Goal: Task Accomplishment & Management: Manage account settings

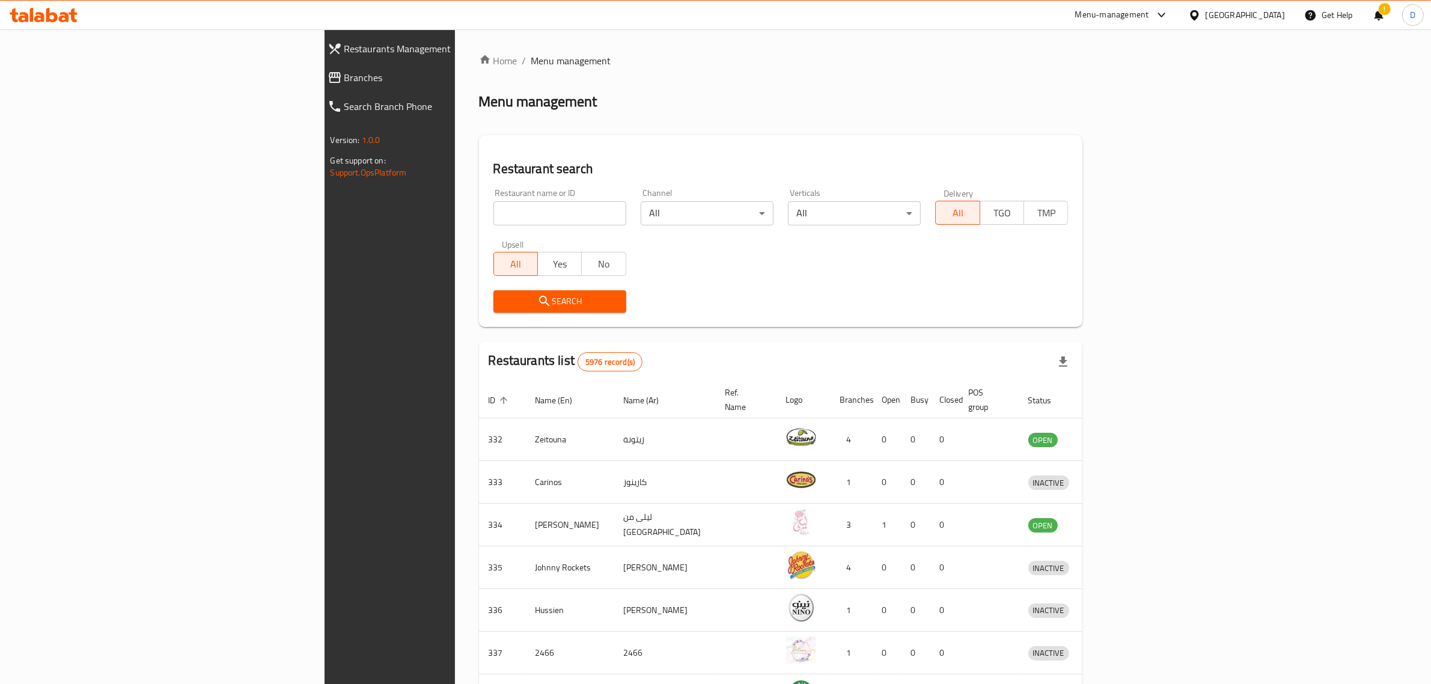
click at [494, 210] on input "search" at bounding box center [560, 213] width 133 height 24
type input "Red Croissant Bakery"
click at [503, 295] on span "Search" at bounding box center [560, 301] width 114 height 15
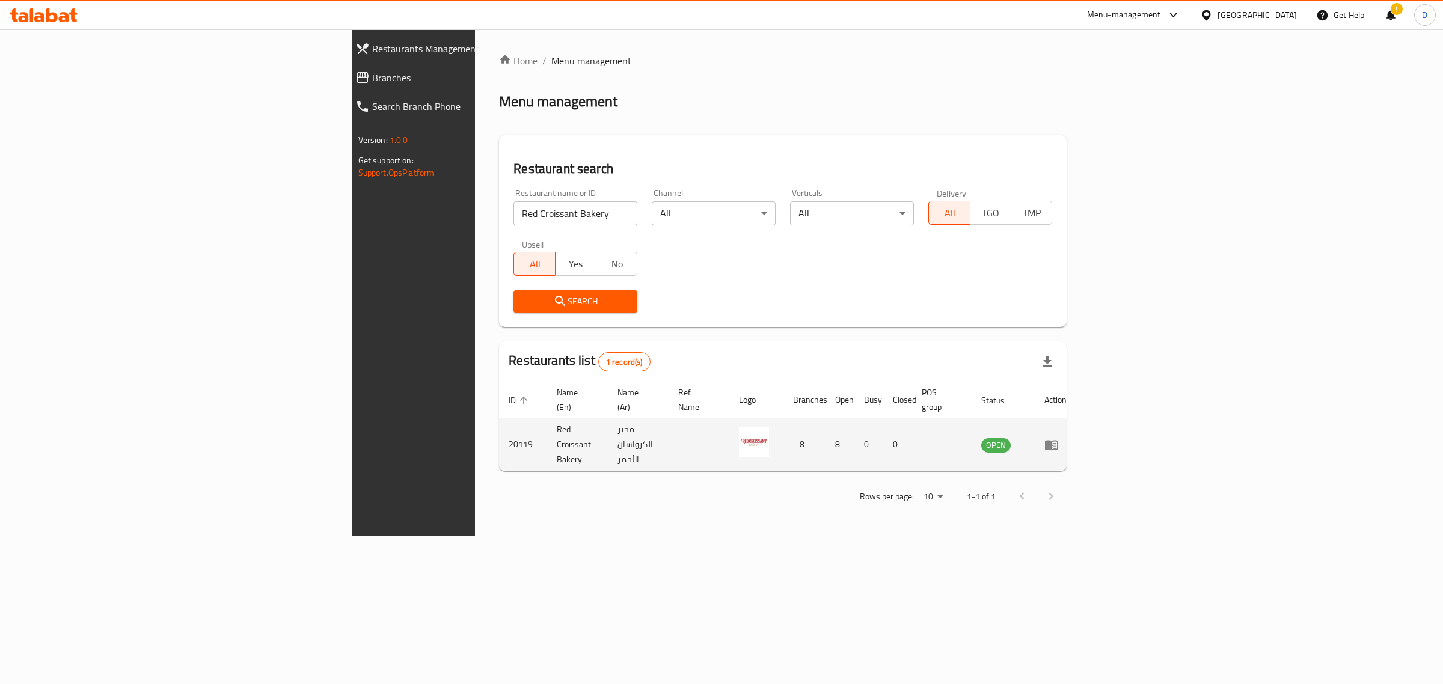
click at [1059, 438] on icon "enhanced table" at bounding box center [1051, 445] width 14 height 14
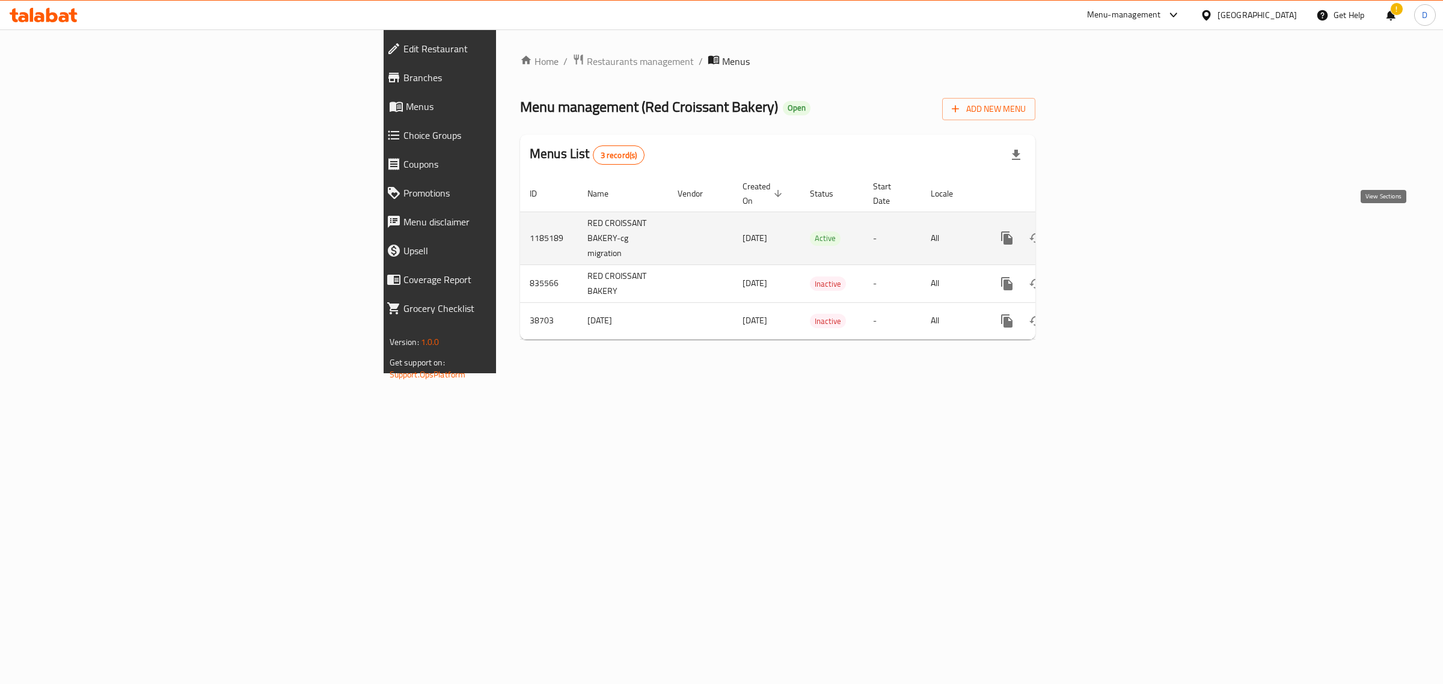
click at [1101, 231] on icon "enhanced table" at bounding box center [1093, 238] width 14 height 14
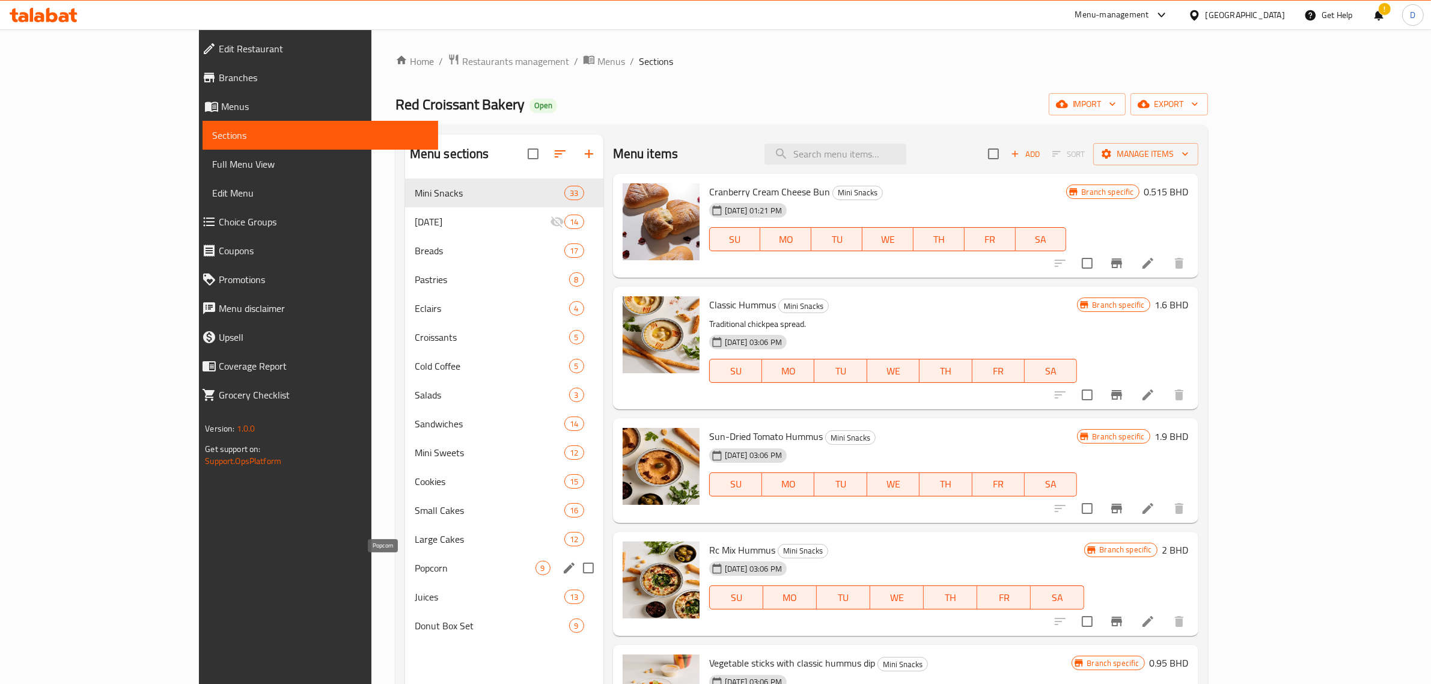
click at [415, 568] on span "Popcorn" at bounding box center [475, 568] width 121 height 14
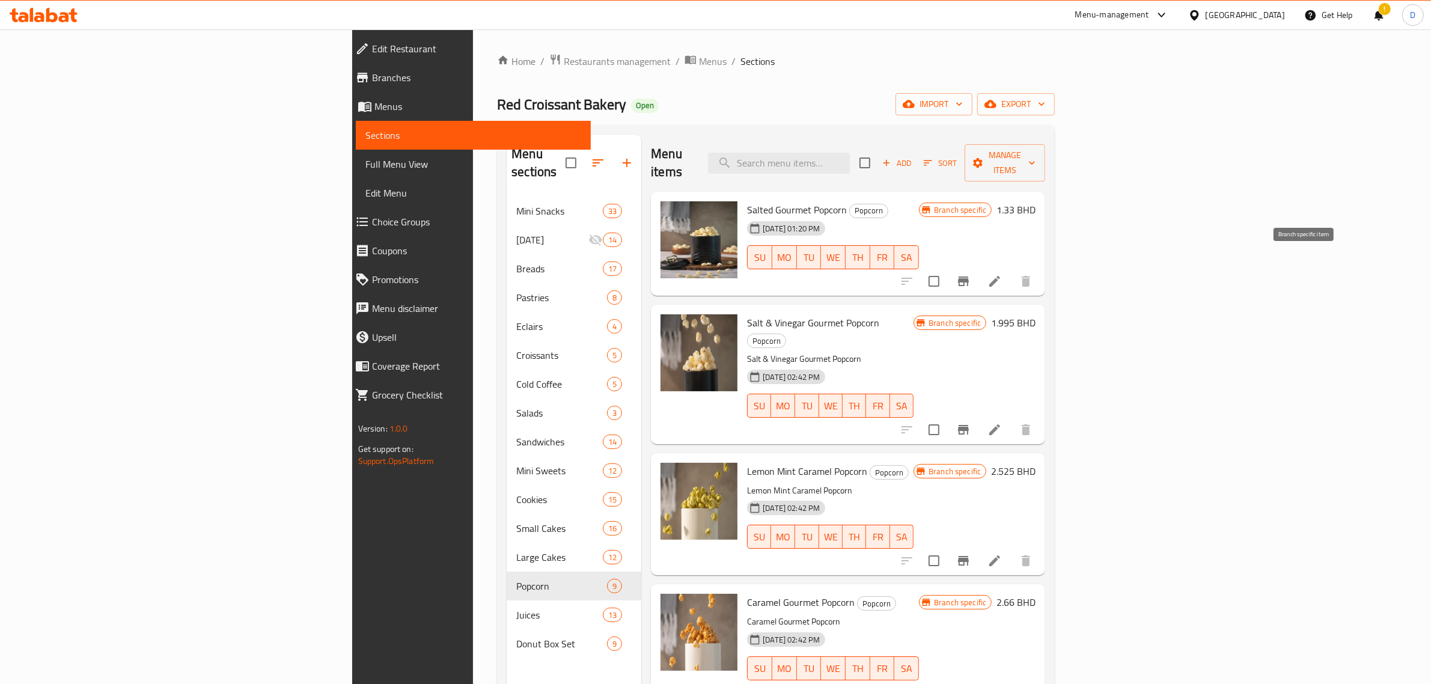
click at [971, 274] on icon "Branch-specific-item" at bounding box center [963, 281] width 14 height 14
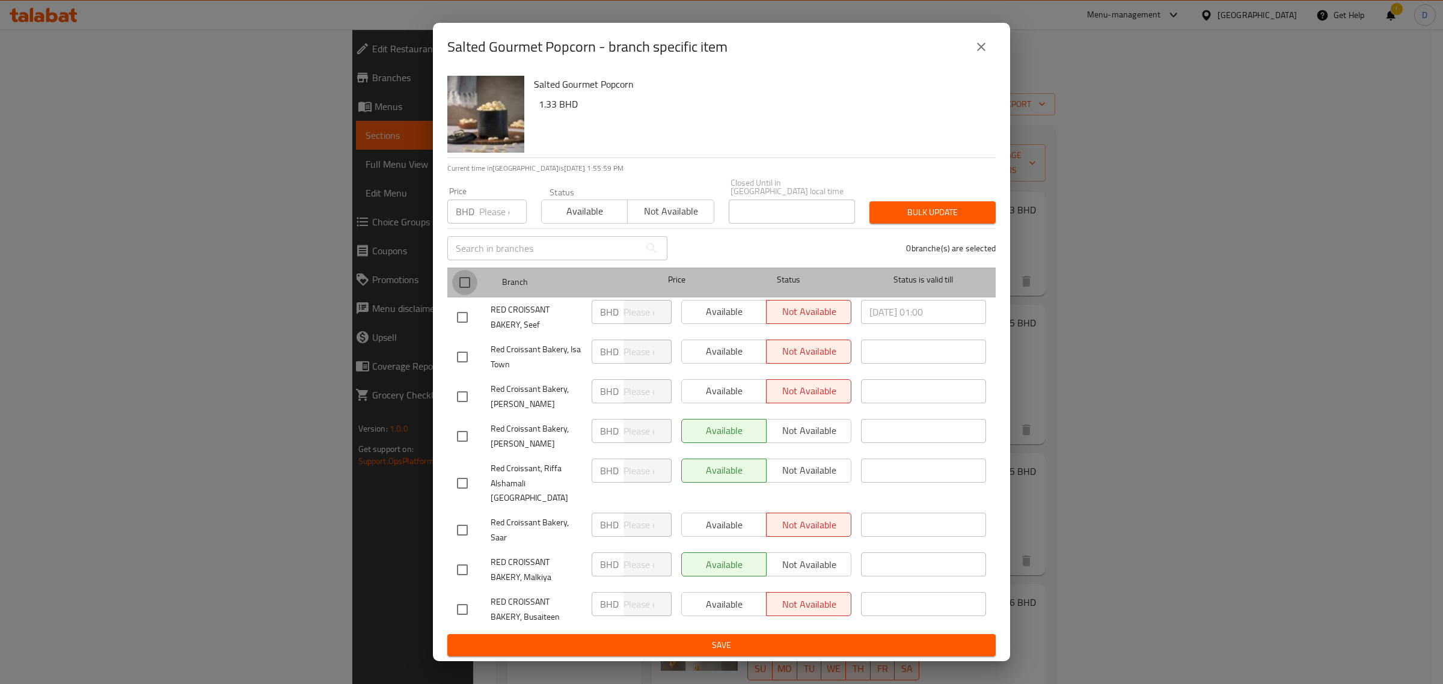
click at [469, 281] on input "checkbox" at bounding box center [464, 282] width 25 height 25
checkbox input "true"
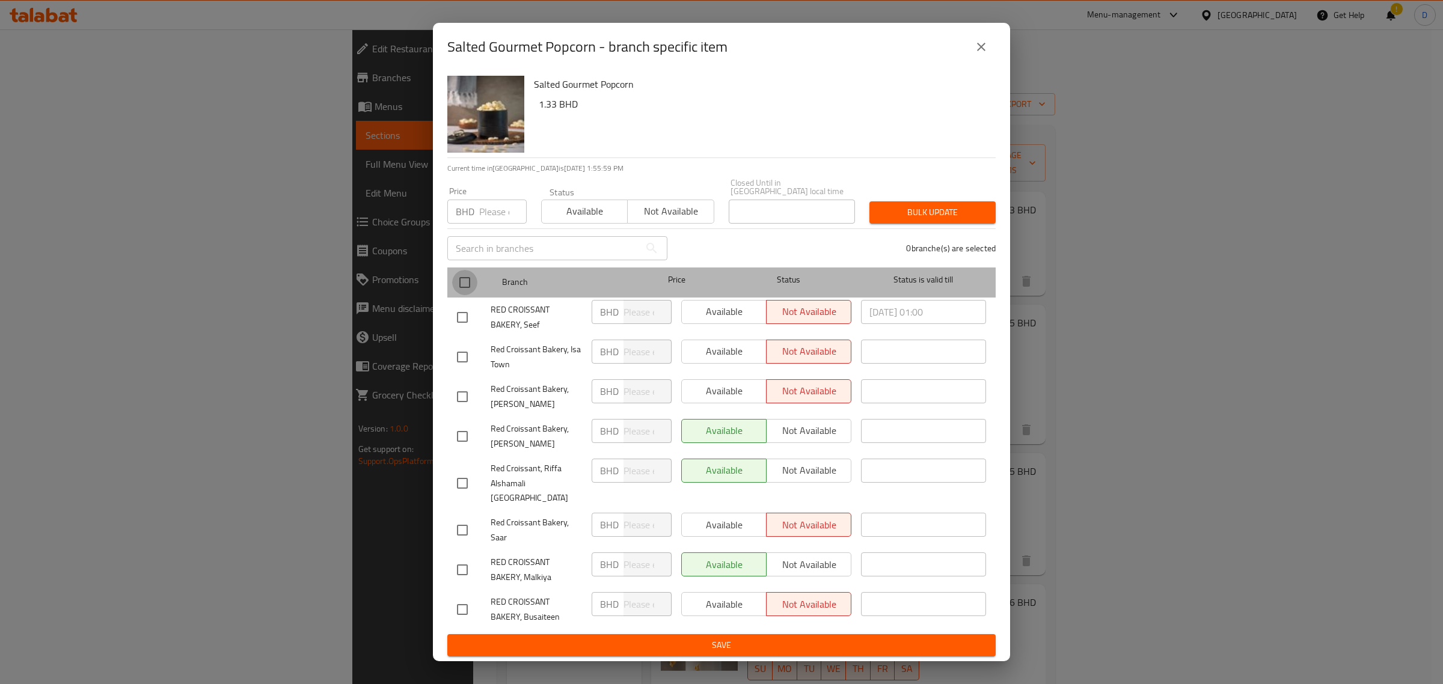
checkbox input "true"
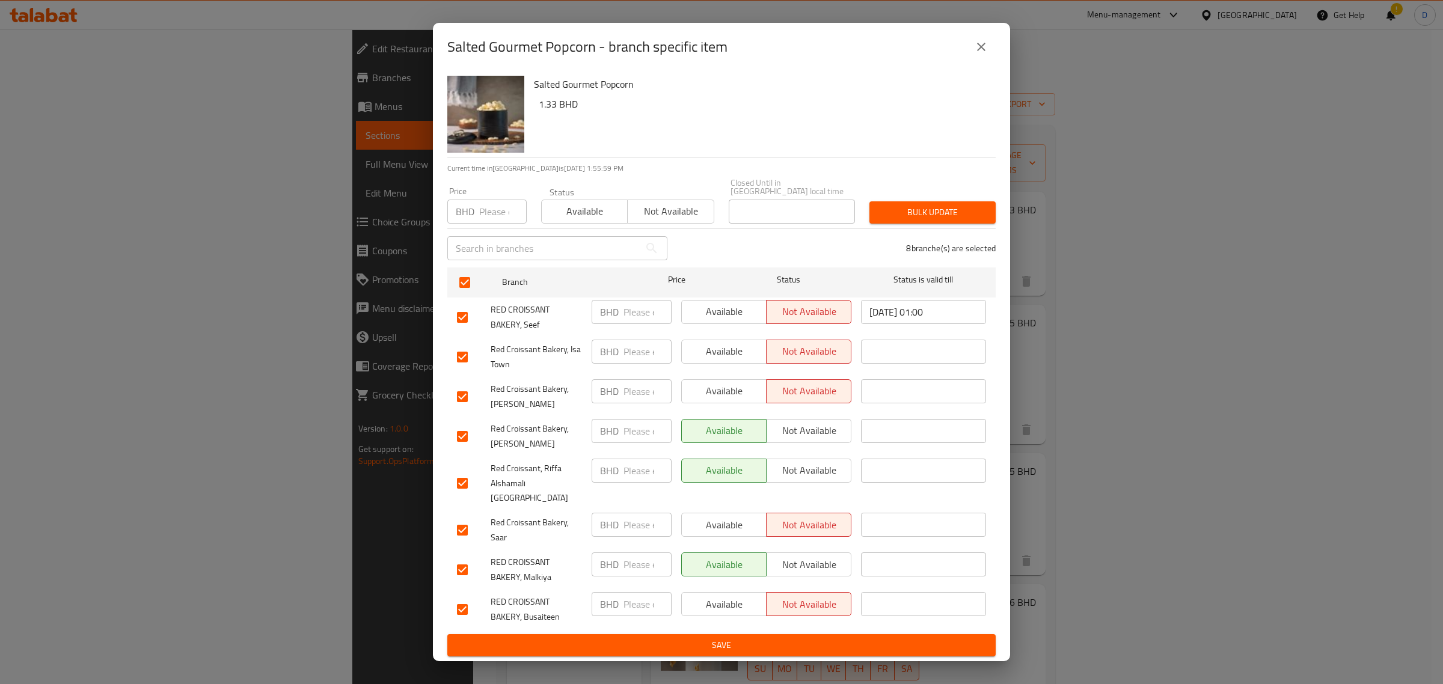
click at [483, 214] on input "number" at bounding box center [502, 212] width 47 height 24
drag, startPoint x: 977, startPoint y: 67, endPoint x: 978, endPoint y: 61, distance: 6.1
click at [977, 61] on button "close" at bounding box center [981, 46] width 29 height 29
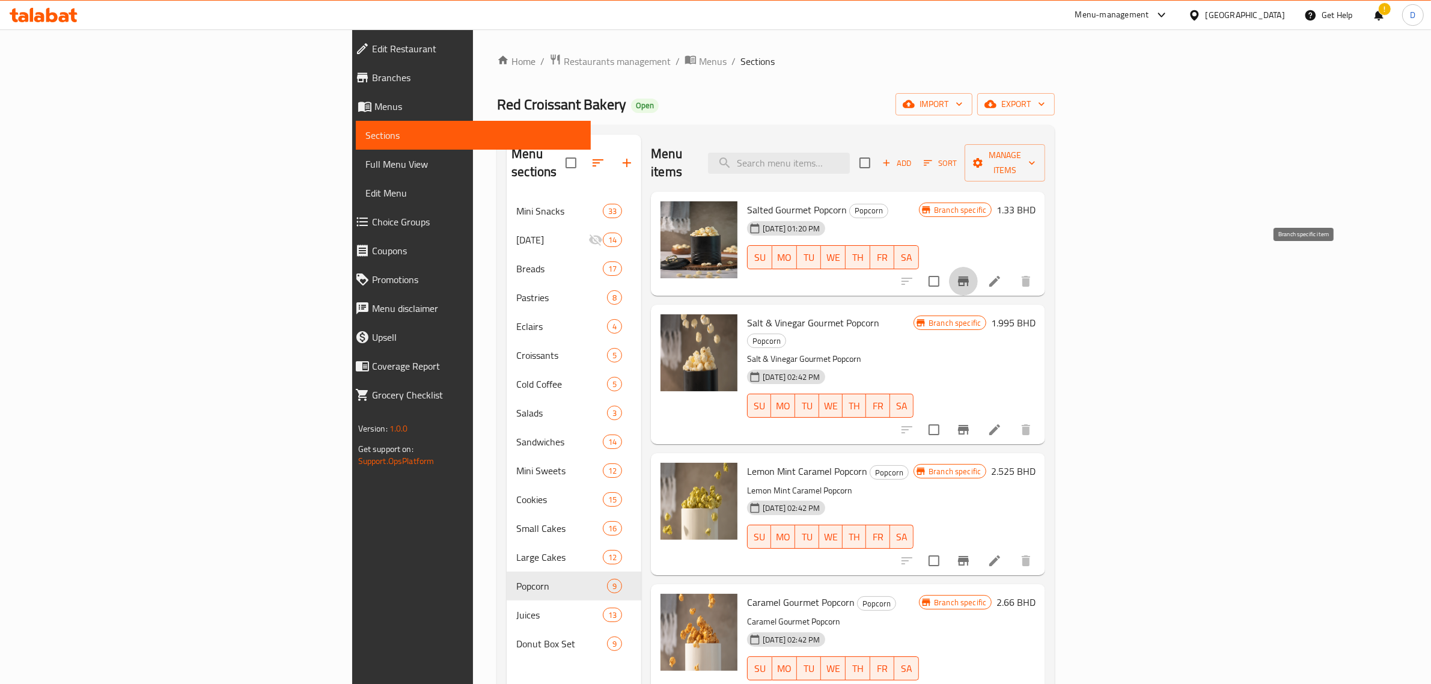
click at [969, 277] on icon "Branch-specific-item" at bounding box center [963, 282] width 11 height 10
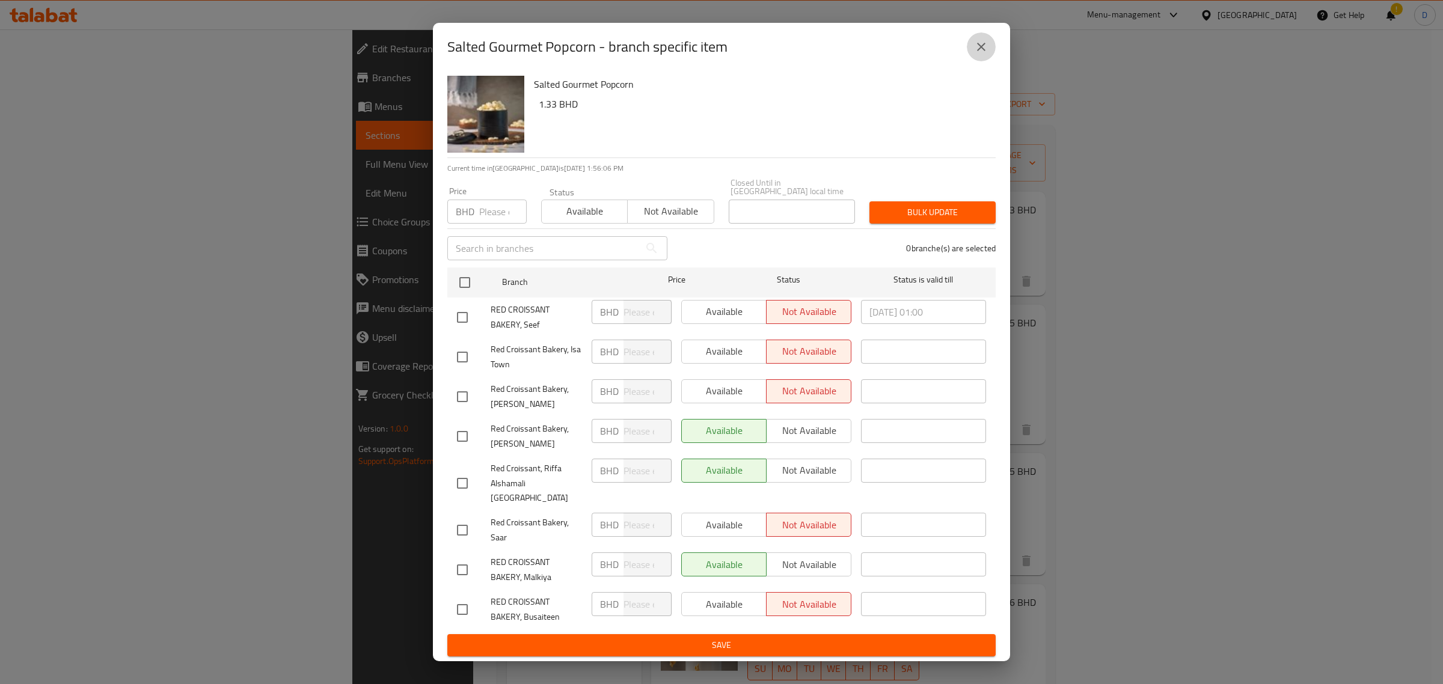
click at [989, 57] on button "close" at bounding box center [981, 46] width 29 height 29
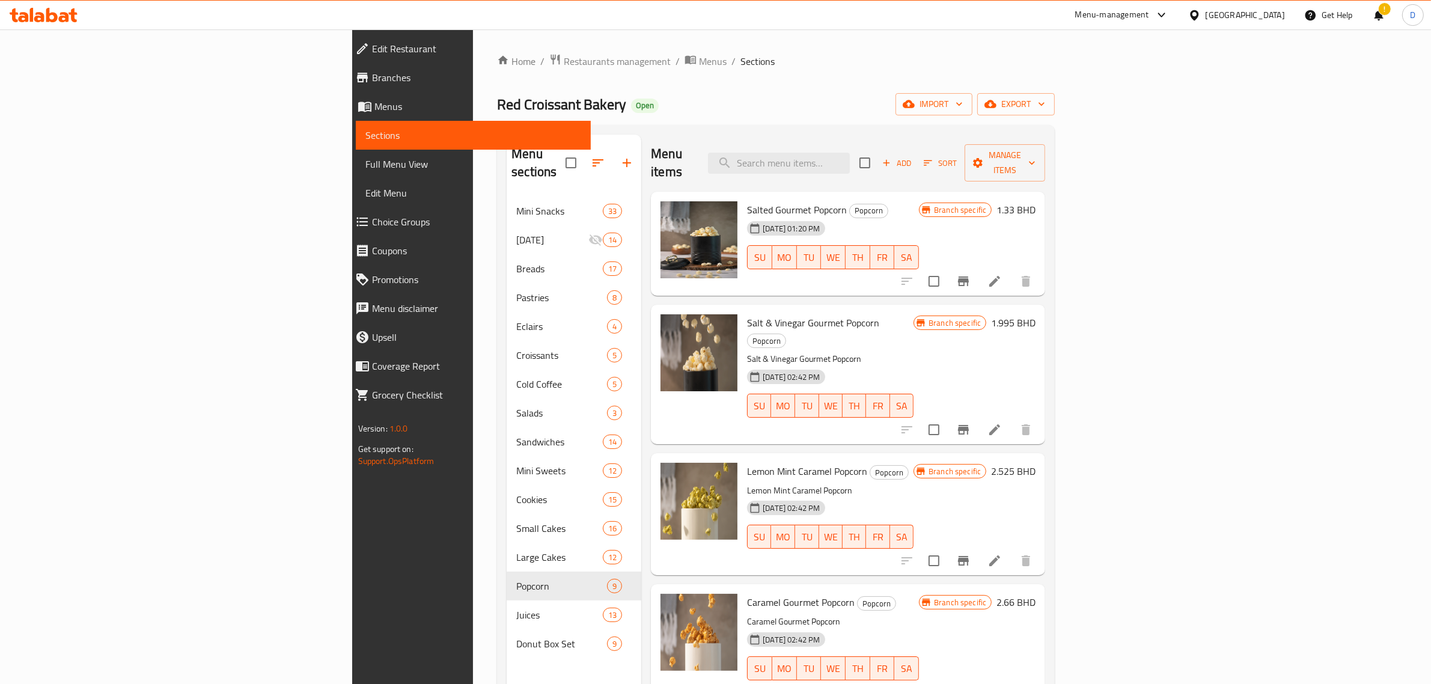
click at [1000, 276] on icon at bounding box center [994, 281] width 11 height 11
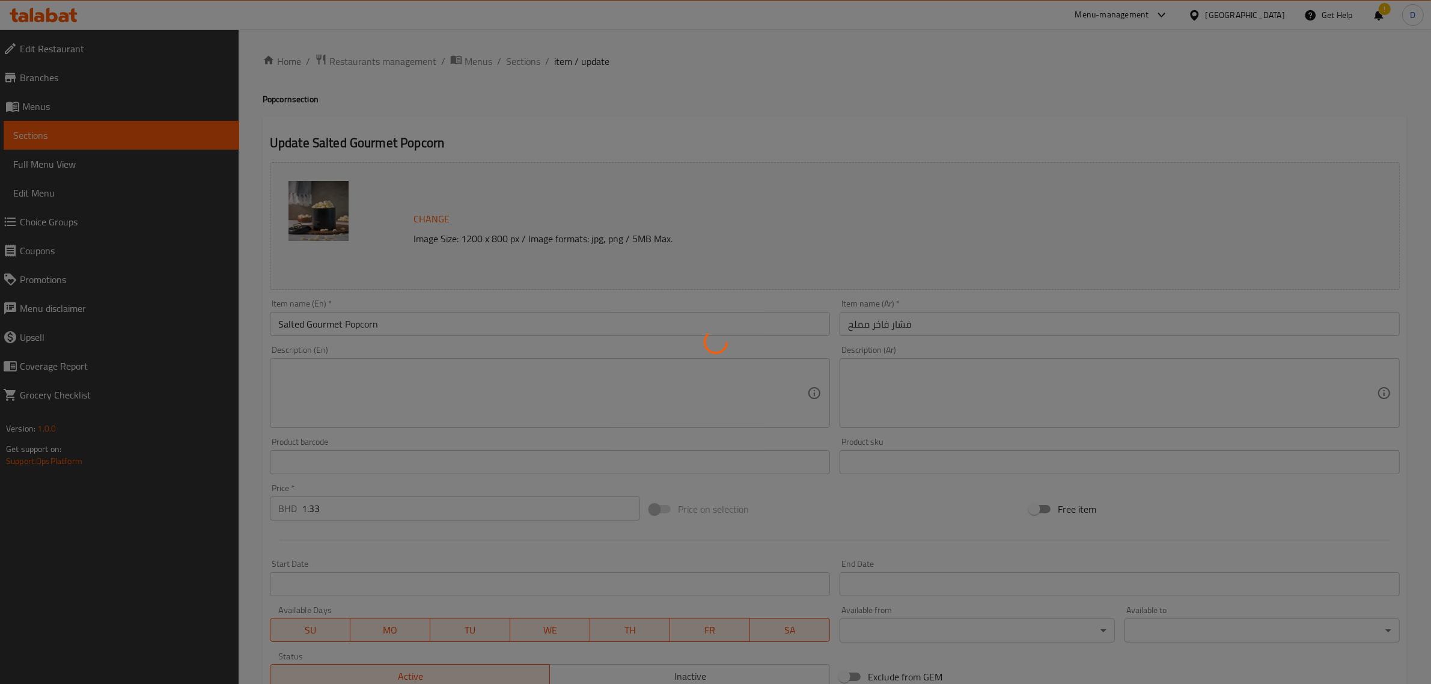
click at [523, 68] on div at bounding box center [715, 342] width 1431 height 684
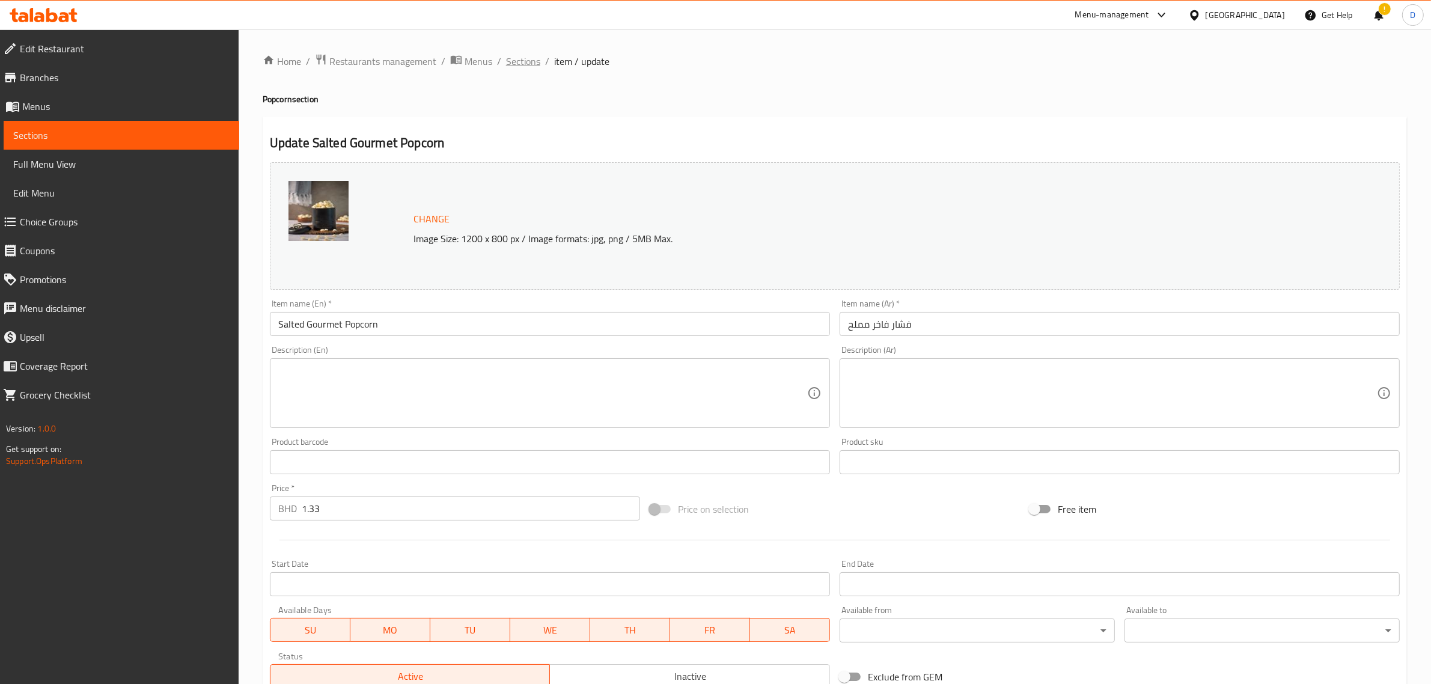
click at [534, 58] on span "Sections" at bounding box center [523, 61] width 34 height 14
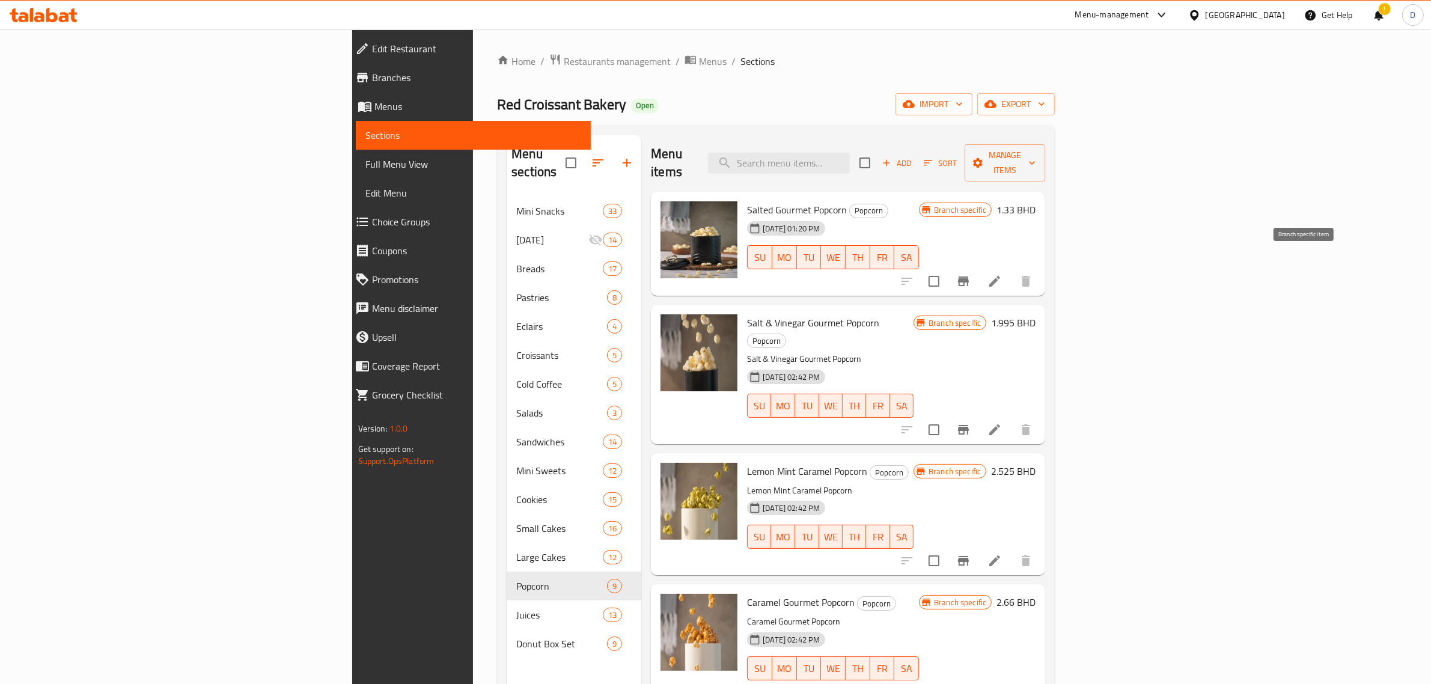
click at [971, 274] on icon "Branch-specific-item" at bounding box center [963, 281] width 14 height 14
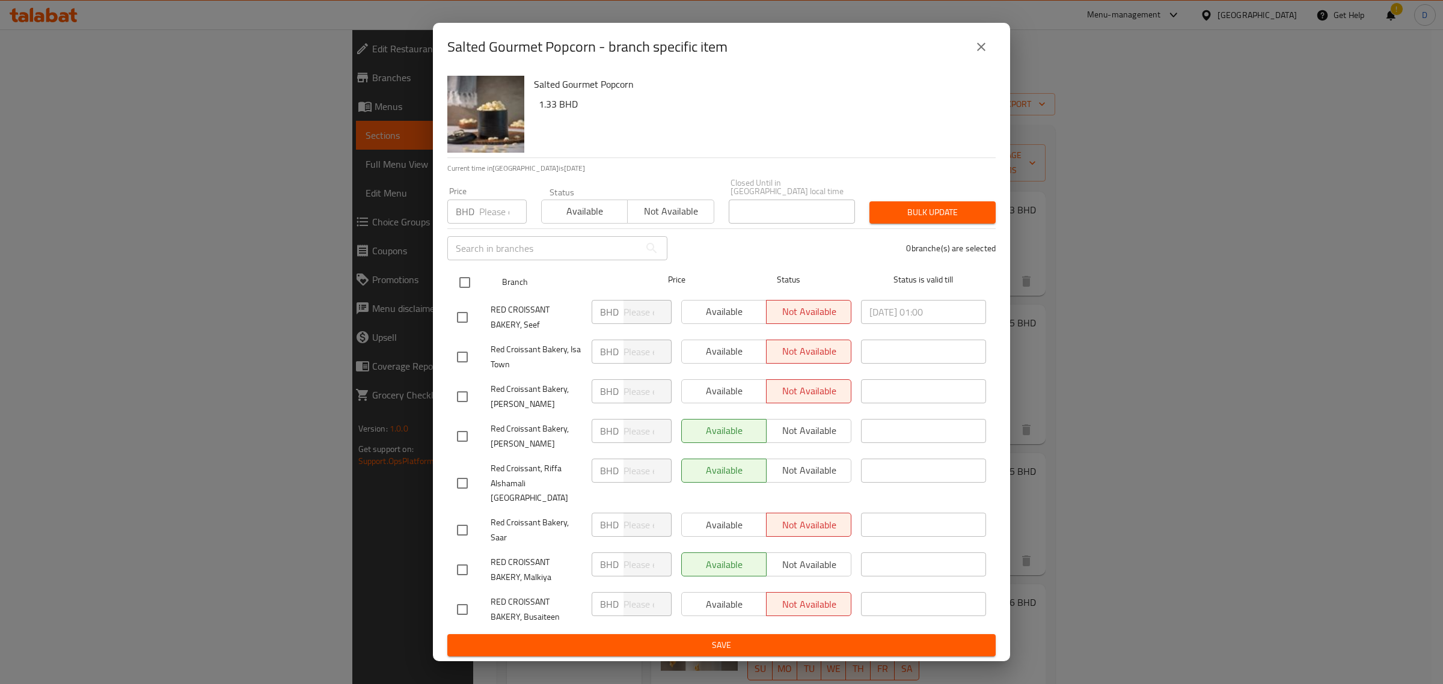
click at [460, 289] on input "checkbox" at bounding box center [464, 282] width 25 height 25
checkbox input "true"
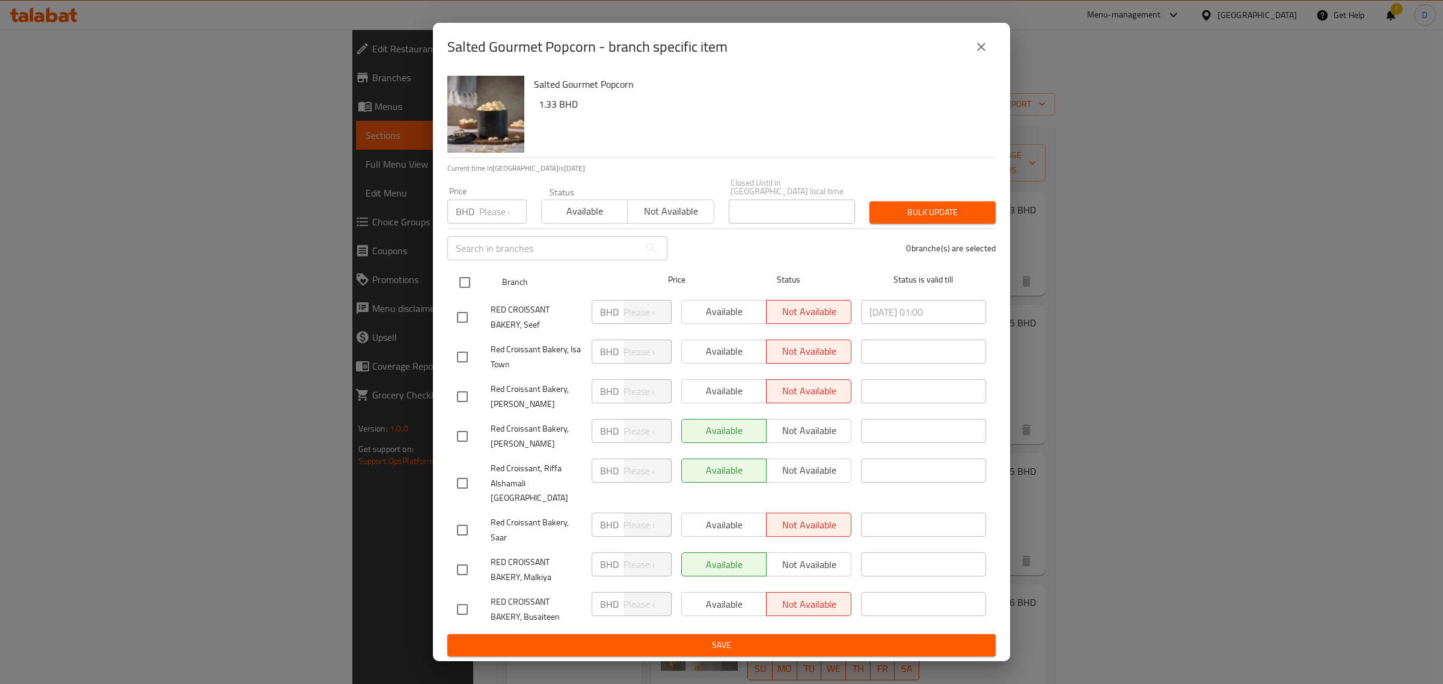
checkbox input "true"
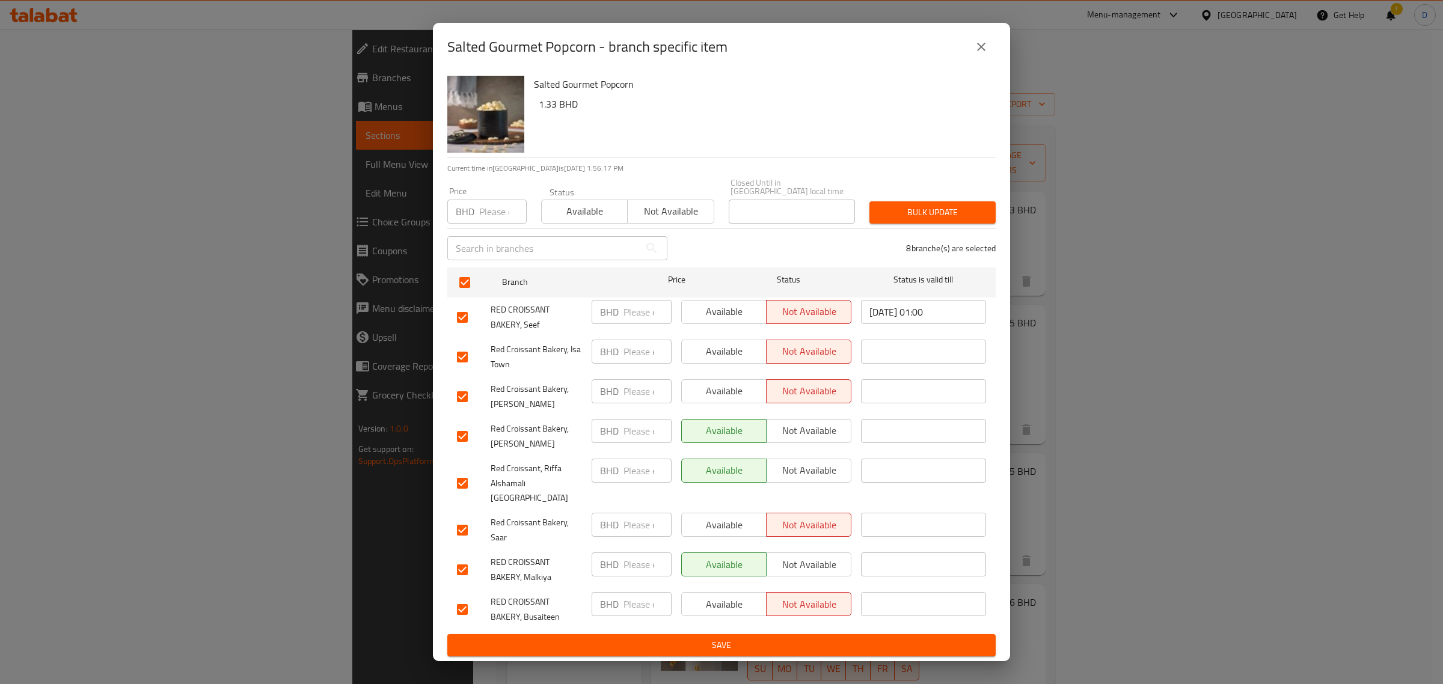
click at [472, 224] on div "BHD Price" at bounding box center [486, 212] width 79 height 24
click at [499, 218] on input "number" at bounding box center [502, 212] width 47 height 24
type input "1.580"
click at [917, 220] on span "Bulk update" at bounding box center [932, 212] width 107 height 15
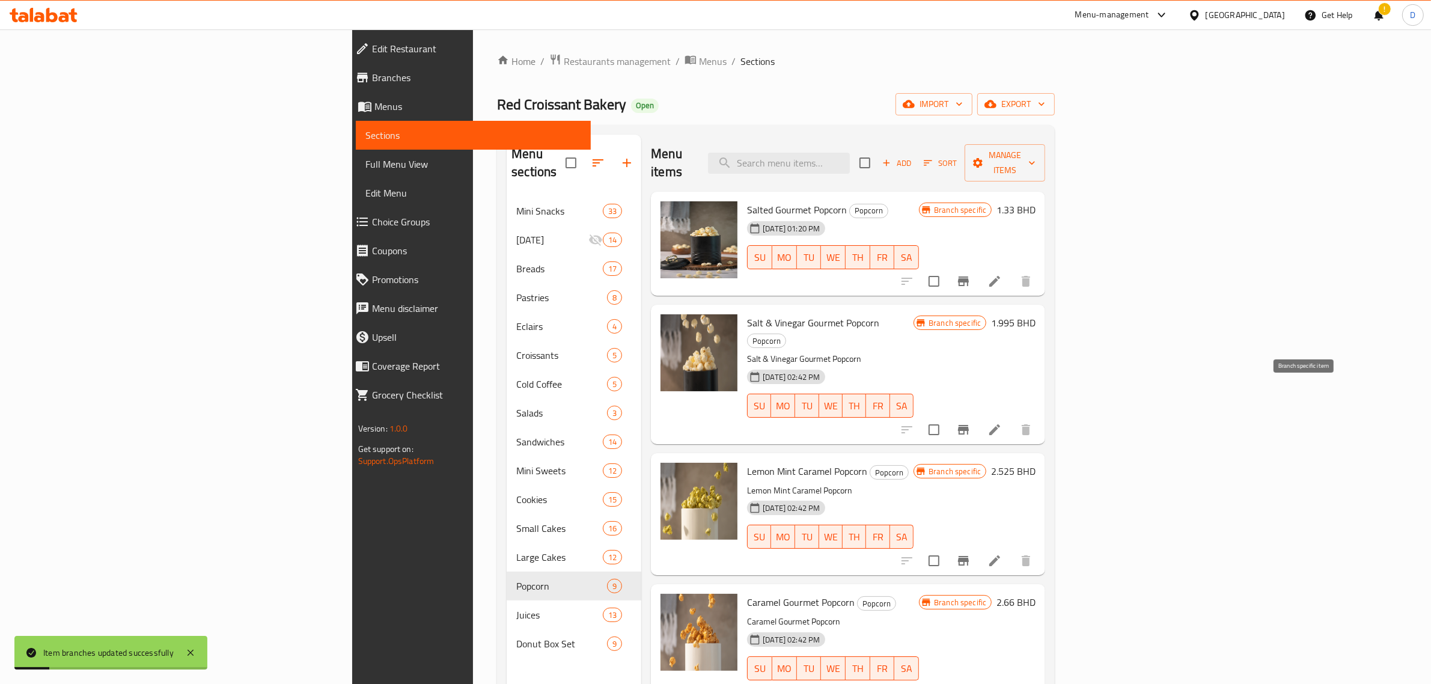
click at [978, 415] on button "Branch-specific-item" at bounding box center [963, 429] width 29 height 29
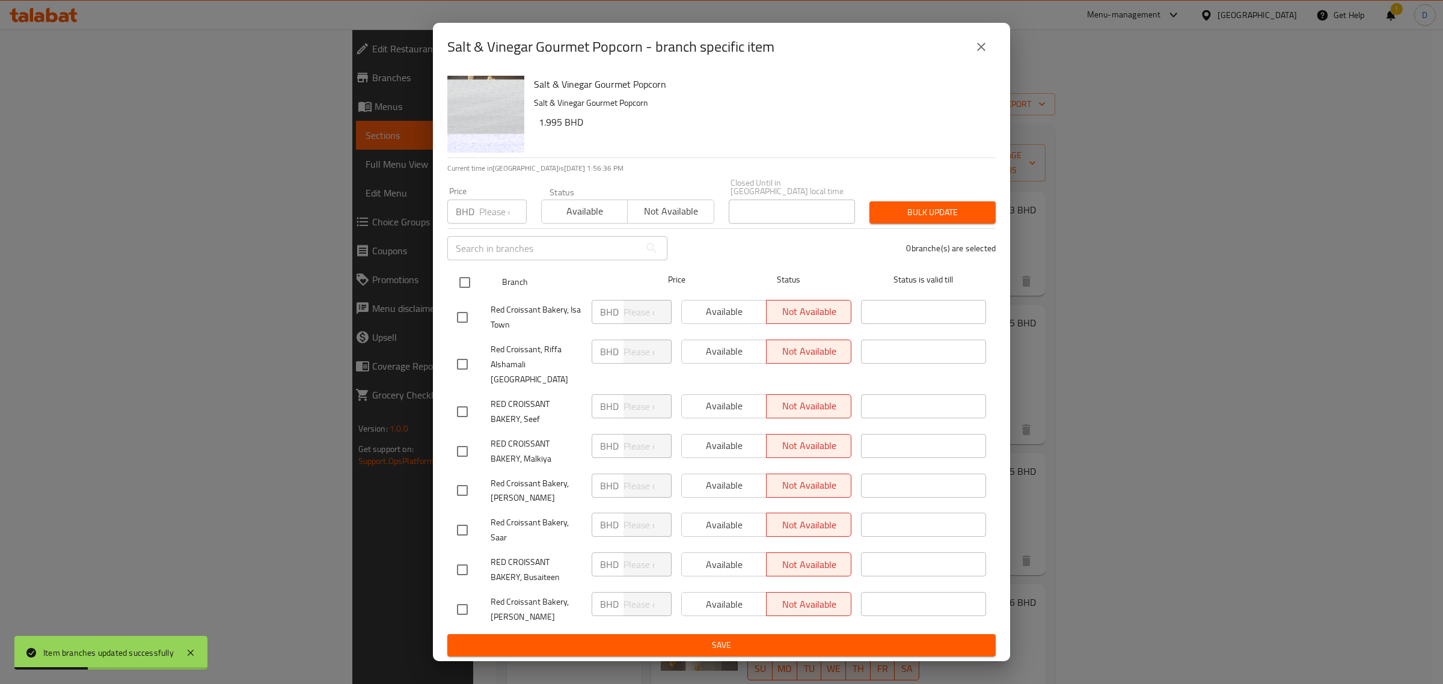
click at [465, 283] on input "checkbox" at bounding box center [464, 282] width 25 height 25
checkbox input "true"
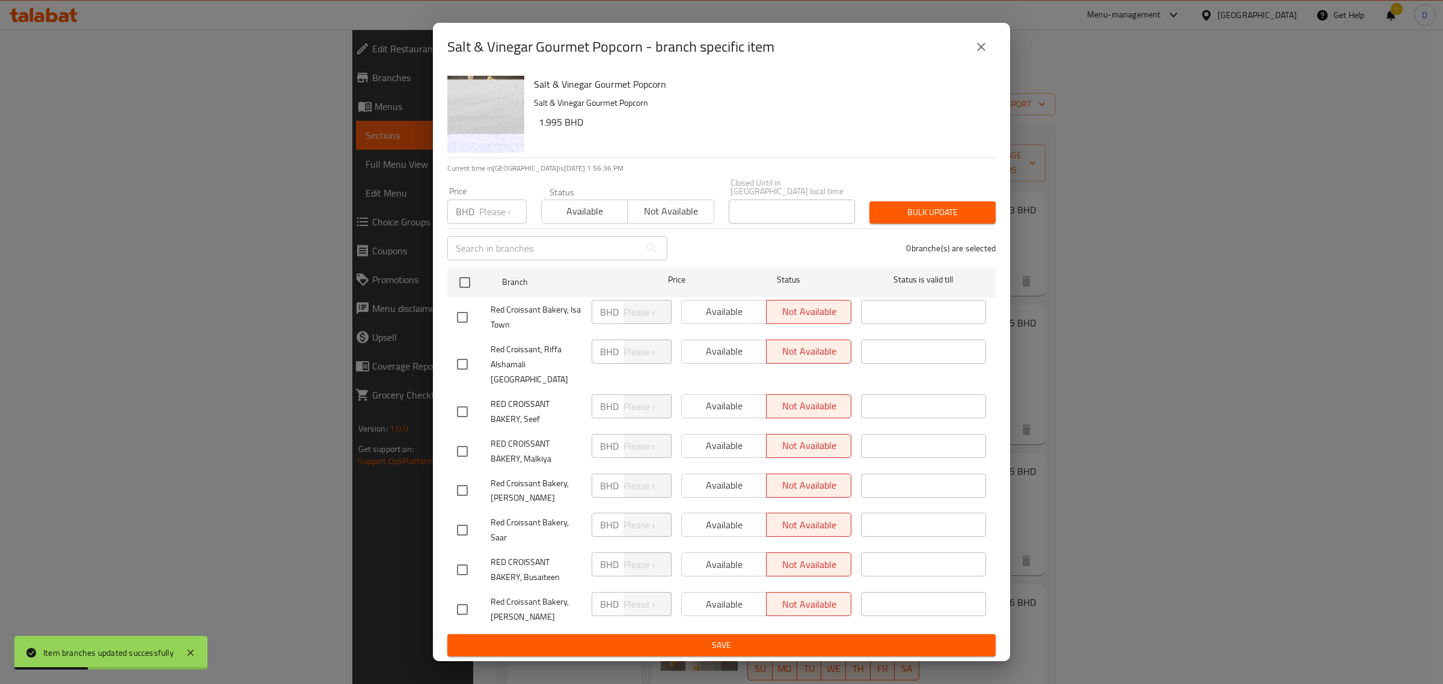
checkbox input "true"
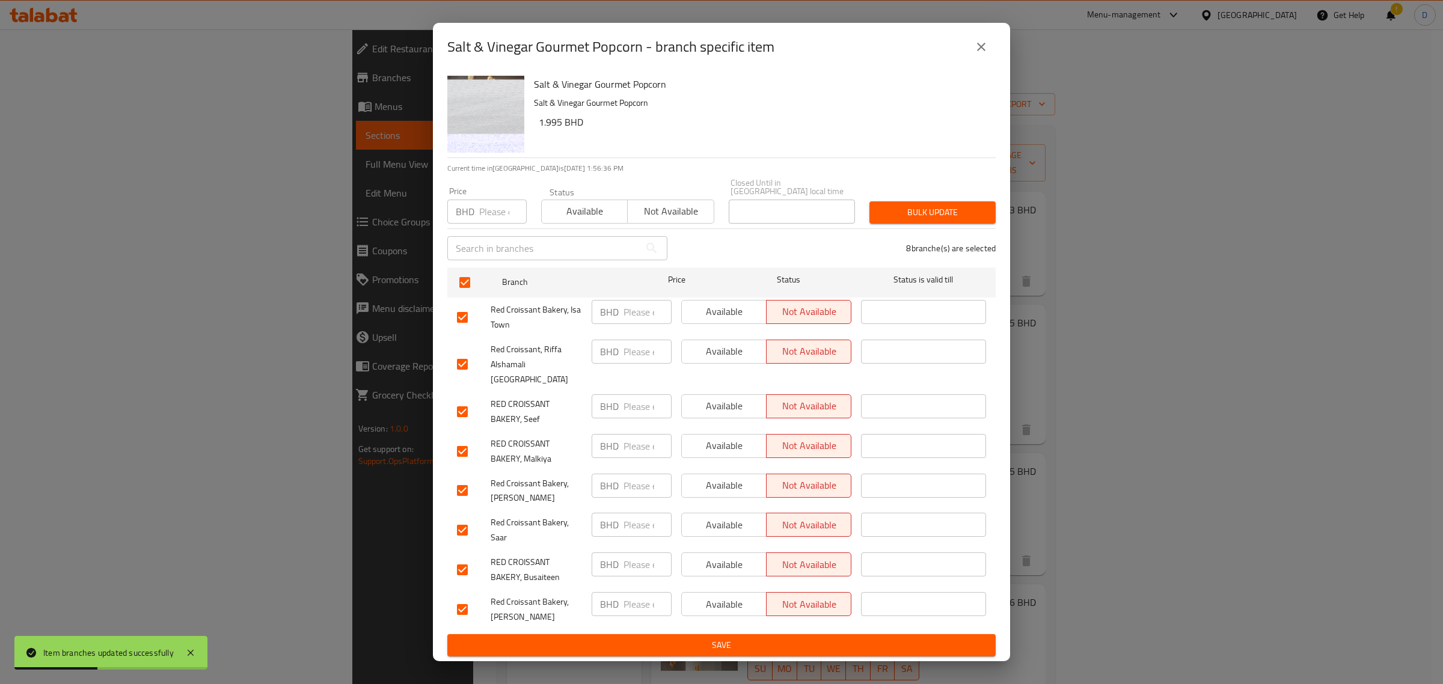
click at [483, 220] on input "number" at bounding box center [502, 212] width 47 height 24
click at [475, 207] on div "BHD Price" at bounding box center [486, 212] width 79 height 24
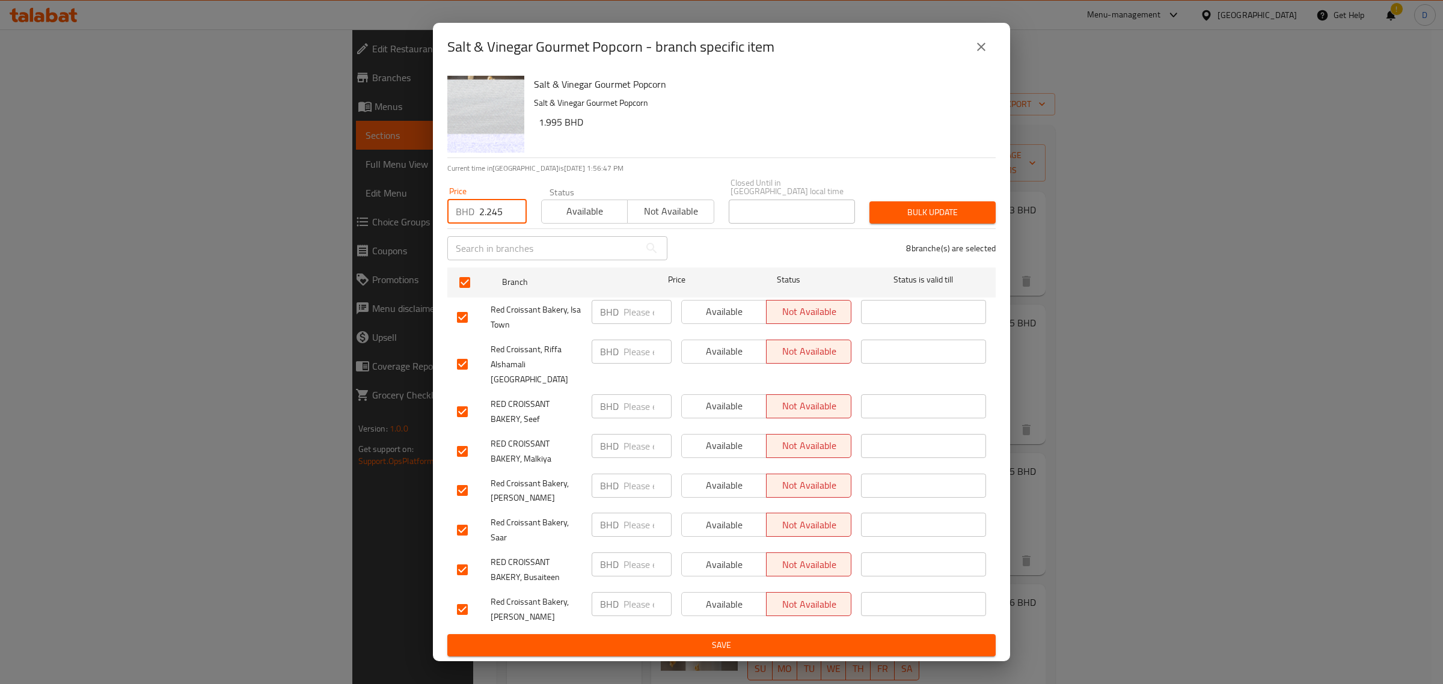
type input "2.245"
click at [956, 217] on span "Bulk update" at bounding box center [932, 212] width 107 height 15
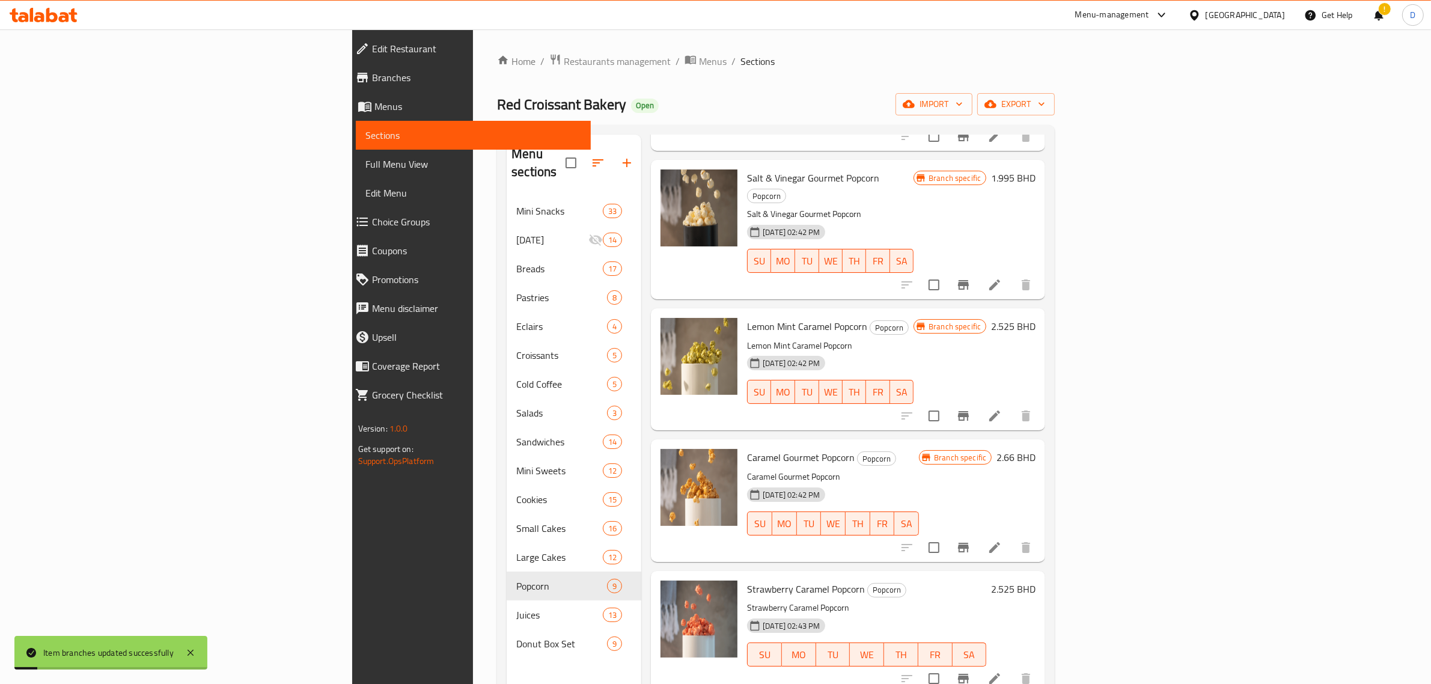
scroll to position [150, 0]
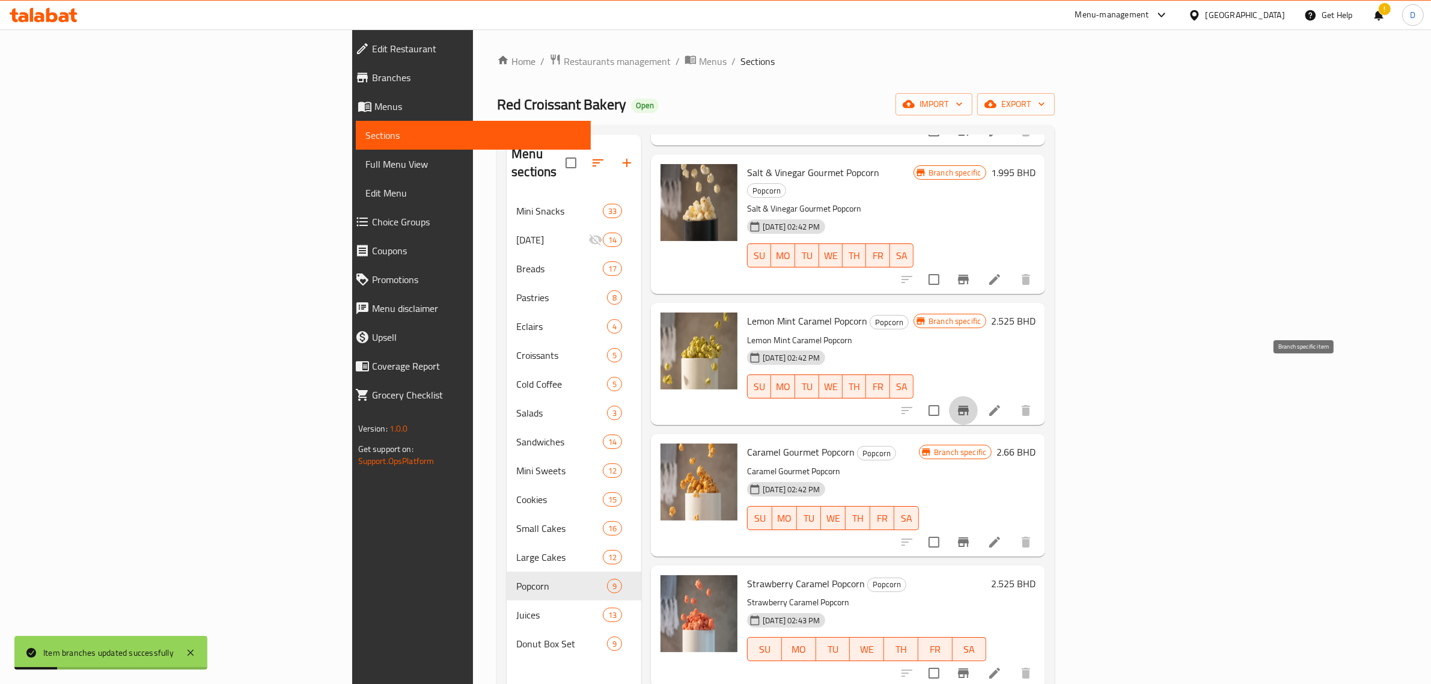
click at [978, 396] on button "Branch-specific-item" at bounding box center [963, 410] width 29 height 29
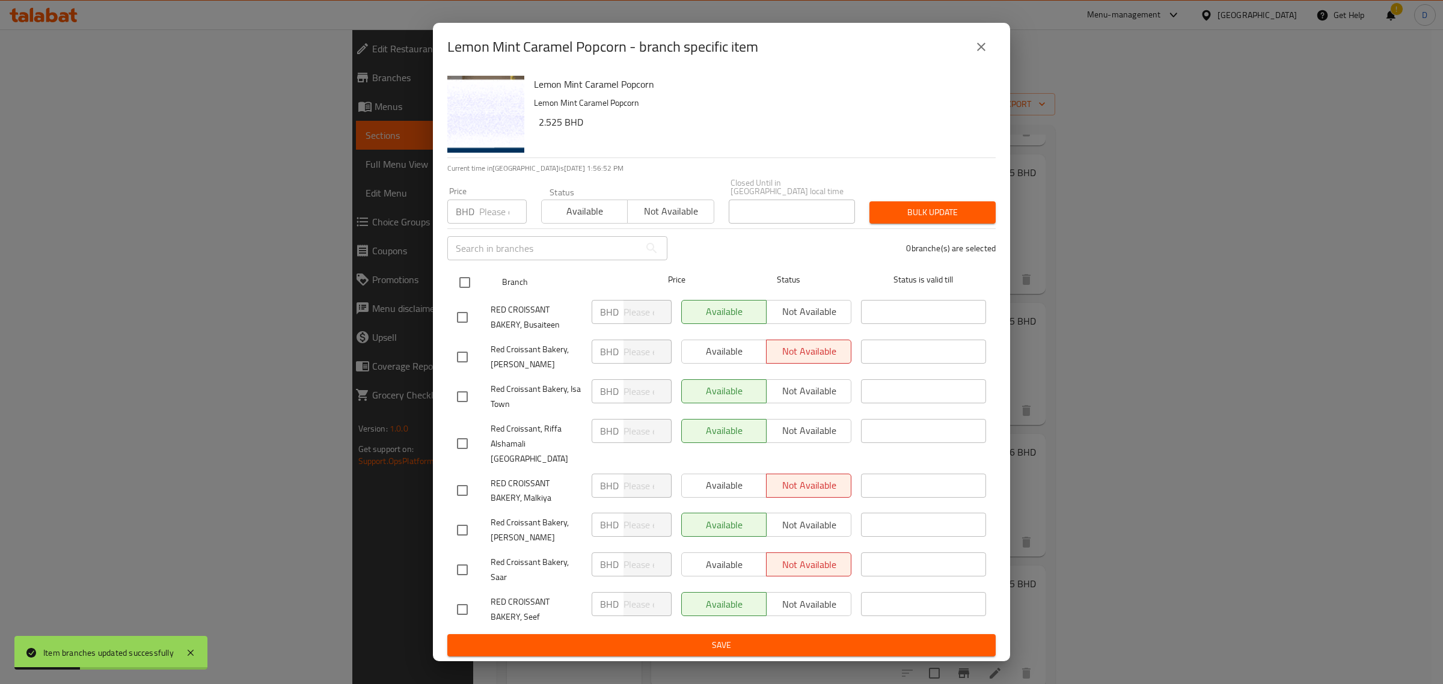
click at [468, 283] on input "checkbox" at bounding box center [464, 282] width 25 height 25
checkbox input "true"
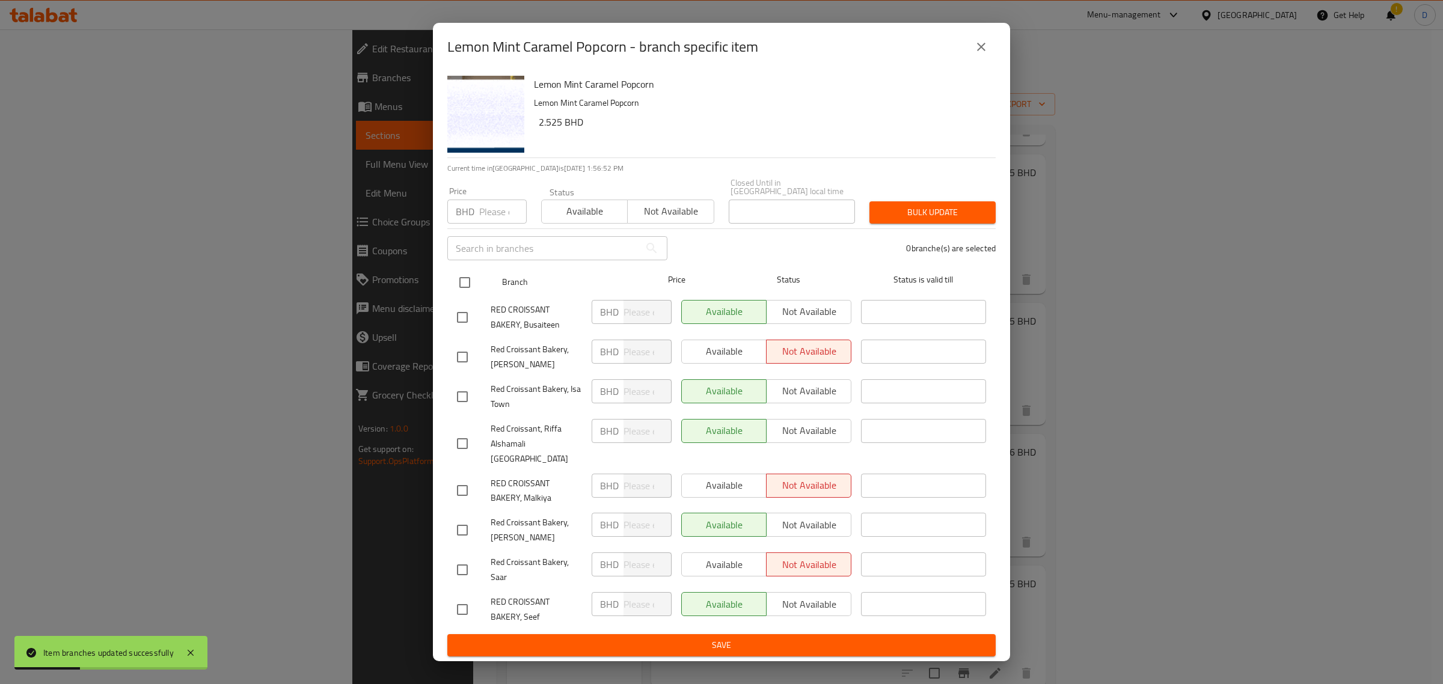
checkbox input "true"
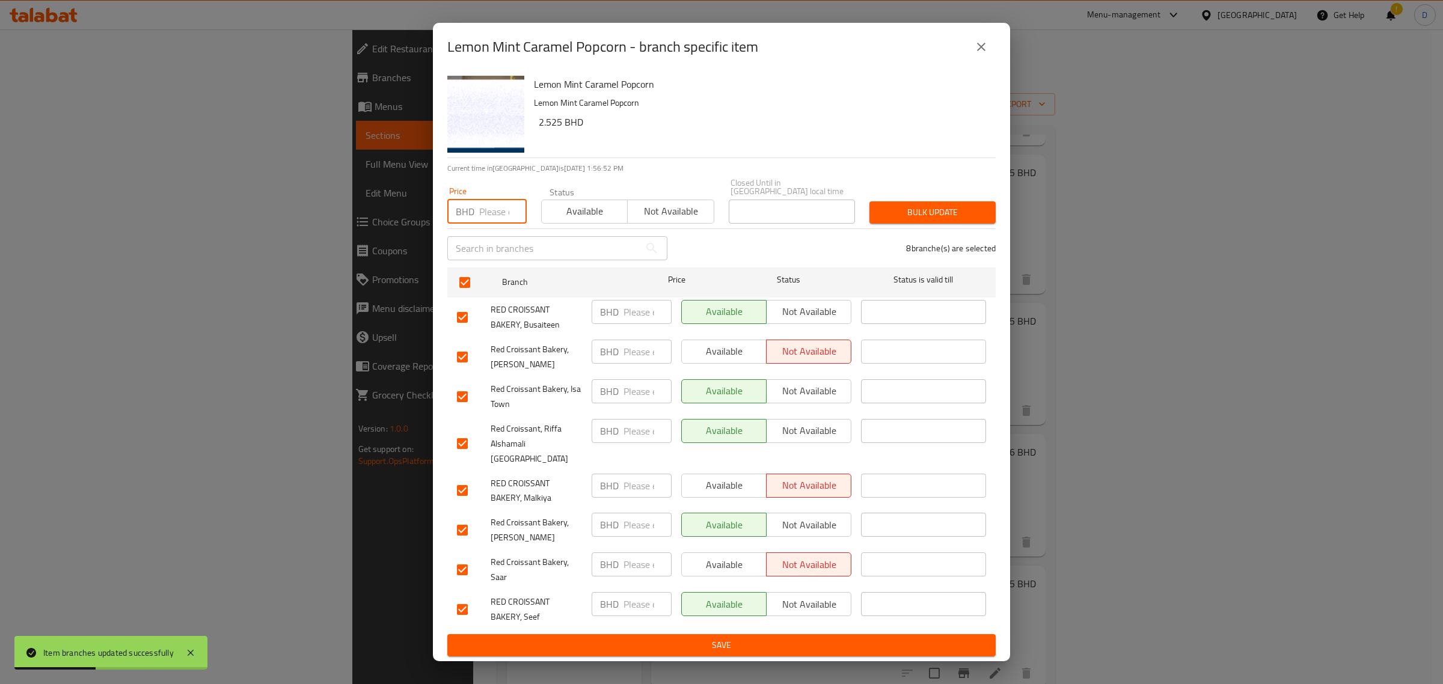
click at [486, 221] on input "number" at bounding box center [502, 212] width 47 height 24
click at [496, 215] on input "number" at bounding box center [502, 212] width 47 height 24
type input "2.775"
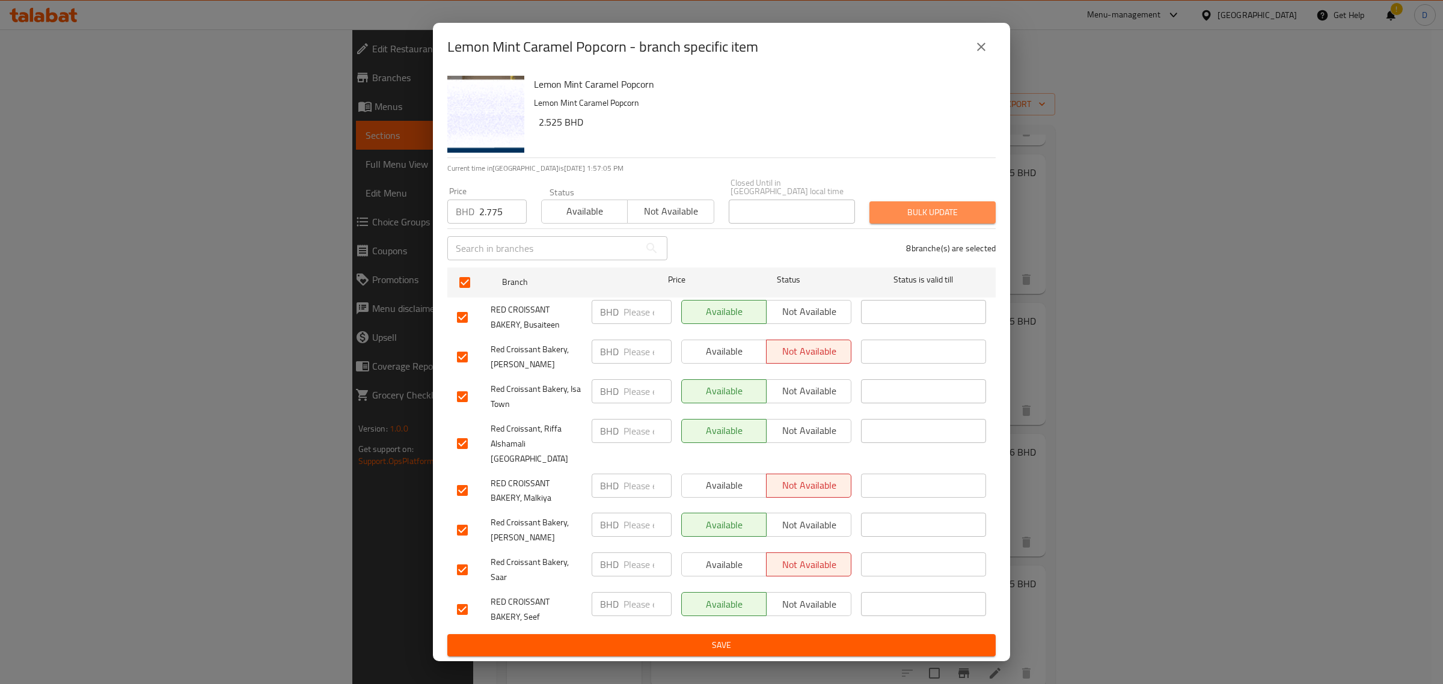
click at [881, 216] on span "Bulk update" at bounding box center [932, 212] width 107 height 15
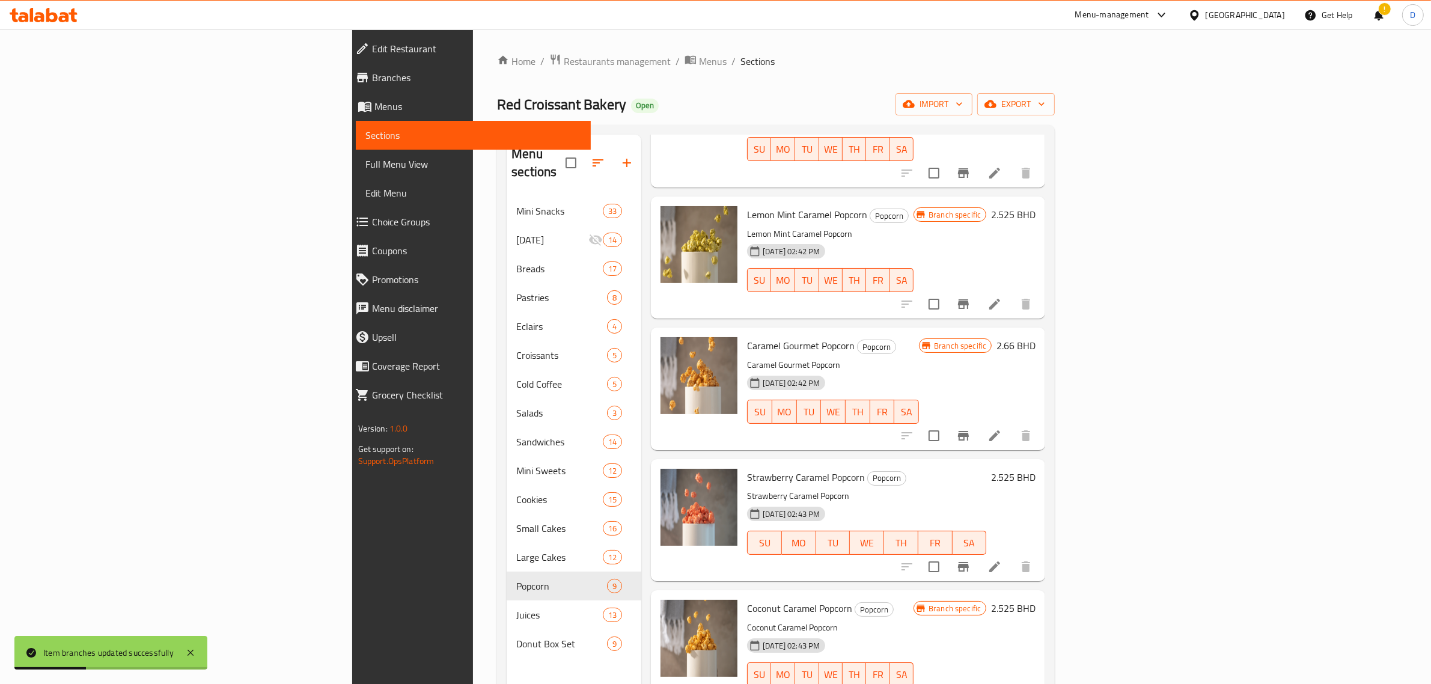
scroll to position [225, 0]
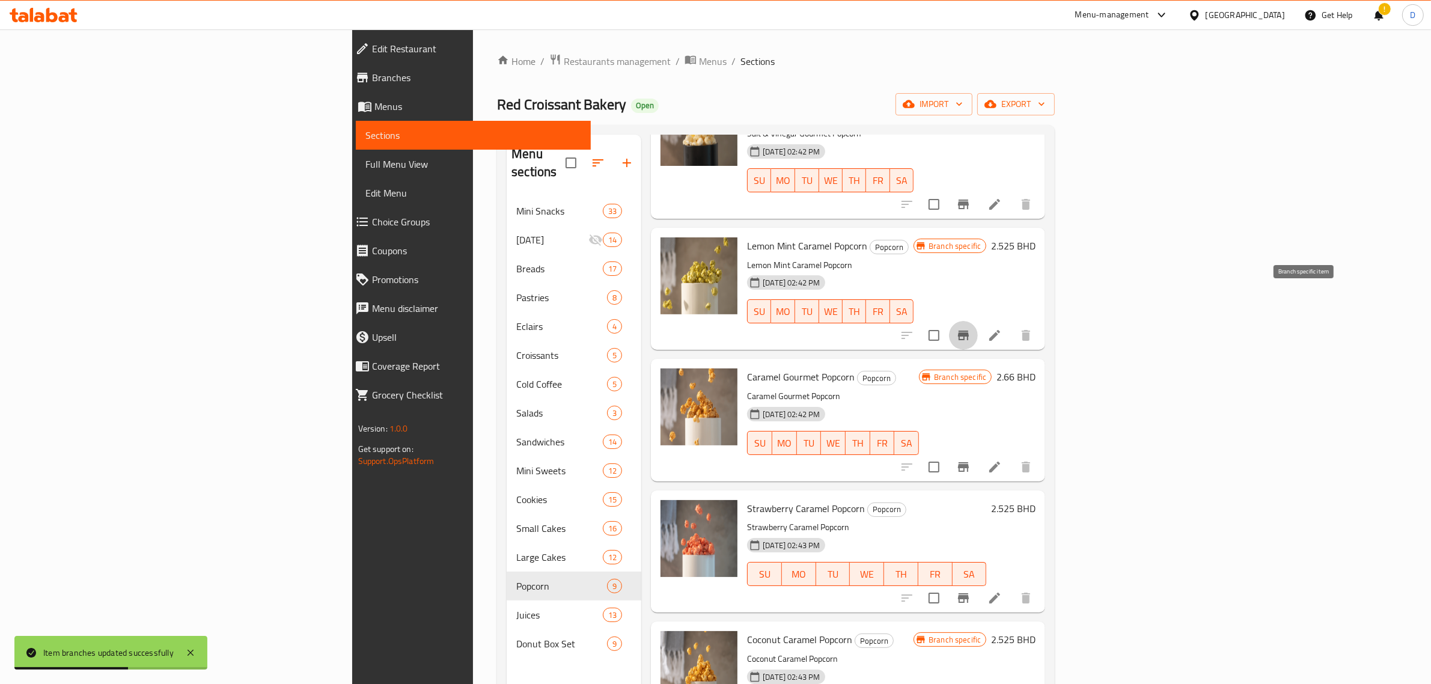
click at [971, 328] on icon "Branch-specific-item" at bounding box center [963, 335] width 14 height 14
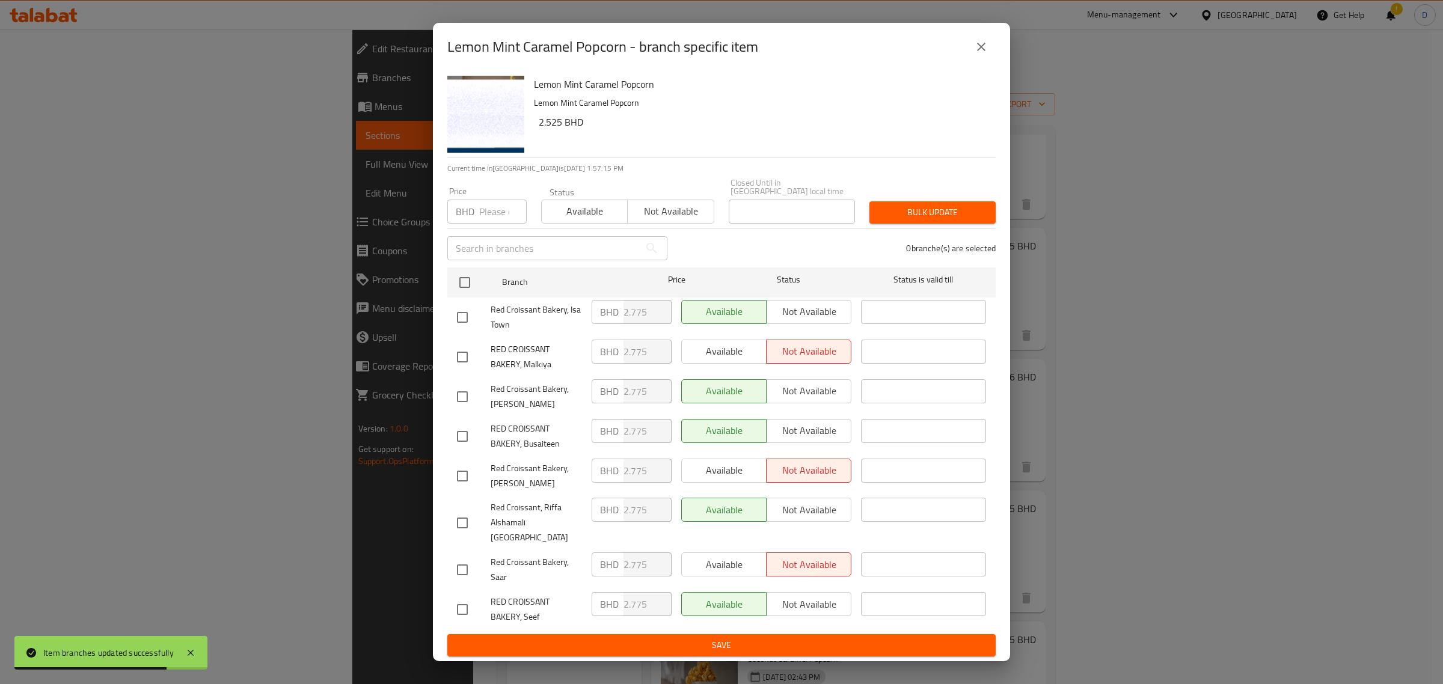
click at [980, 54] on icon "close" at bounding box center [981, 47] width 14 height 14
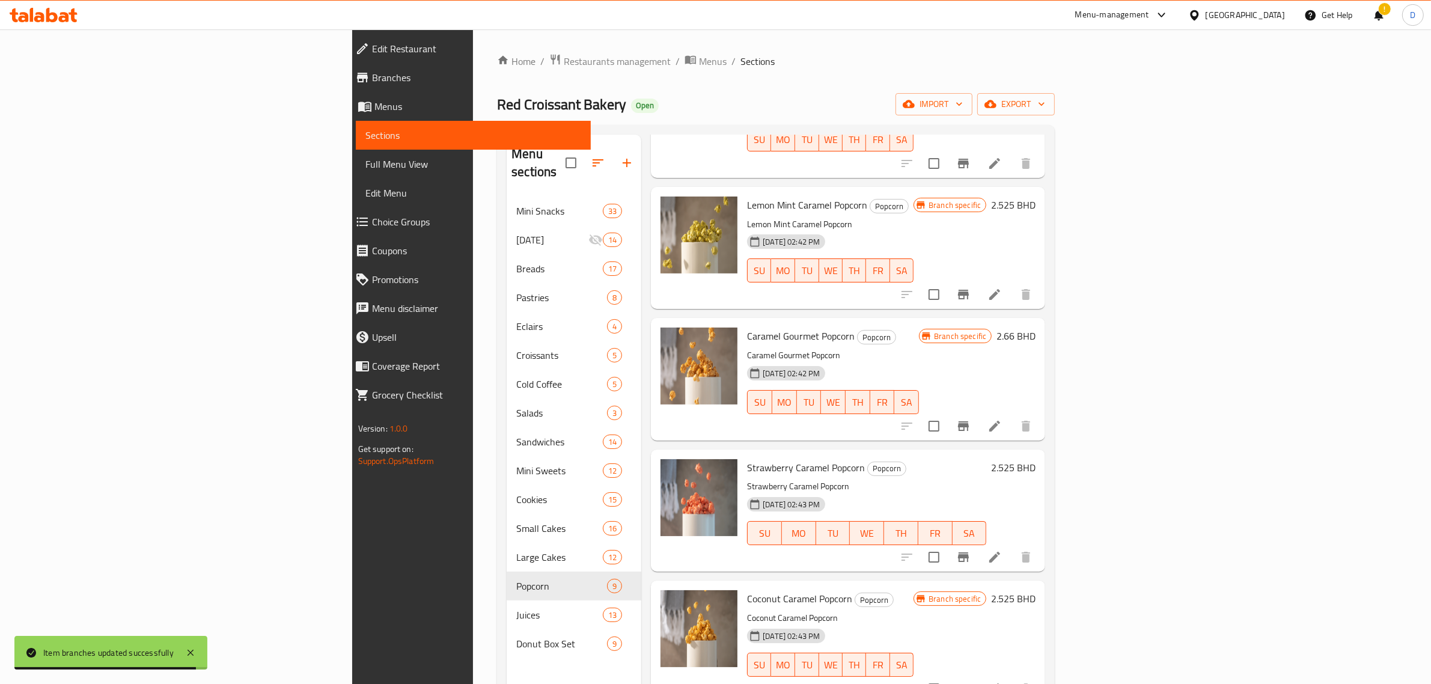
scroll to position [301, 0]
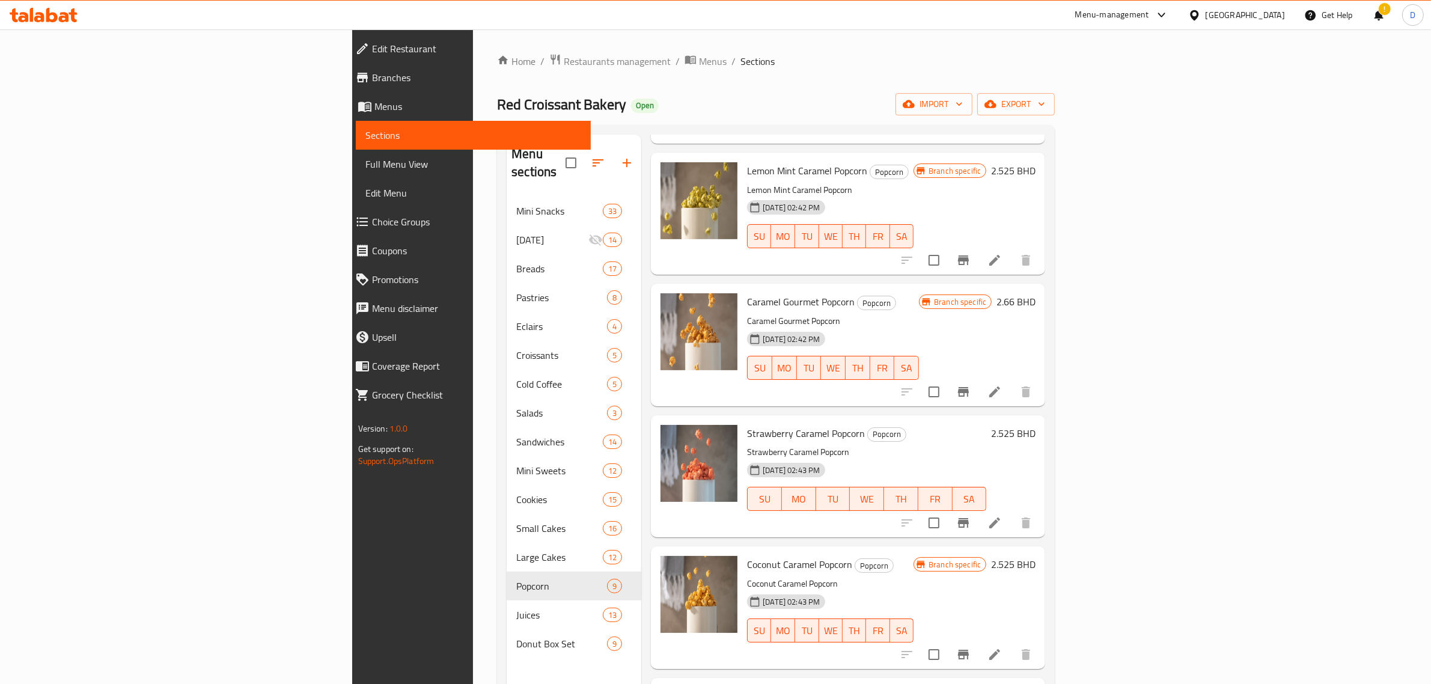
click at [971, 385] on icon "Branch-specific-item" at bounding box center [963, 392] width 14 height 14
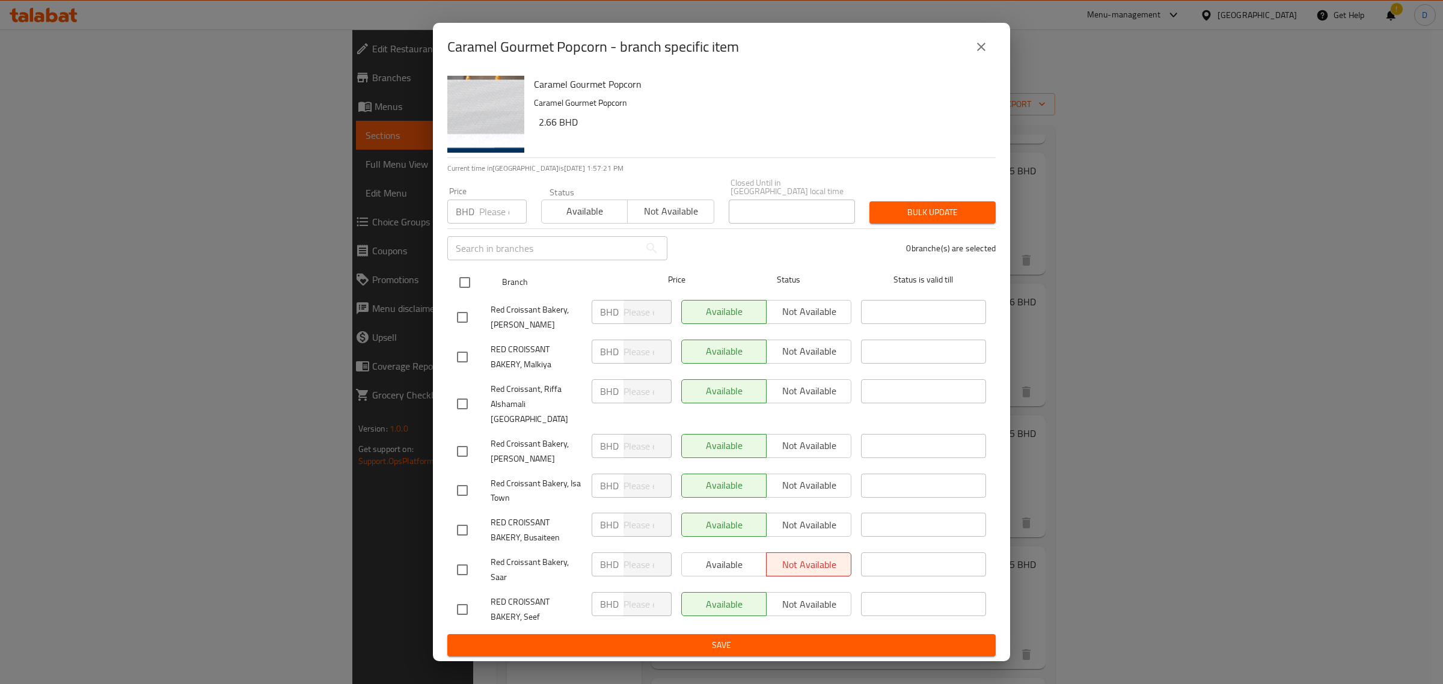
click at [469, 274] on input "checkbox" at bounding box center [464, 282] width 25 height 25
checkbox input "true"
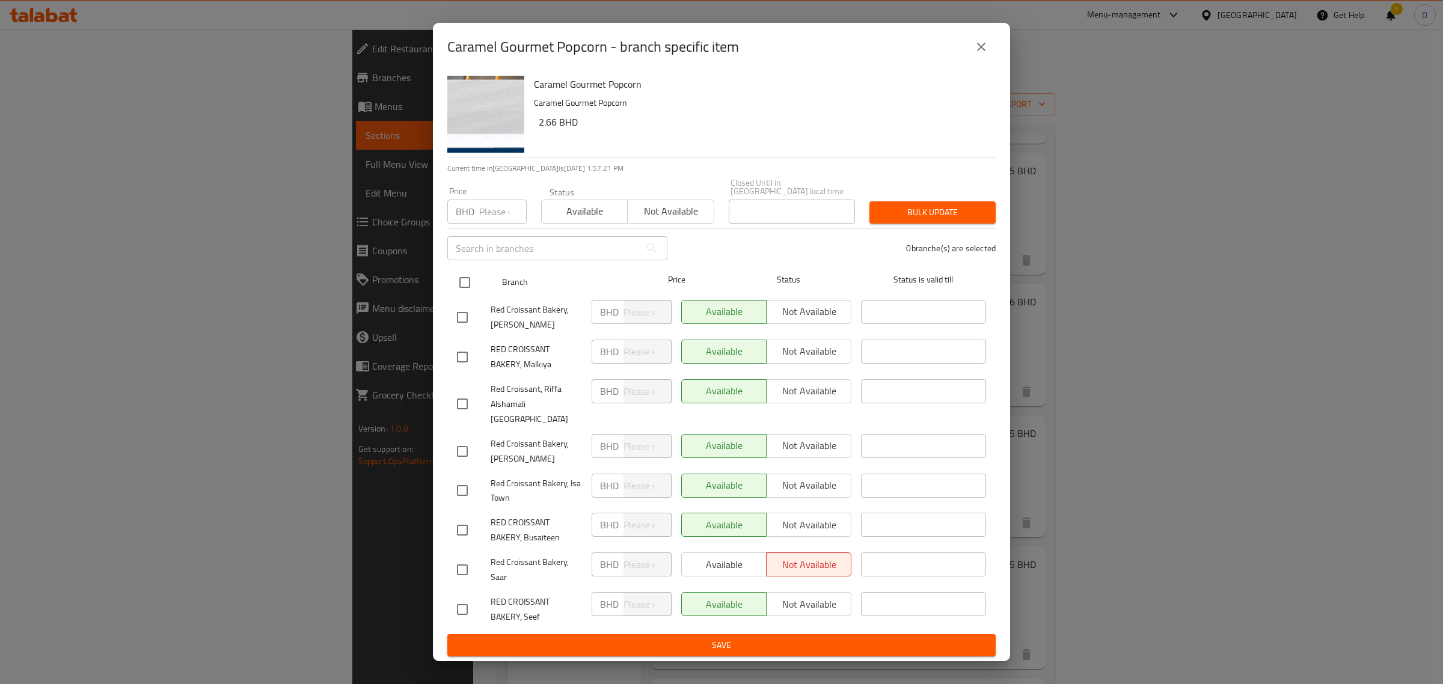
checkbox input "true"
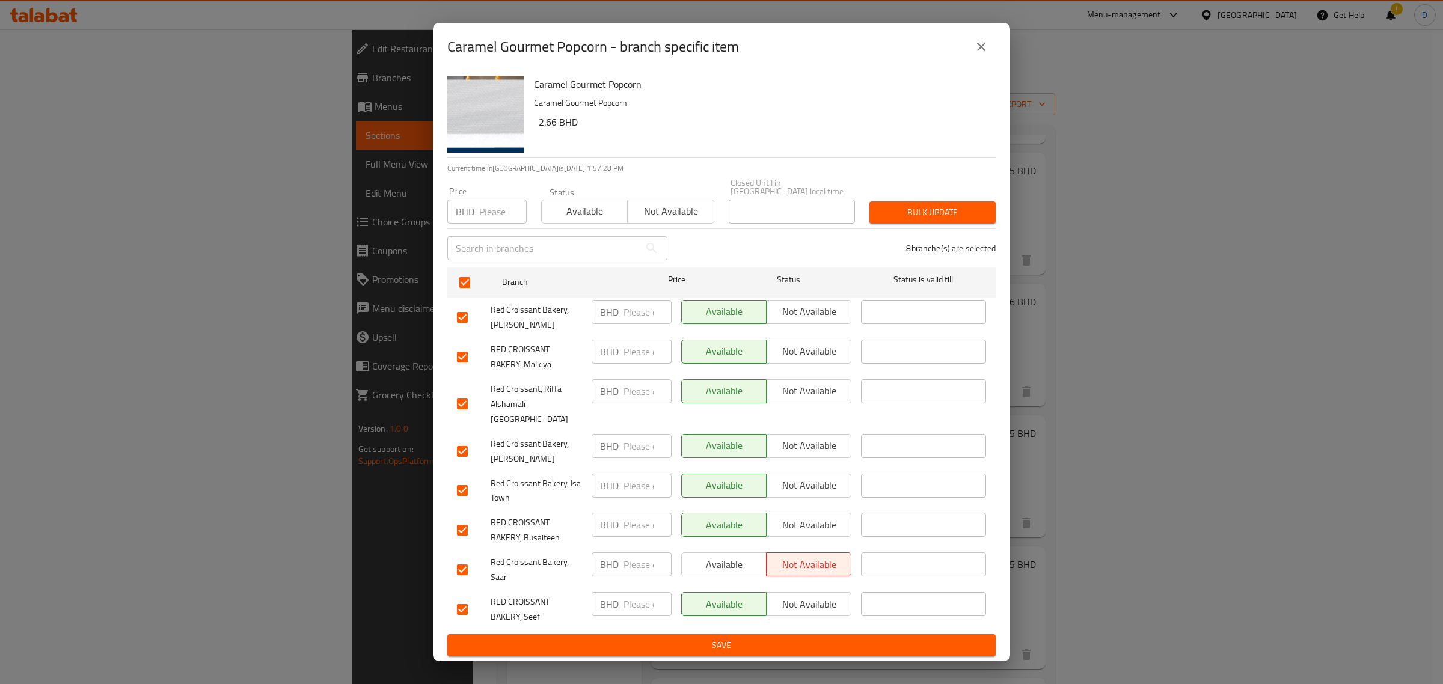
click at [478, 212] on div "BHD Price" at bounding box center [486, 212] width 79 height 24
click at [493, 213] on input "2.9" at bounding box center [502, 212] width 47 height 24
type input "2.91"
click at [920, 212] on span "Bulk update" at bounding box center [932, 212] width 107 height 15
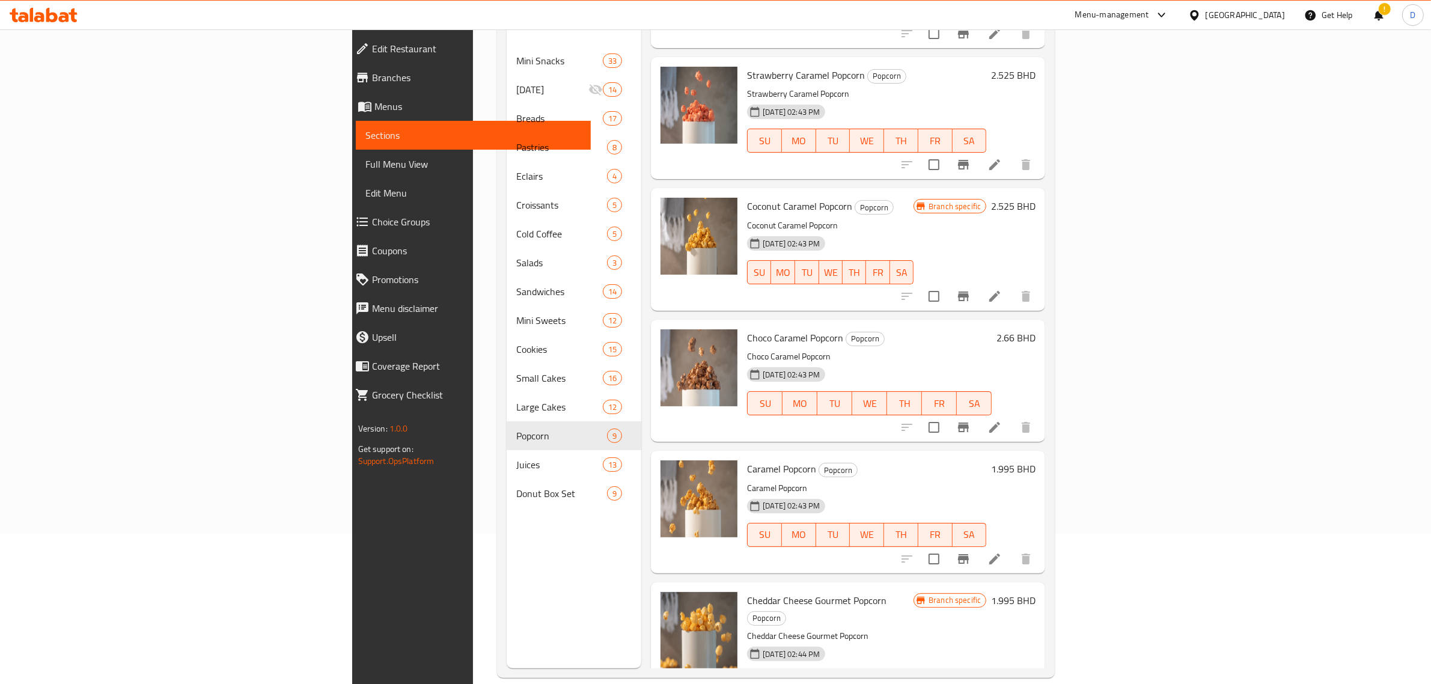
scroll to position [169, 0]
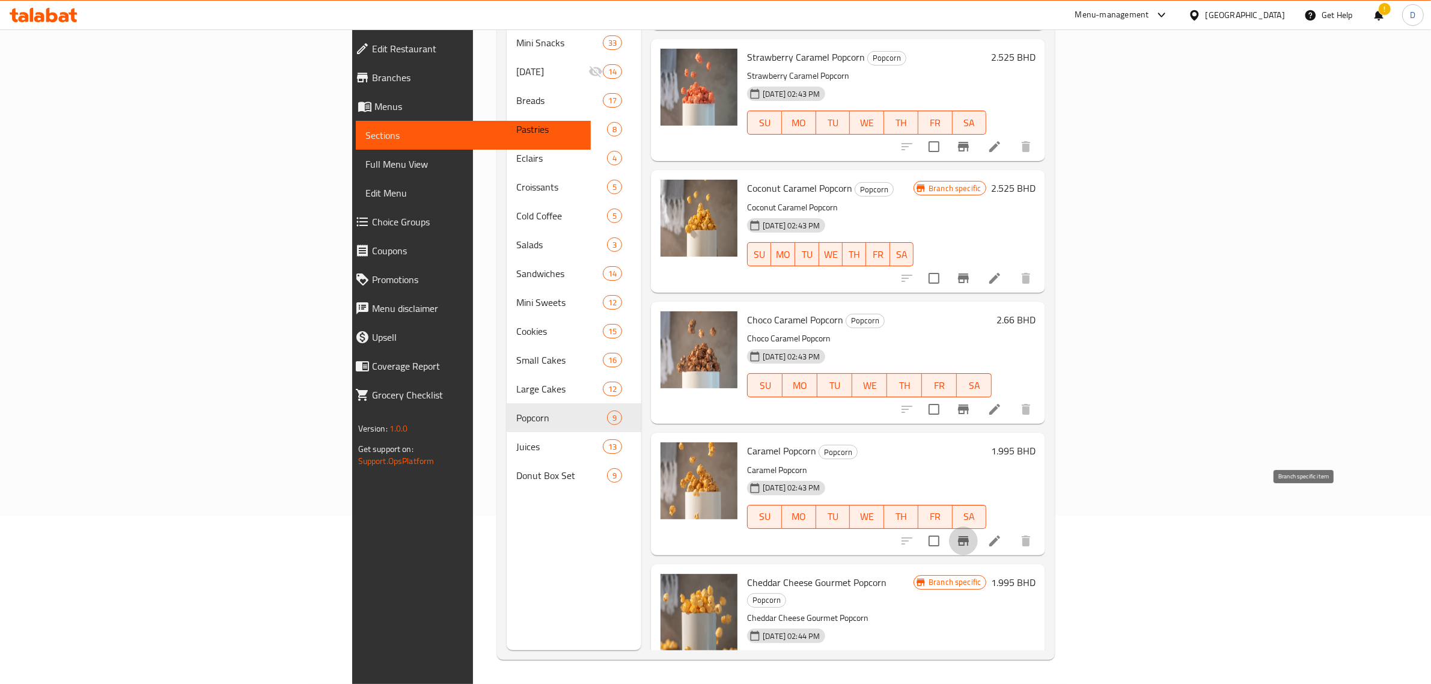
click at [971, 534] on icon "Branch-specific-item" at bounding box center [963, 541] width 14 height 14
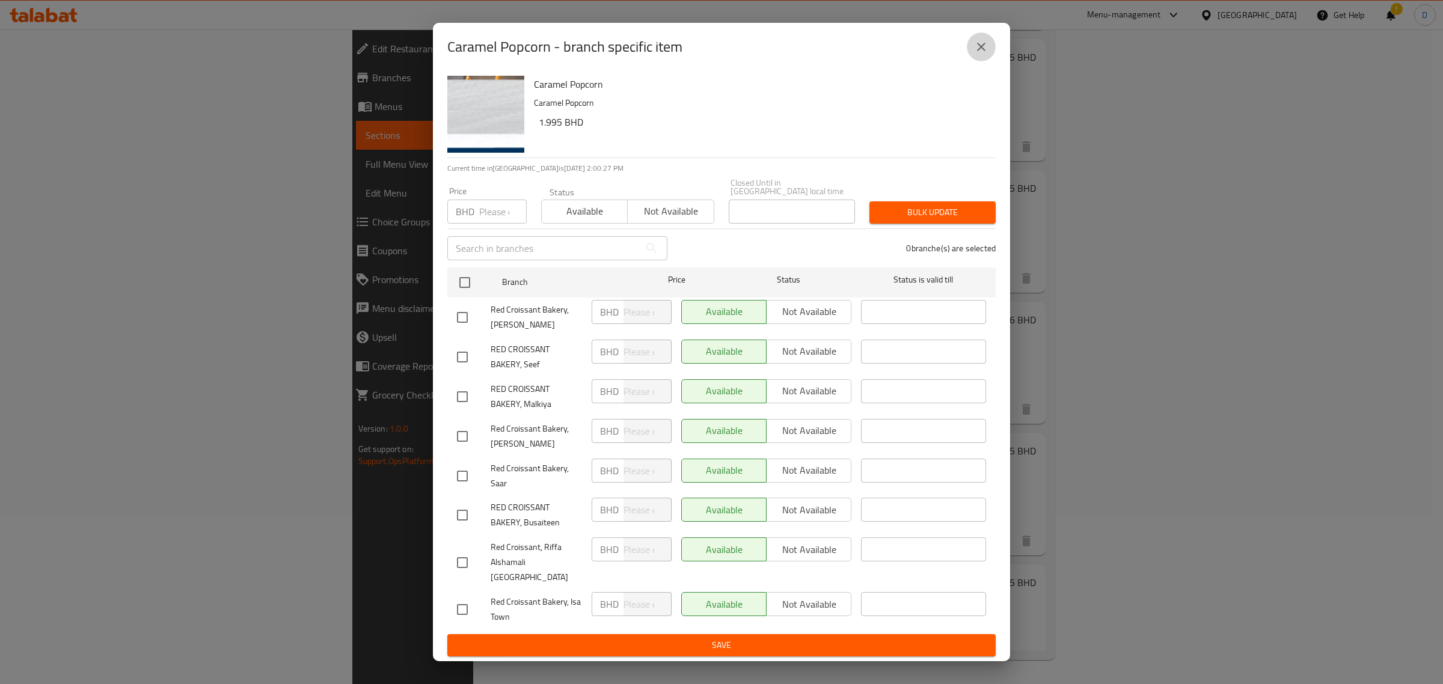
click at [986, 52] on icon "close" at bounding box center [981, 47] width 14 height 14
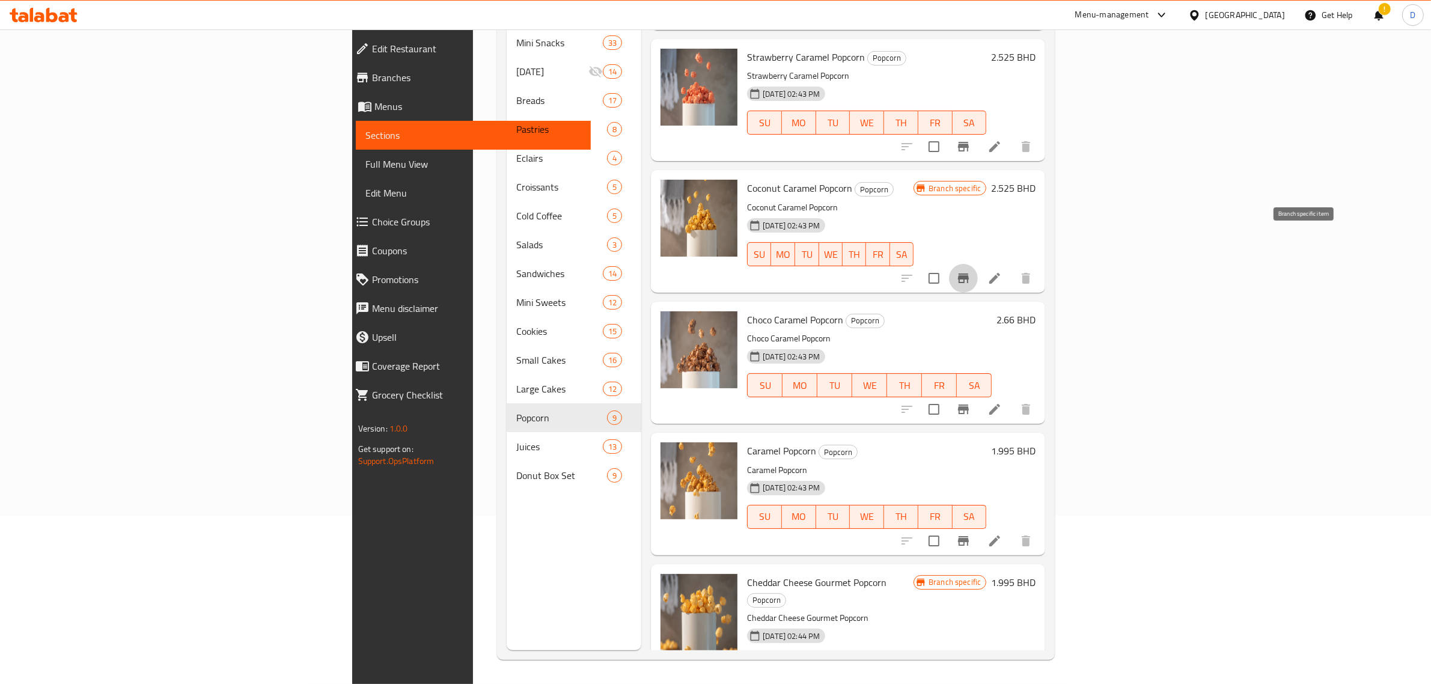
click at [969, 274] on icon "Branch-specific-item" at bounding box center [963, 279] width 11 height 10
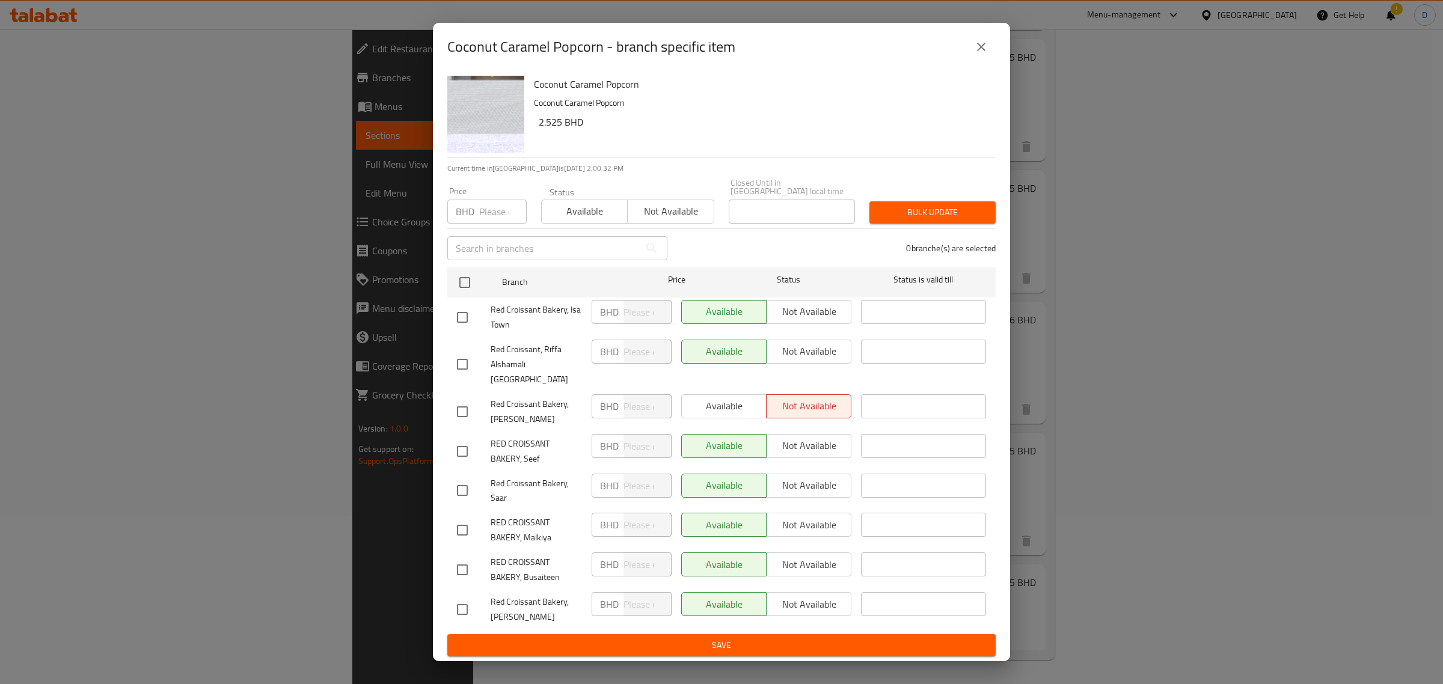
click at [981, 54] on icon "close" at bounding box center [981, 47] width 14 height 14
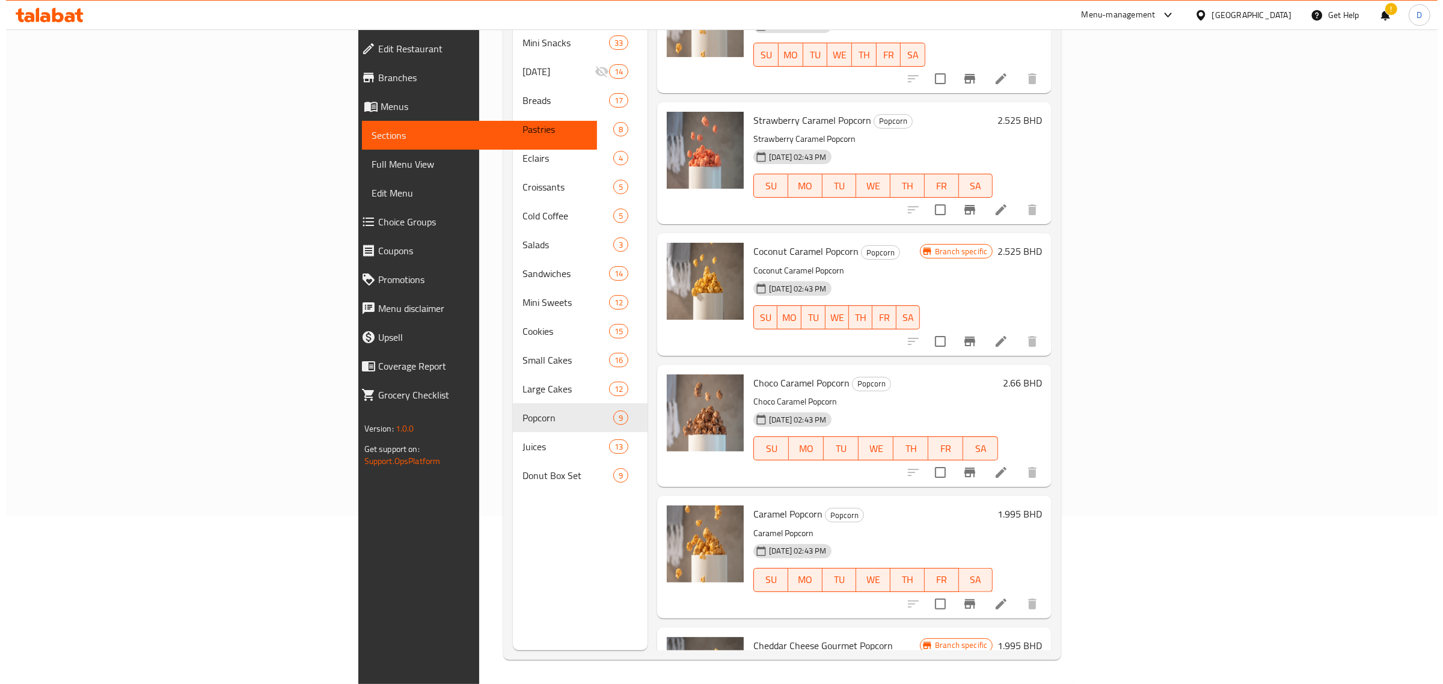
scroll to position [358, 0]
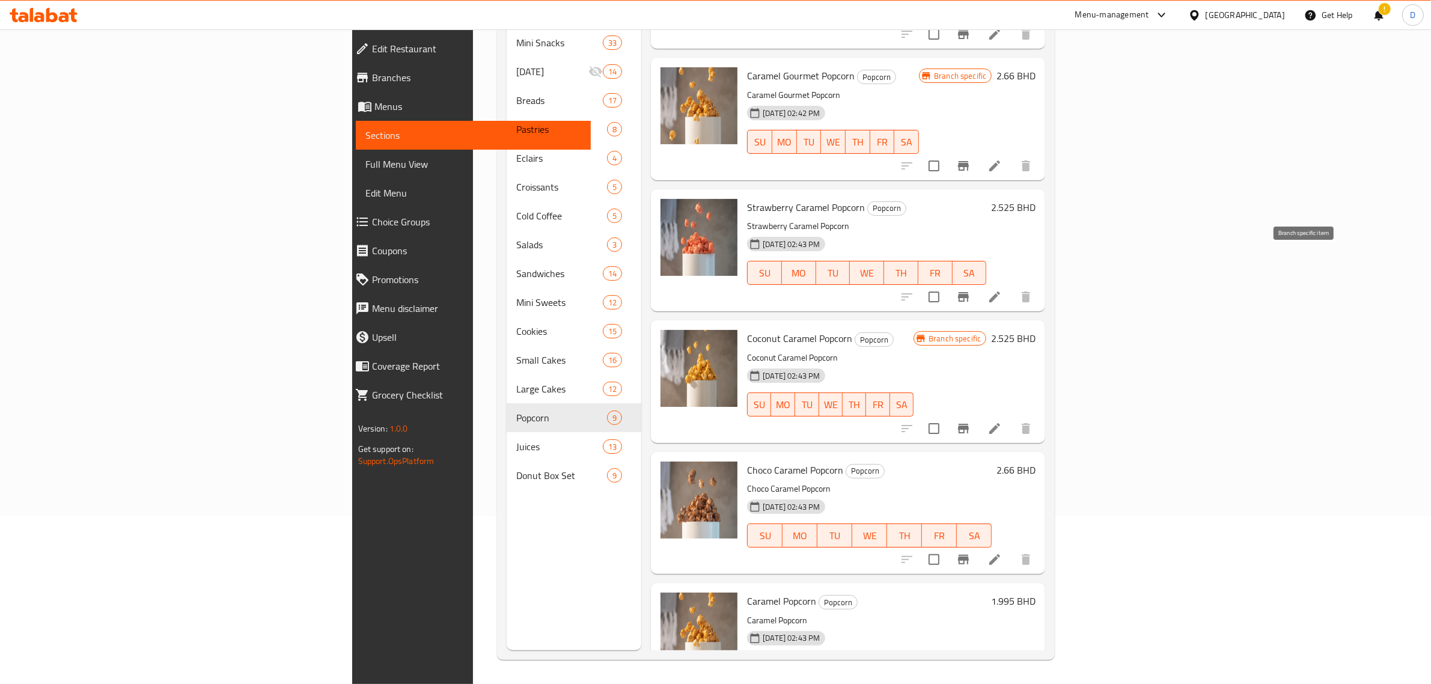
click at [971, 290] on icon "Branch-specific-item" at bounding box center [963, 297] width 14 height 14
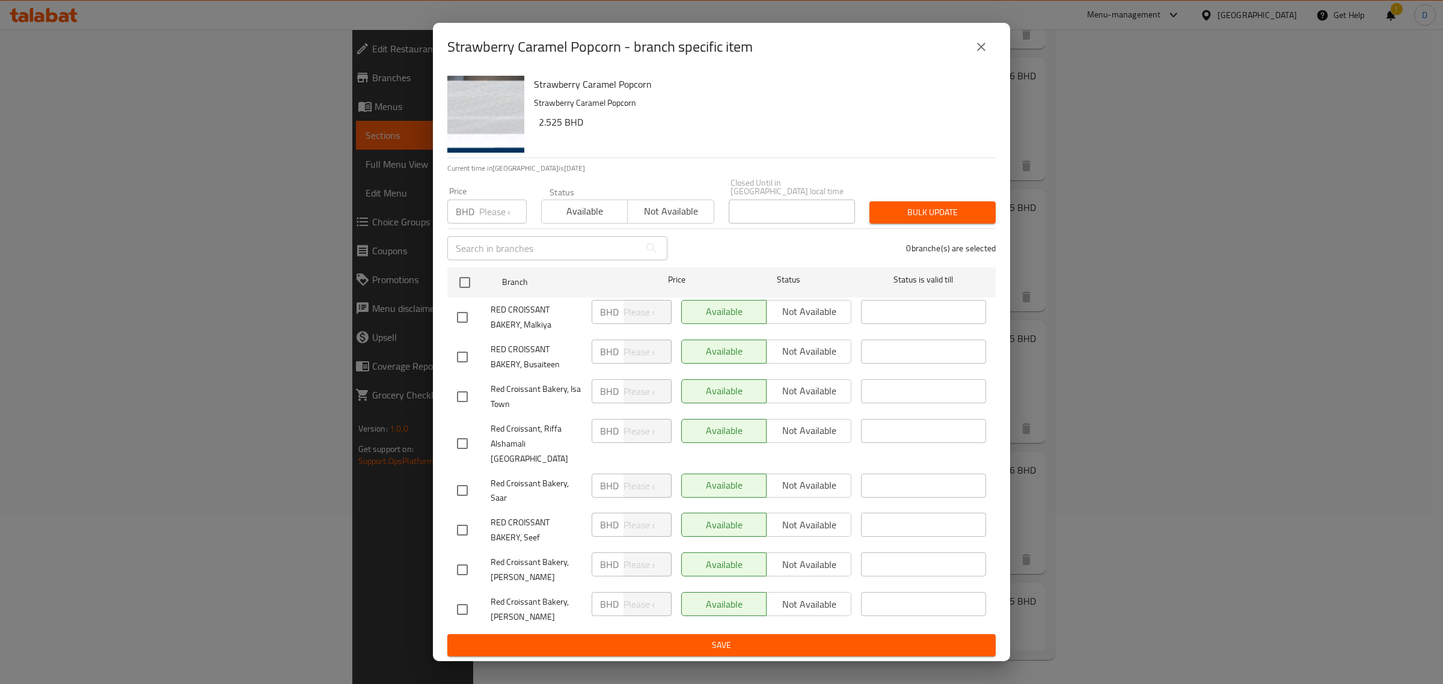
click at [986, 54] on icon "close" at bounding box center [981, 47] width 14 height 14
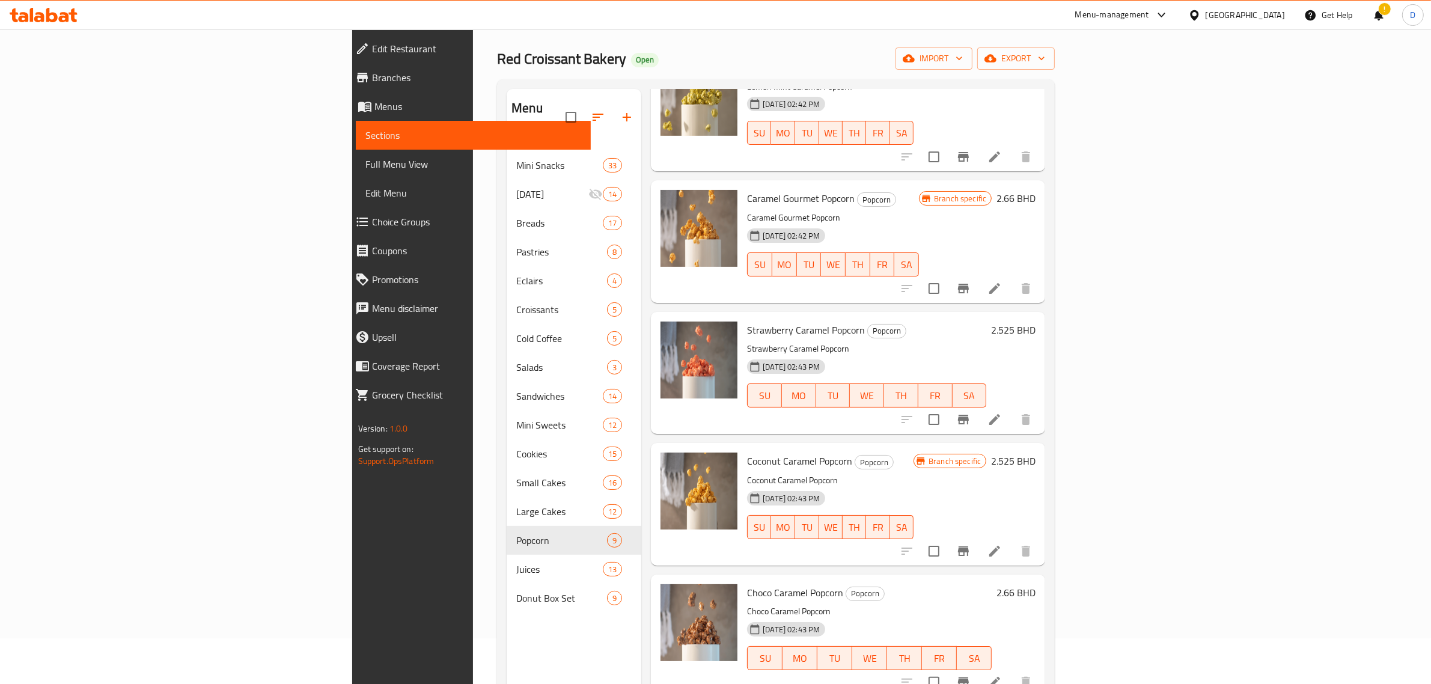
scroll to position [19, 0]
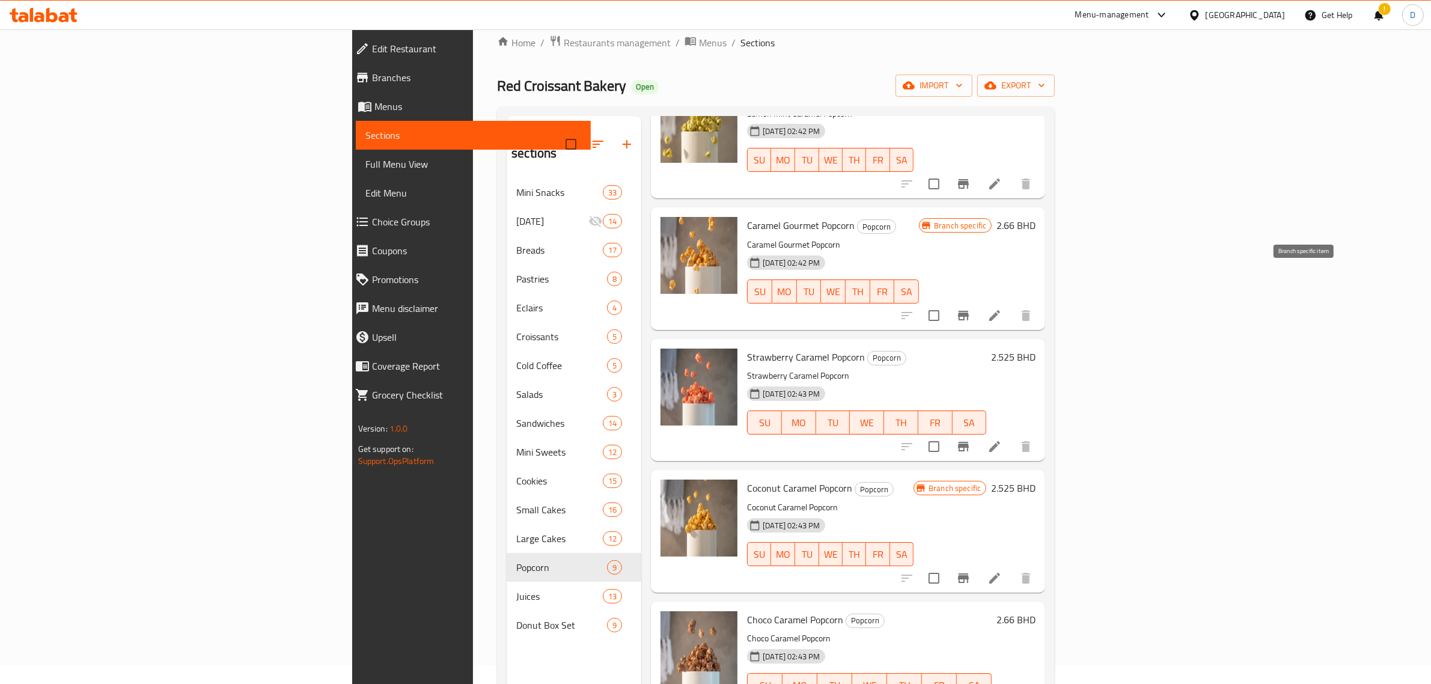
click at [971, 308] on icon "Branch-specific-item" at bounding box center [963, 315] width 14 height 14
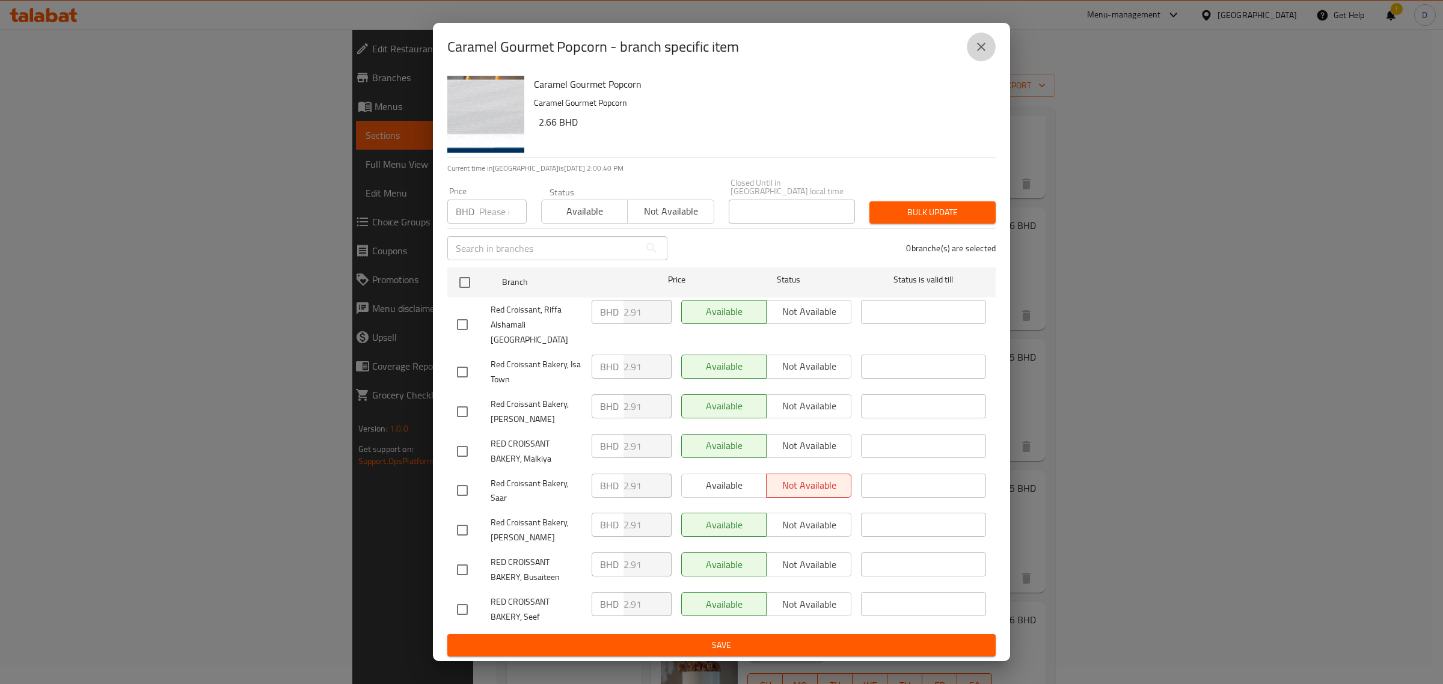
click at [990, 61] on button "close" at bounding box center [981, 46] width 29 height 29
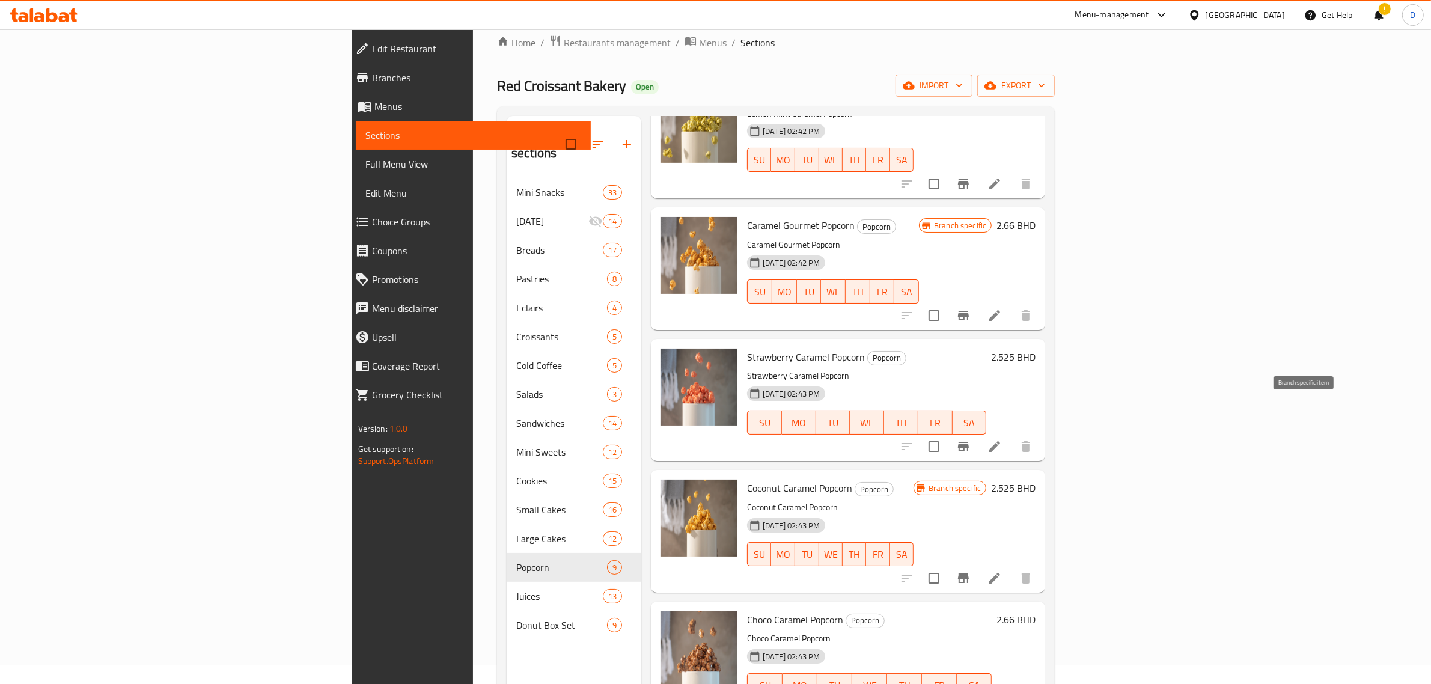
click at [971, 439] on icon "Branch-specific-item" at bounding box center [963, 446] width 14 height 14
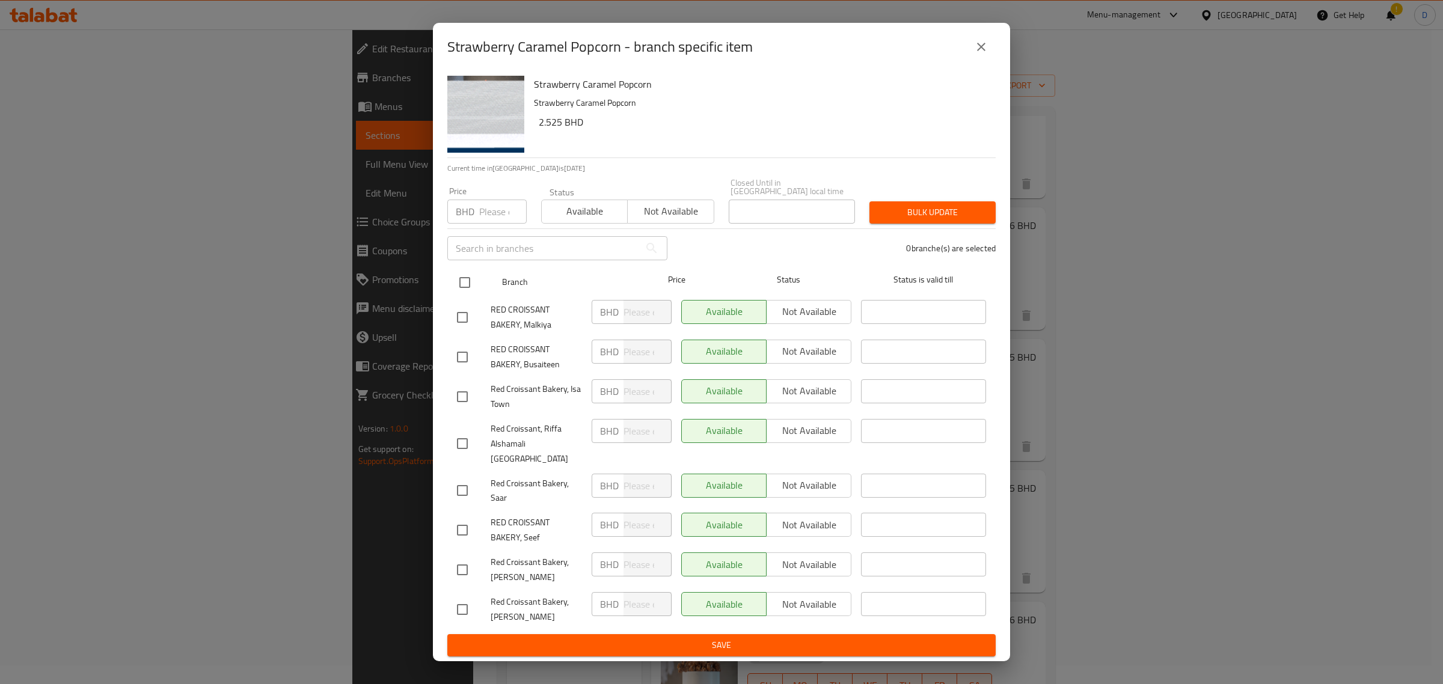
click at [469, 286] on input "checkbox" at bounding box center [464, 282] width 25 height 25
checkbox input "true"
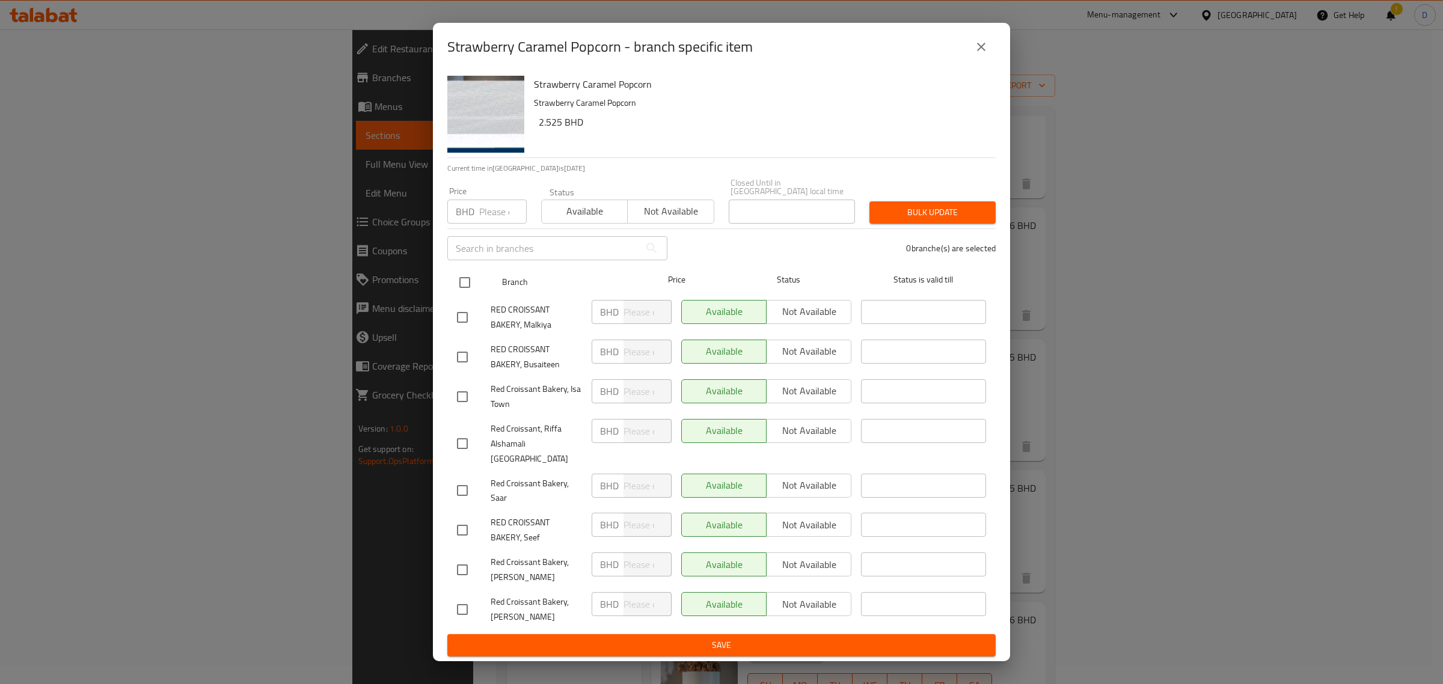
checkbox input "true"
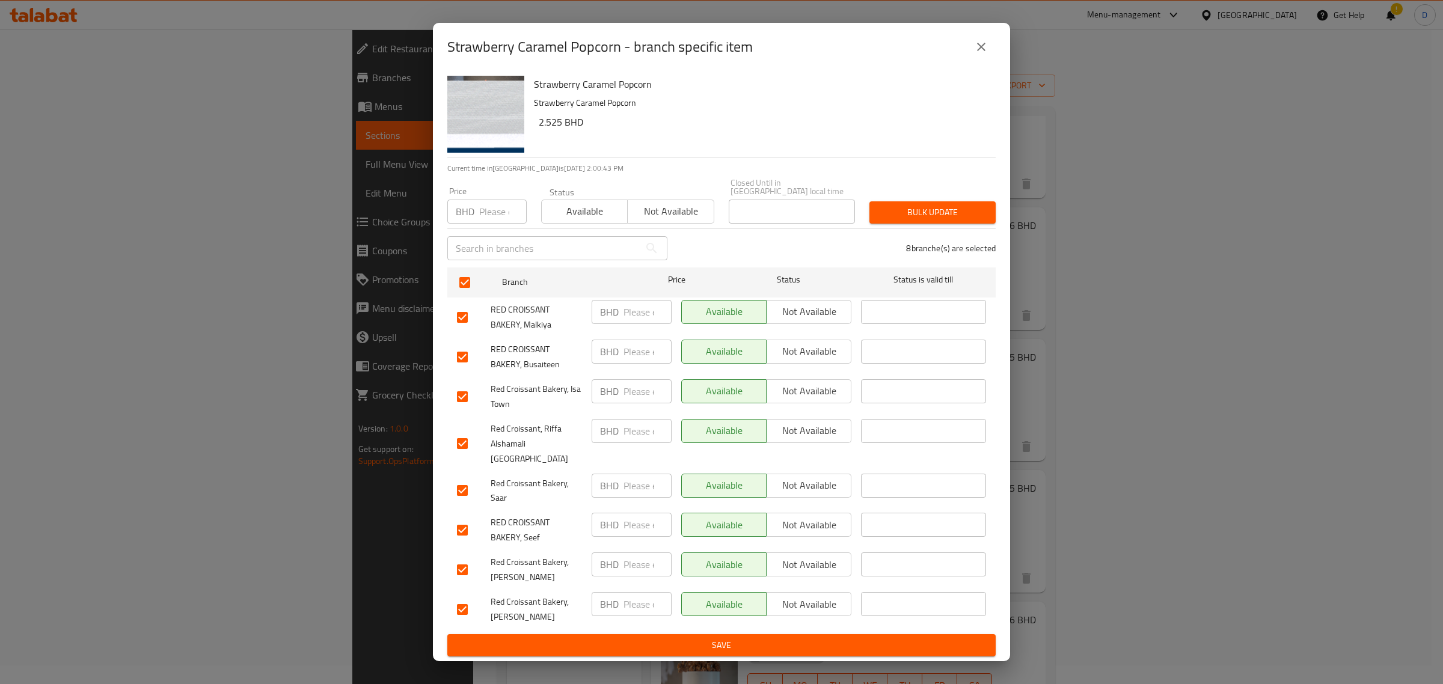
click at [483, 191] on div "Price BHD Price" at bounding box center [486, 205] width 79 height 37
click at [482, 219] on input "number" at bounding box center [502, 212] width 47 height 24
type input "2.775"
click at [881, 224] on button "Bulk update" at bounding box center [932, 212] width 126 height 22
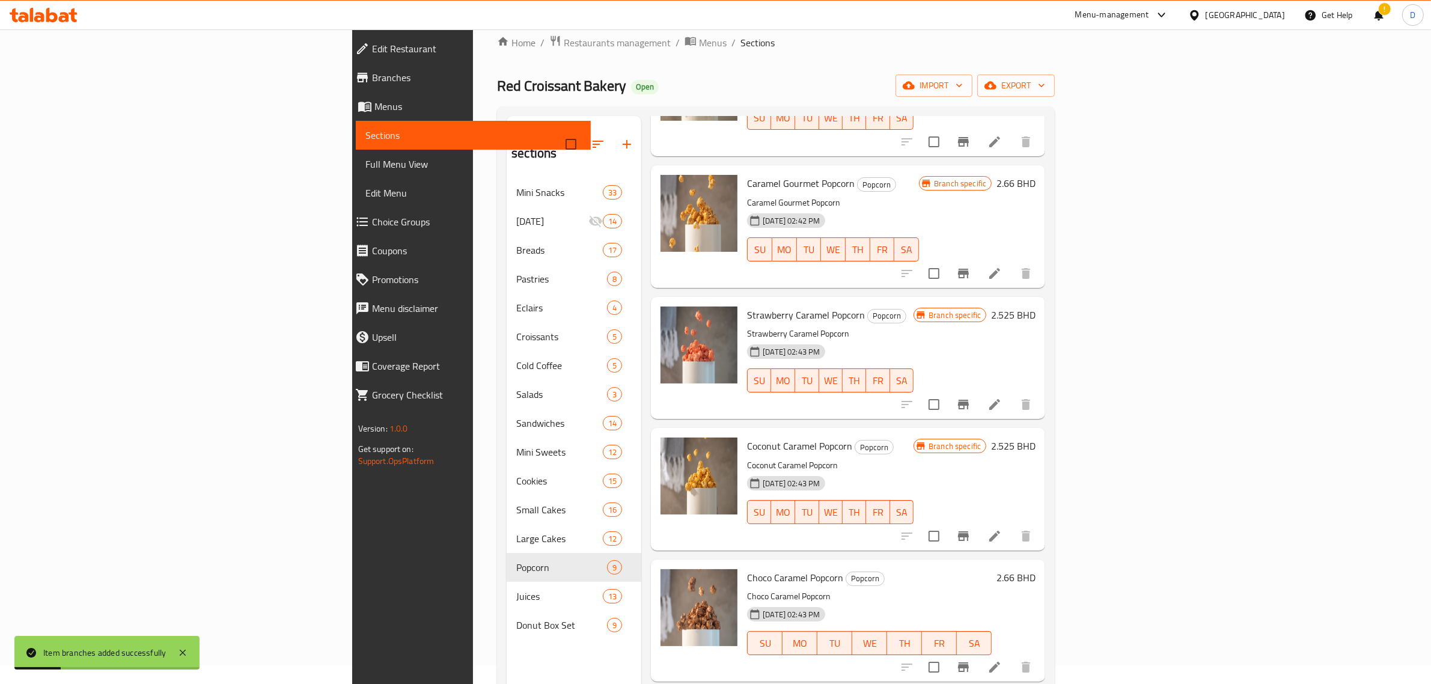
scroll to position [433, 0]
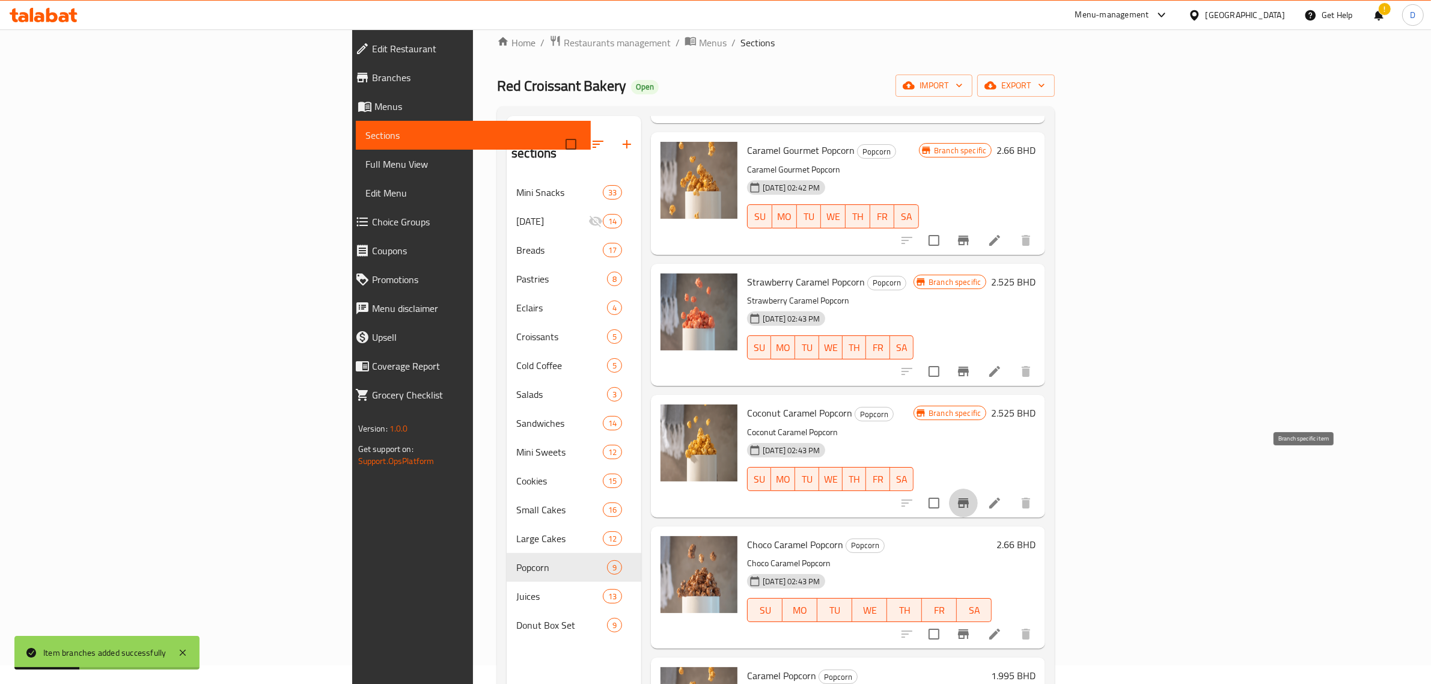
click at [969, 498] on icon "Branch-specific-item" at bounding box center [963, 503] width 11 height 10
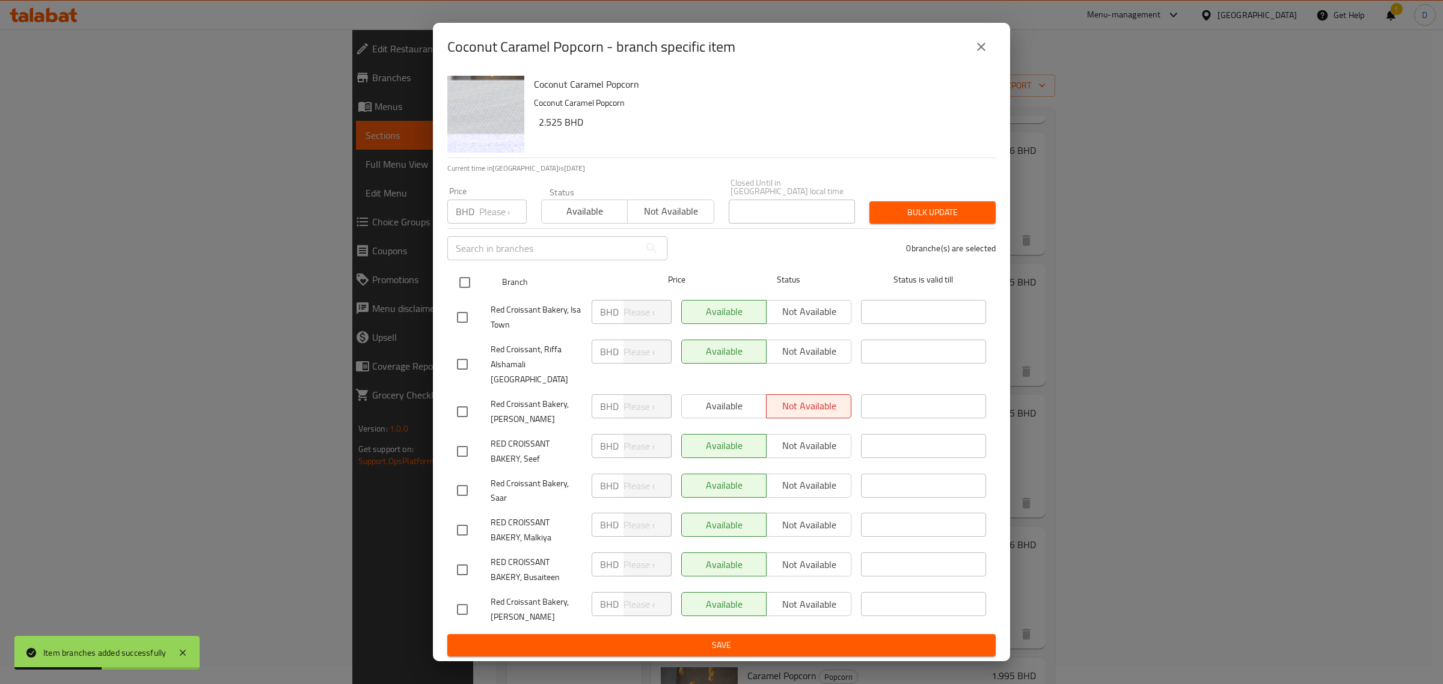
click at [466, 277] on input "checkbox" at bounding box center [464, 282] width 25 height 25
checkbox input "true"
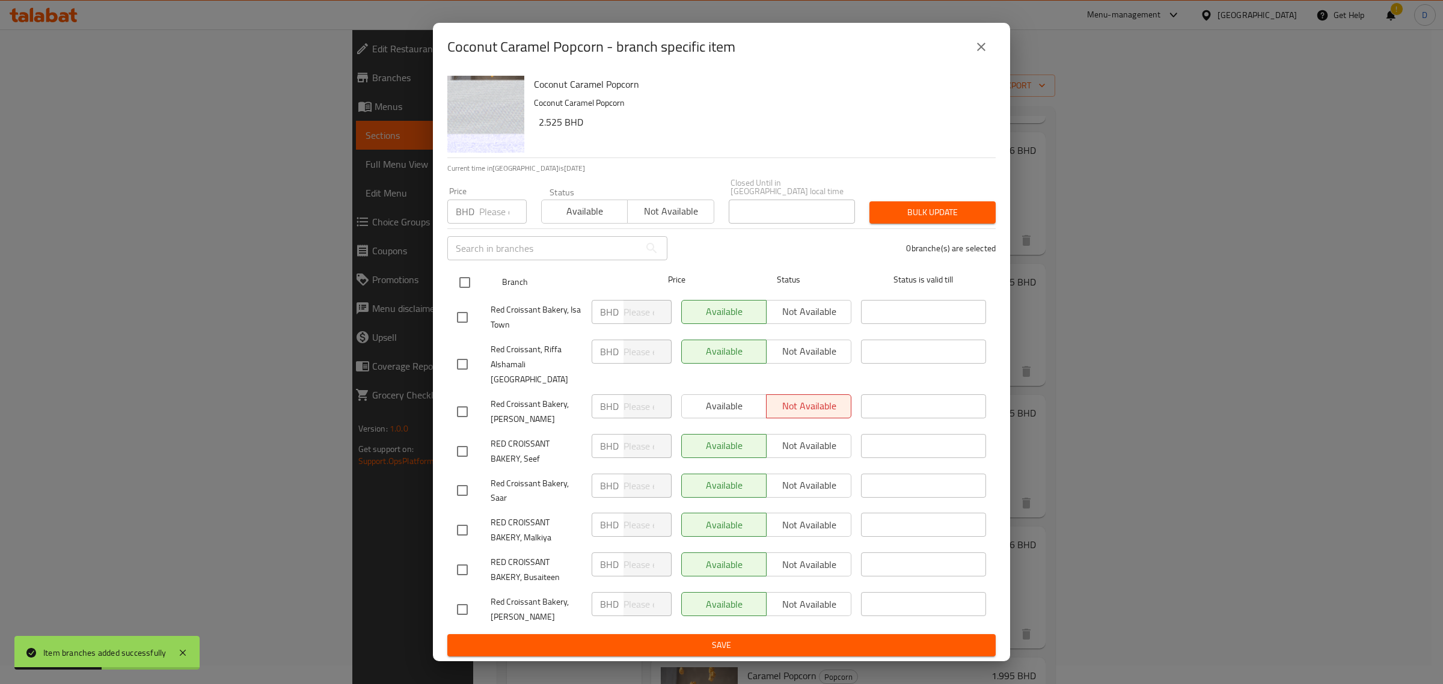
checkbox input "true"
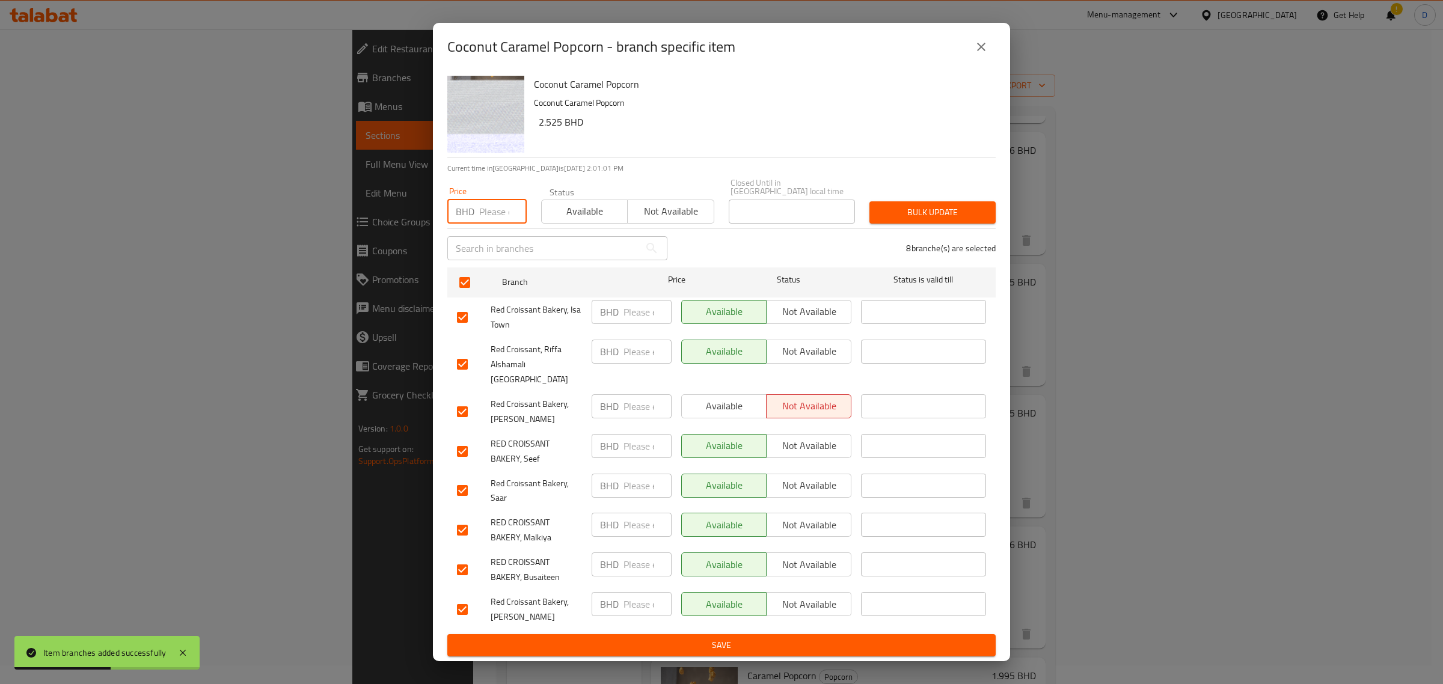
click at [480, 224] on input "number" at bounding box center [502, 212] width 47 height 24
type input "2.775"
click at [900, 218] on span "Bulk update" at bounding box center [932, 212] width 107 height 15
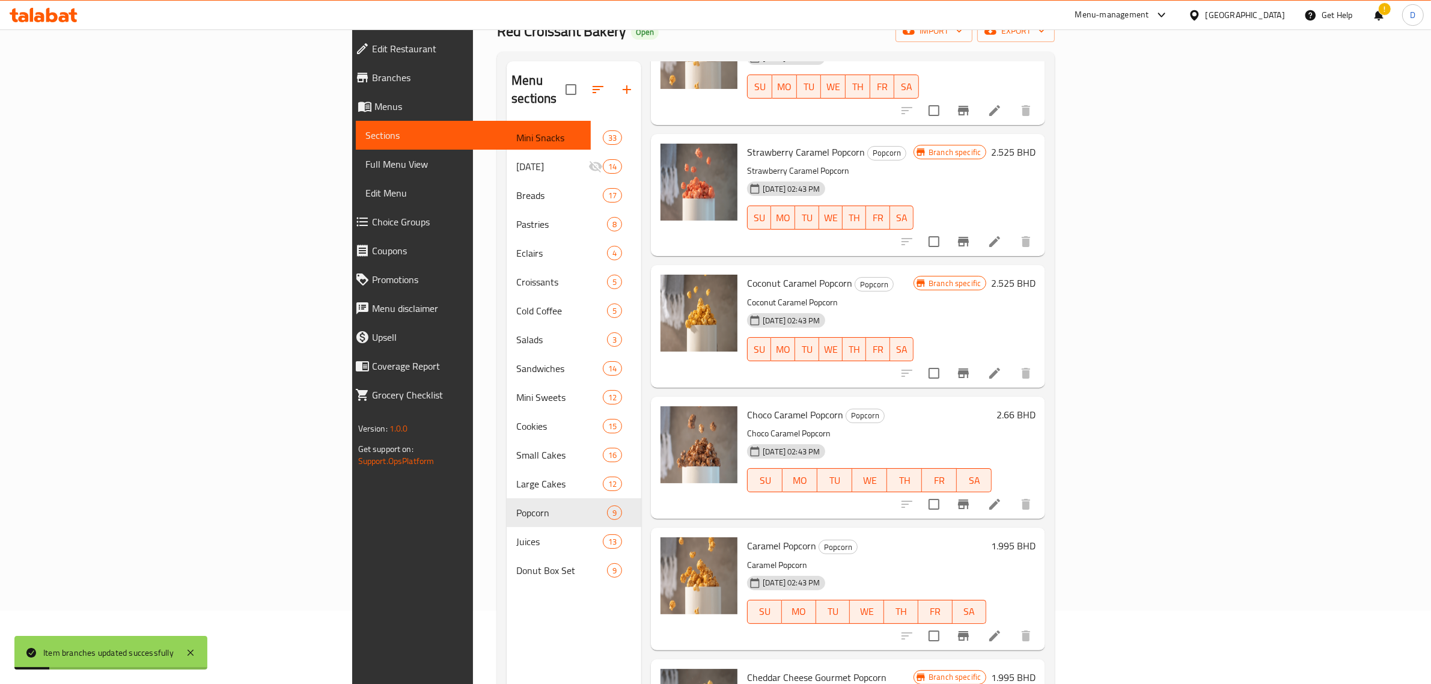
scroll to position [94, 0]
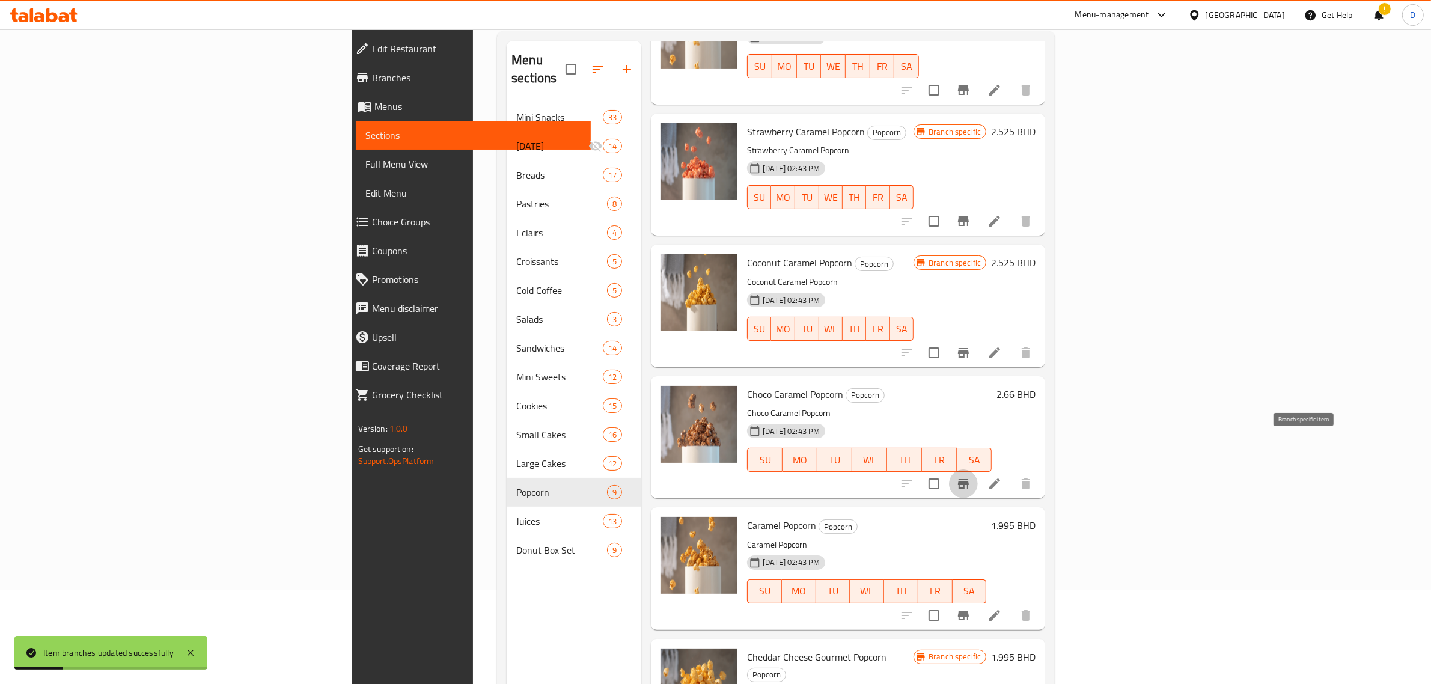
click at [969, 479] on icon "Branch-specific-item" at bounding box center [963, 484] width 11 height 10
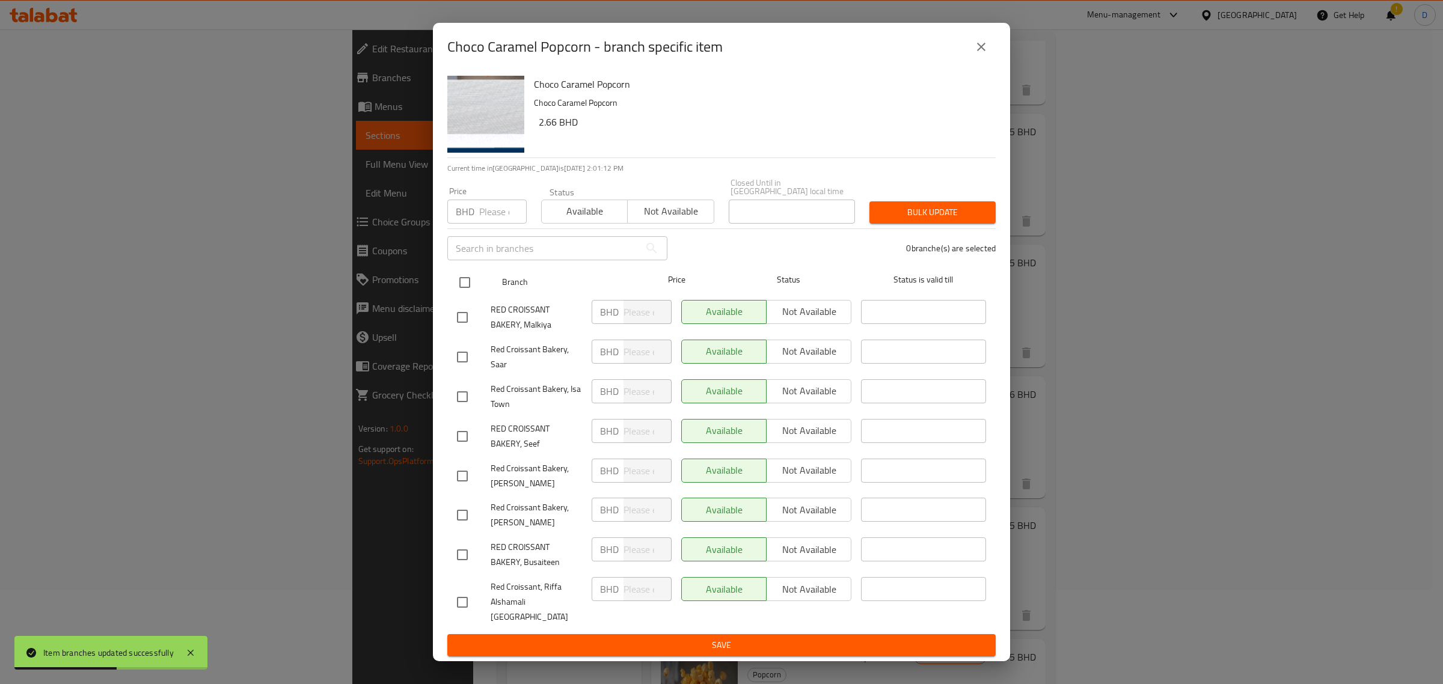
click at [460, 281] on input "checkbox" at bounding box center [464, 282] width 25 height 25
checkbox input "true"
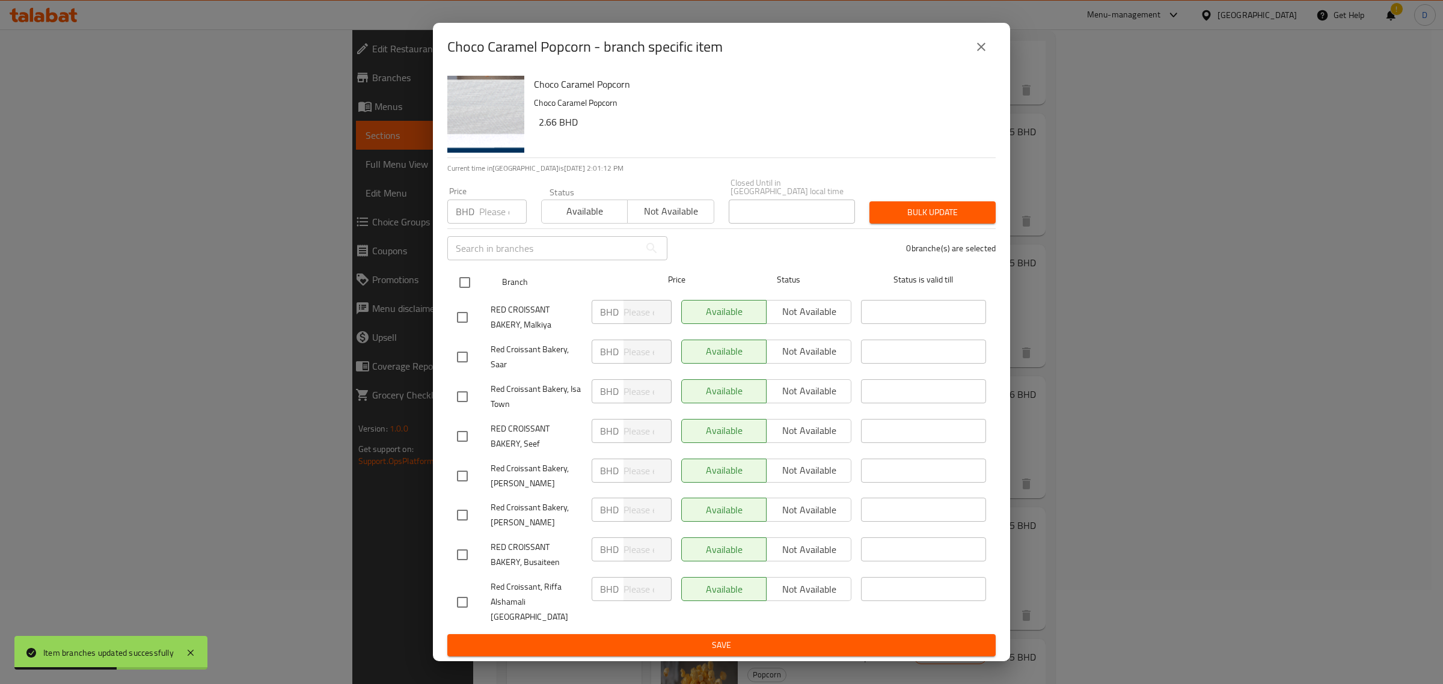
checkbox input "true"
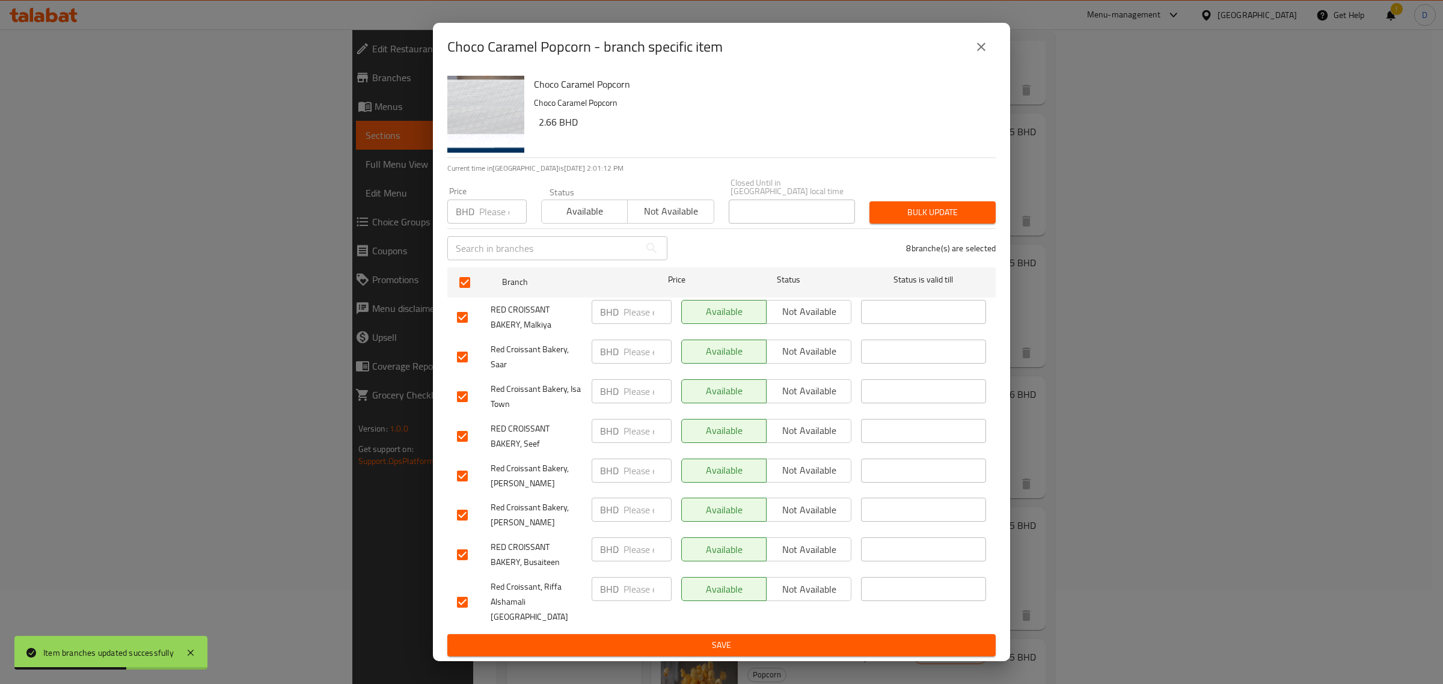
click at [475, 223] on div "BHD Price" at bounding box center [486, 212] width 79 height 24
click at [498, 215] on input "number" at bounding box center [502, 212] width 47 height 24
type input "2.91"
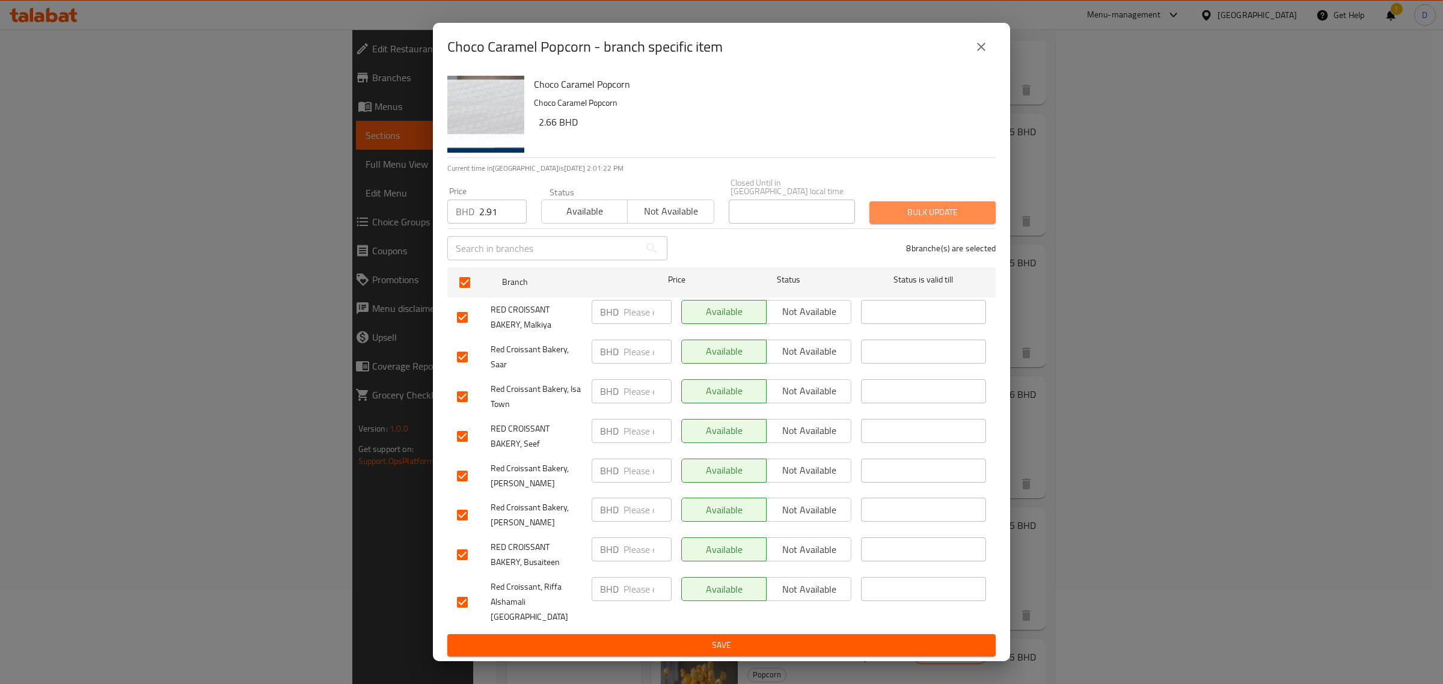
click at [897, 220] on span "Bulk update" at bounding box center [932, 212] width 107 height 15
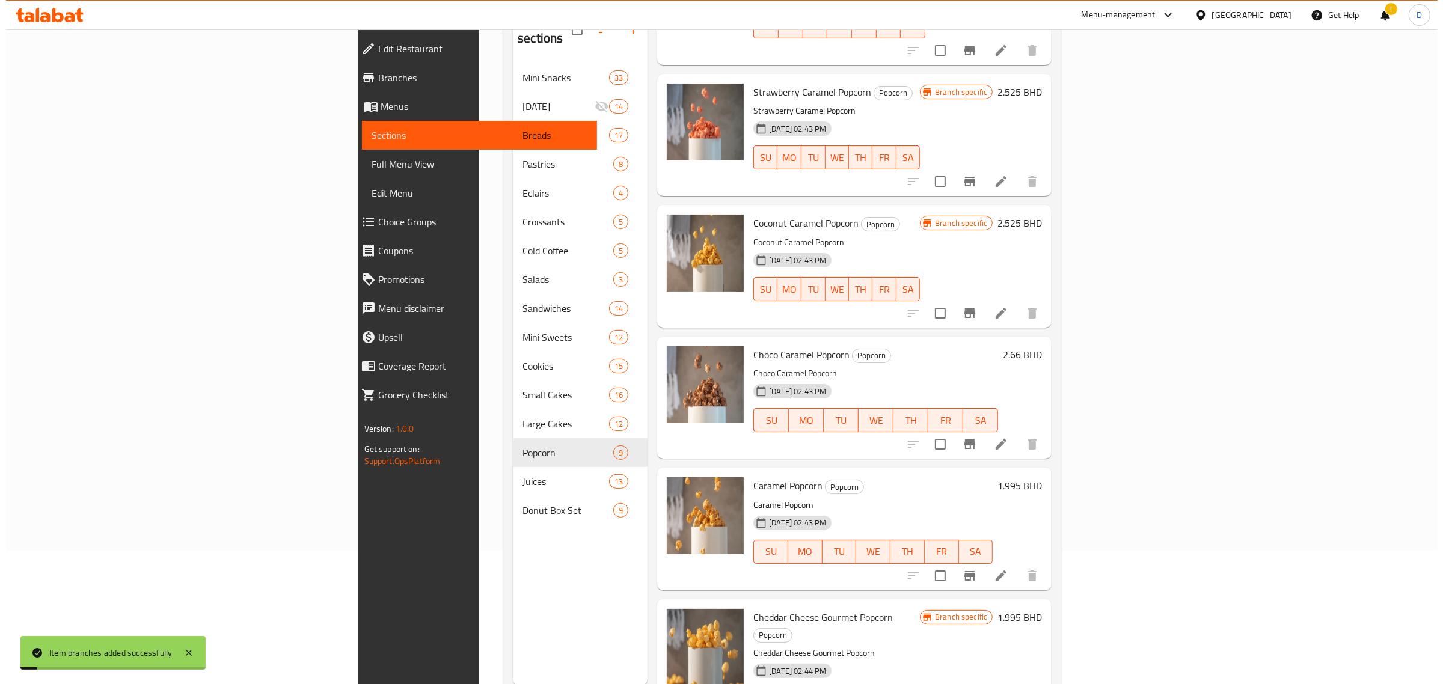
scroll to position [169, 0]
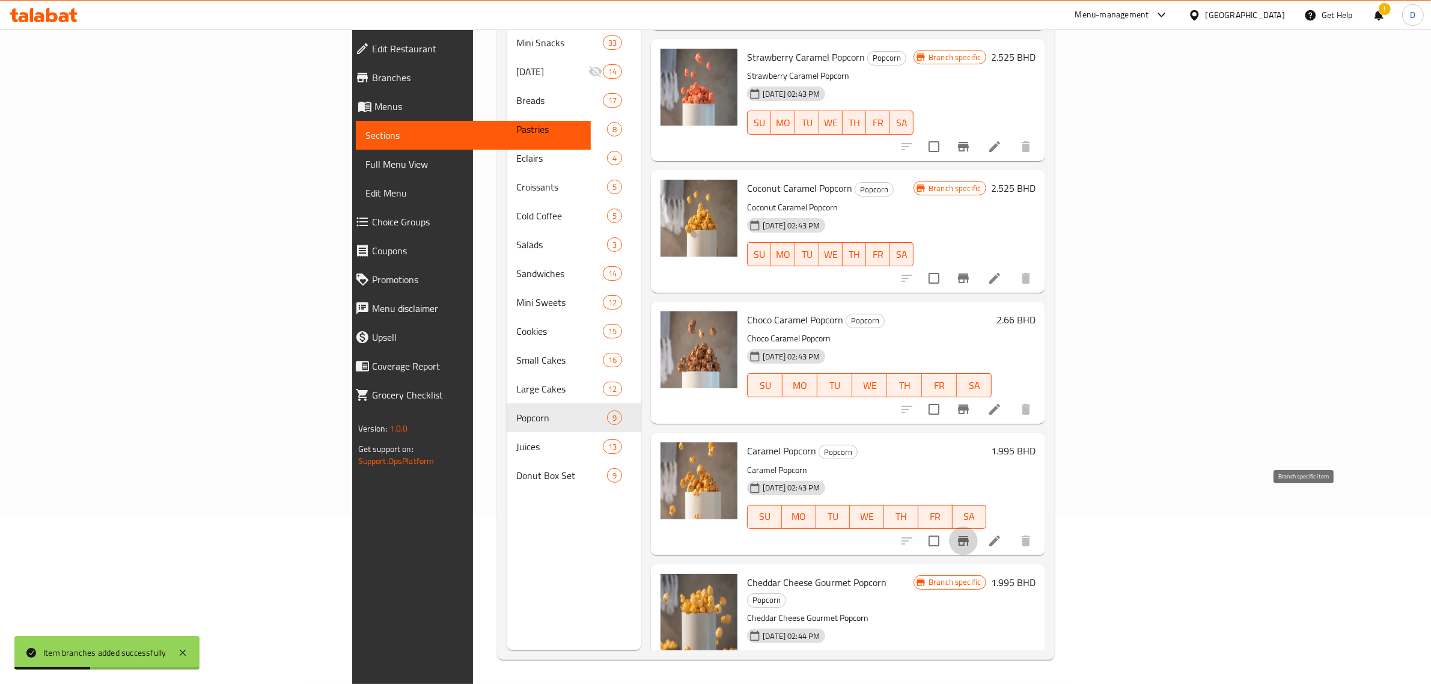
click at [971, 534] on icon "Branch-specific-item" at bounding box center [963, 541] width 14 height 14
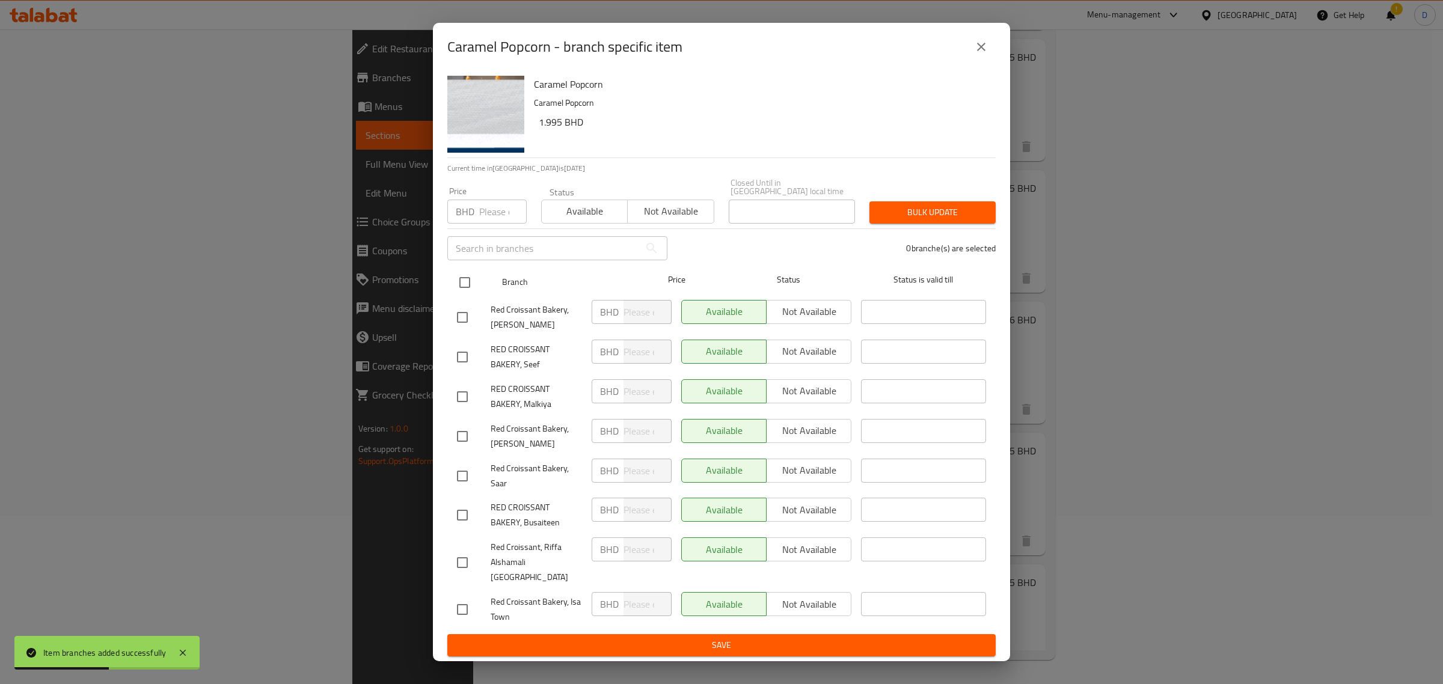
drag, startPoint x: 452, startPoint y: 286, endPoint x: 493, endPoint y: 278, distance: 41.6
click at [453, 286] on input "checkbox" at bounding box center [464, 282] width 25 height 25
checkbox input "true"
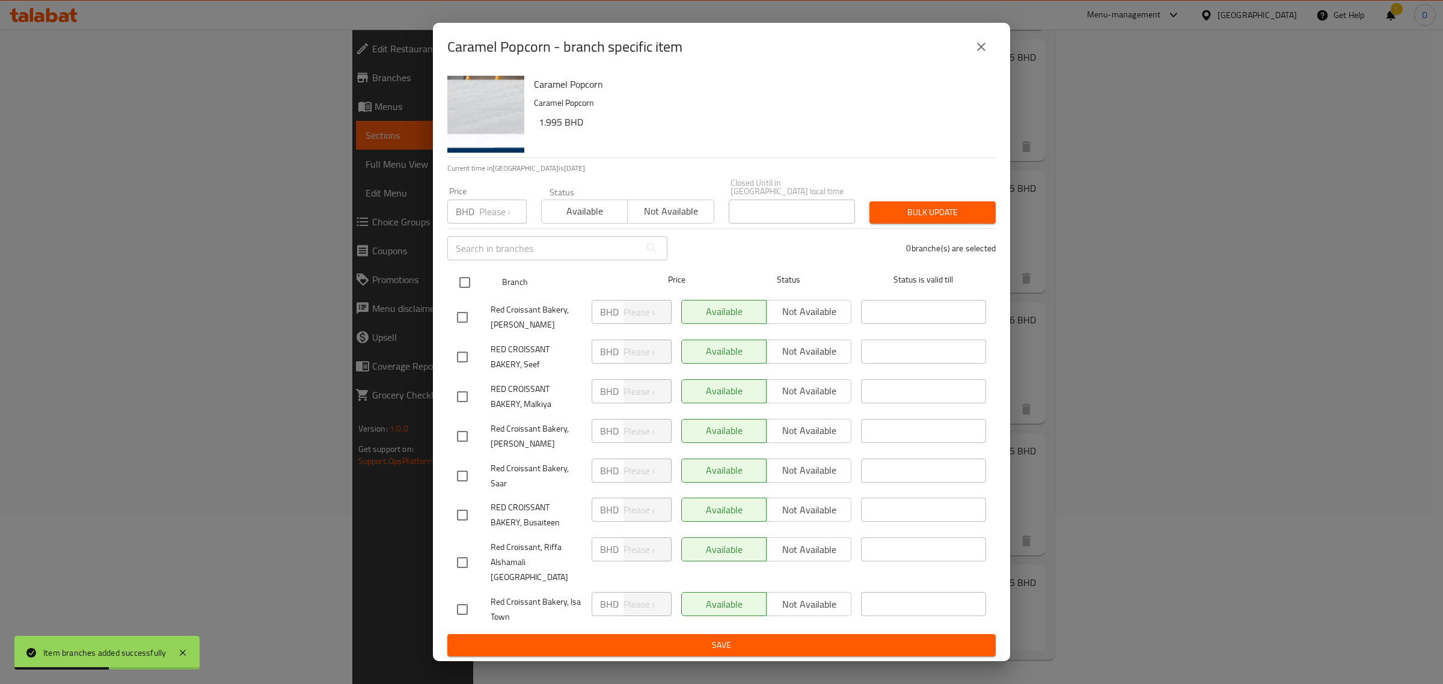
checkbox input "true"
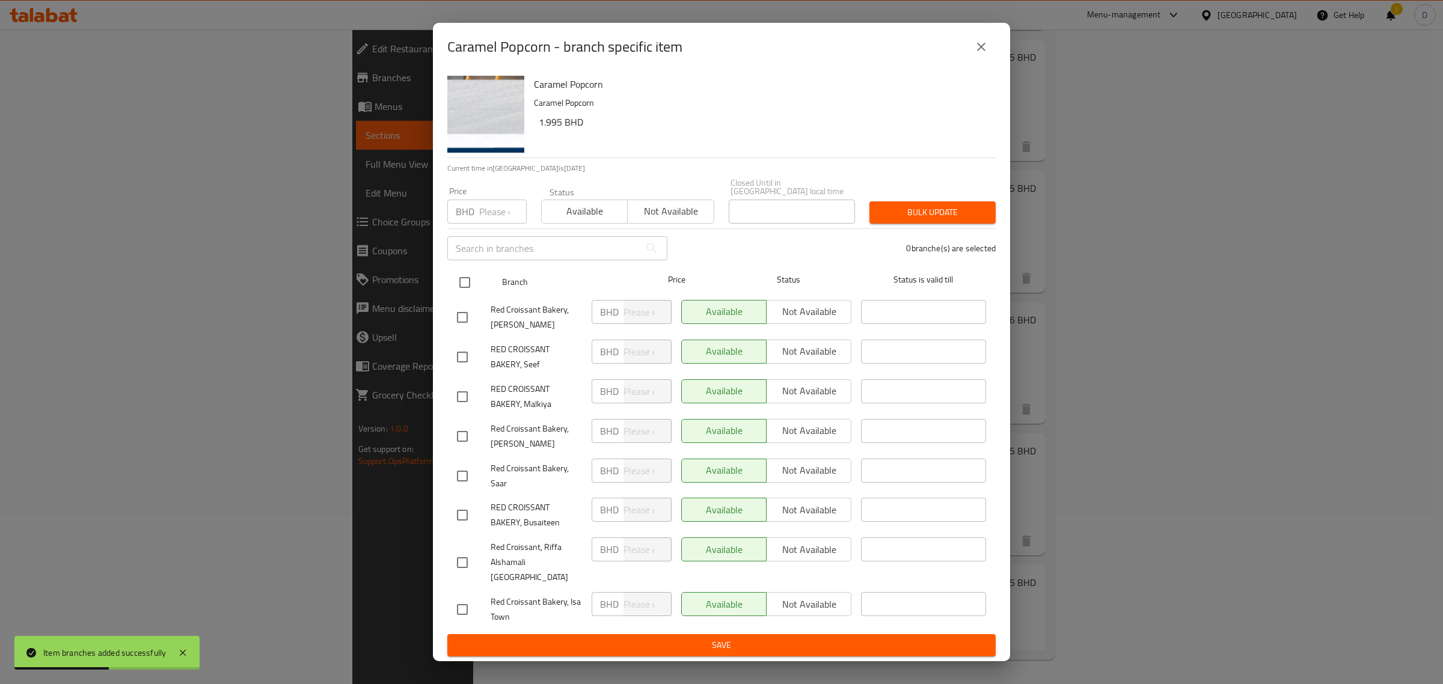
checkbox input "true"
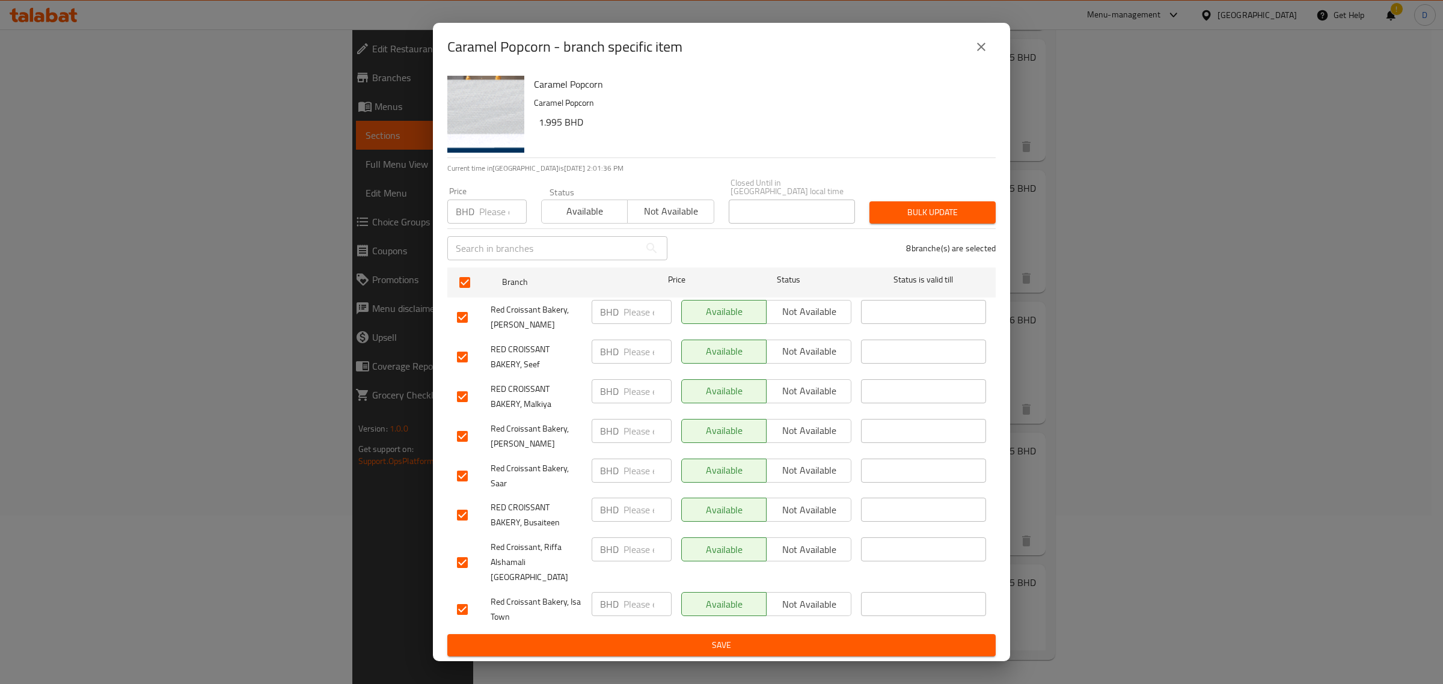
click at [500, 229] on div "Price BHD Price" at bounding box center [487, 205] width 94 height 51
click at [496, 214] on input "number" at bounding box center [502, 212] width 47 height 24
type input "2.245"
click at [913, 212] on span "Bulk update" at bounding box center [932, 212] width 107 height 15
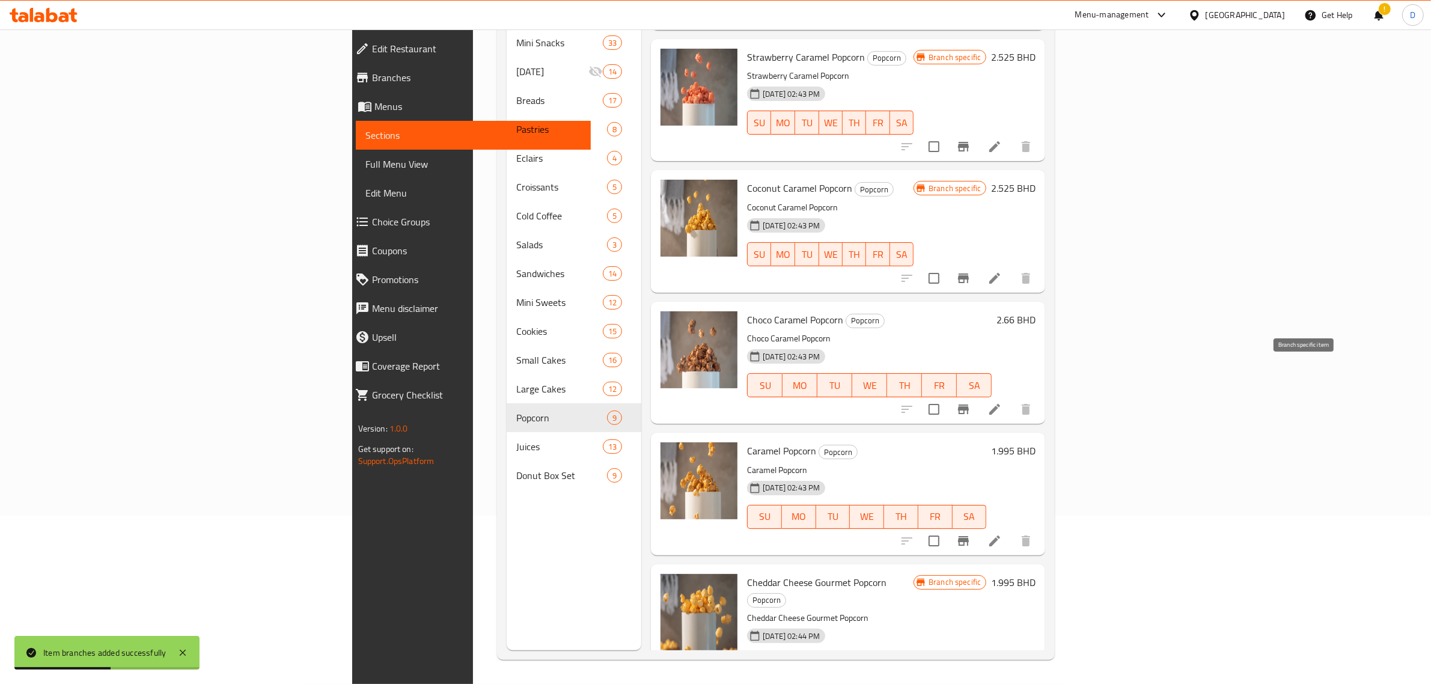
click at [969, 405] on icon "Branch-specific-item" at bounding box center [963, 410] width 11 height 10
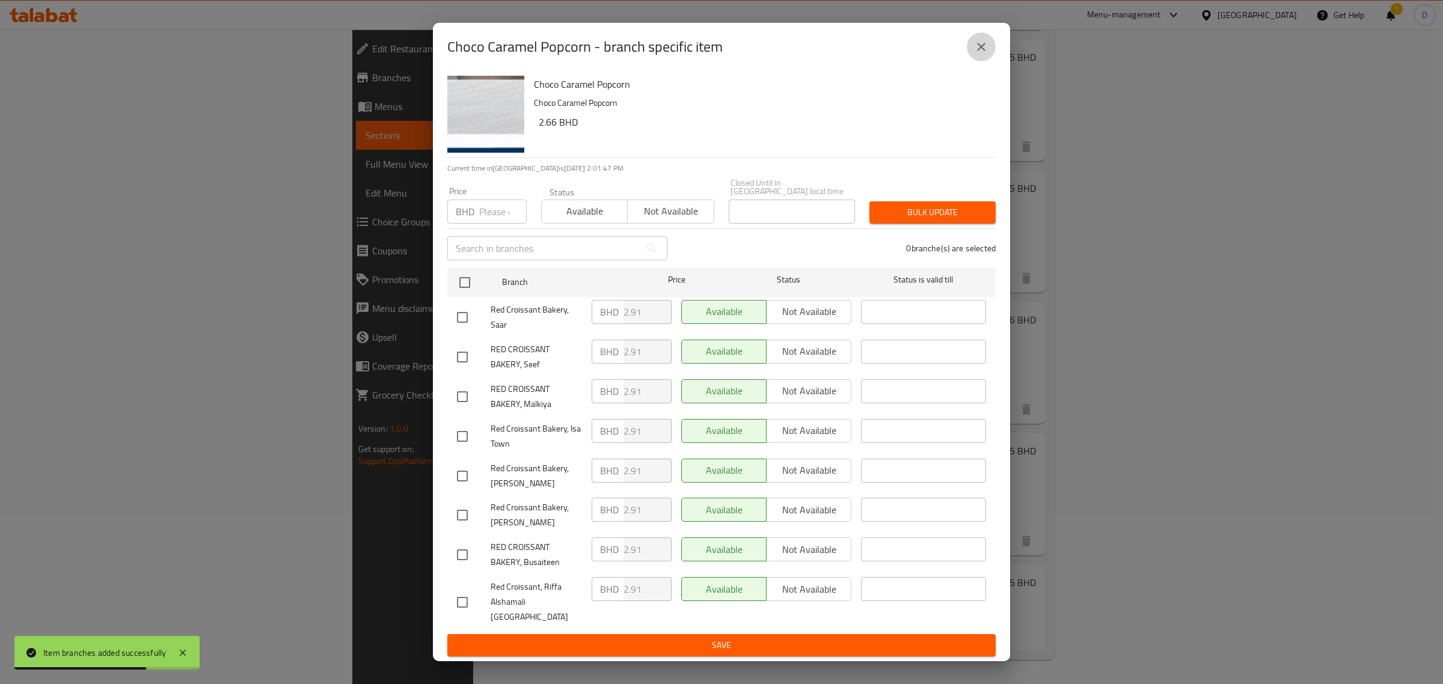
click at [977, 61] on button "close" at bounding box center [981, 46] width 29 height 29
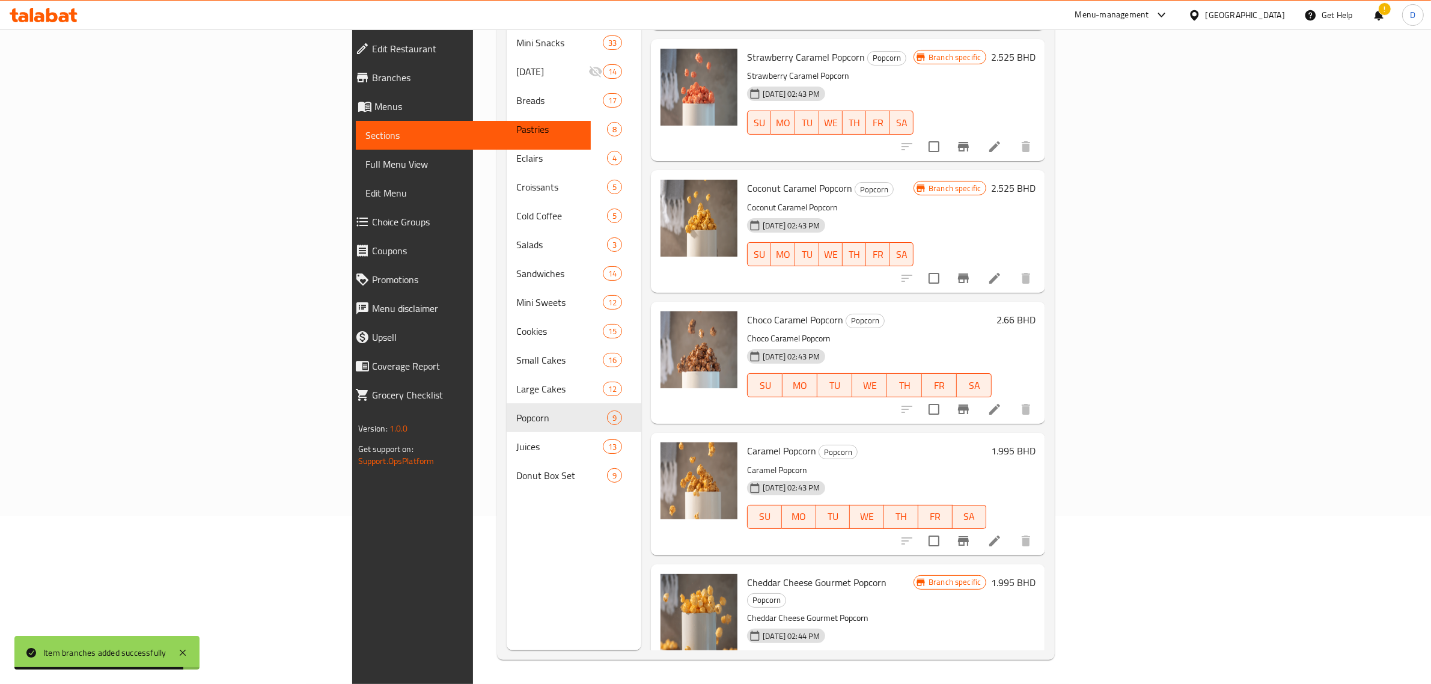
click at [978, 674] on button "Branch-specific-item" at bounding box center [963, 688] width 29 height 29
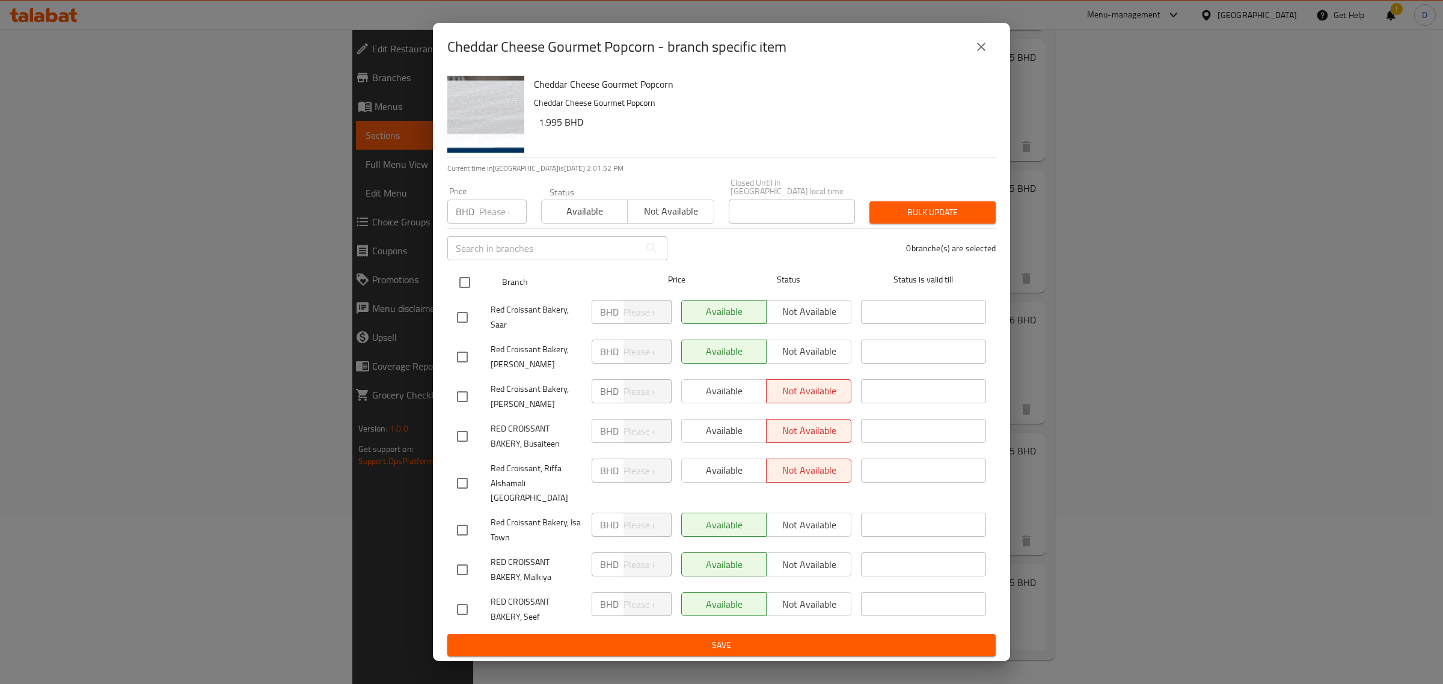
click at [467, 278] on input "checkbox" at bounding box center [464, 282] width 25 height 25
checkbox input "true"
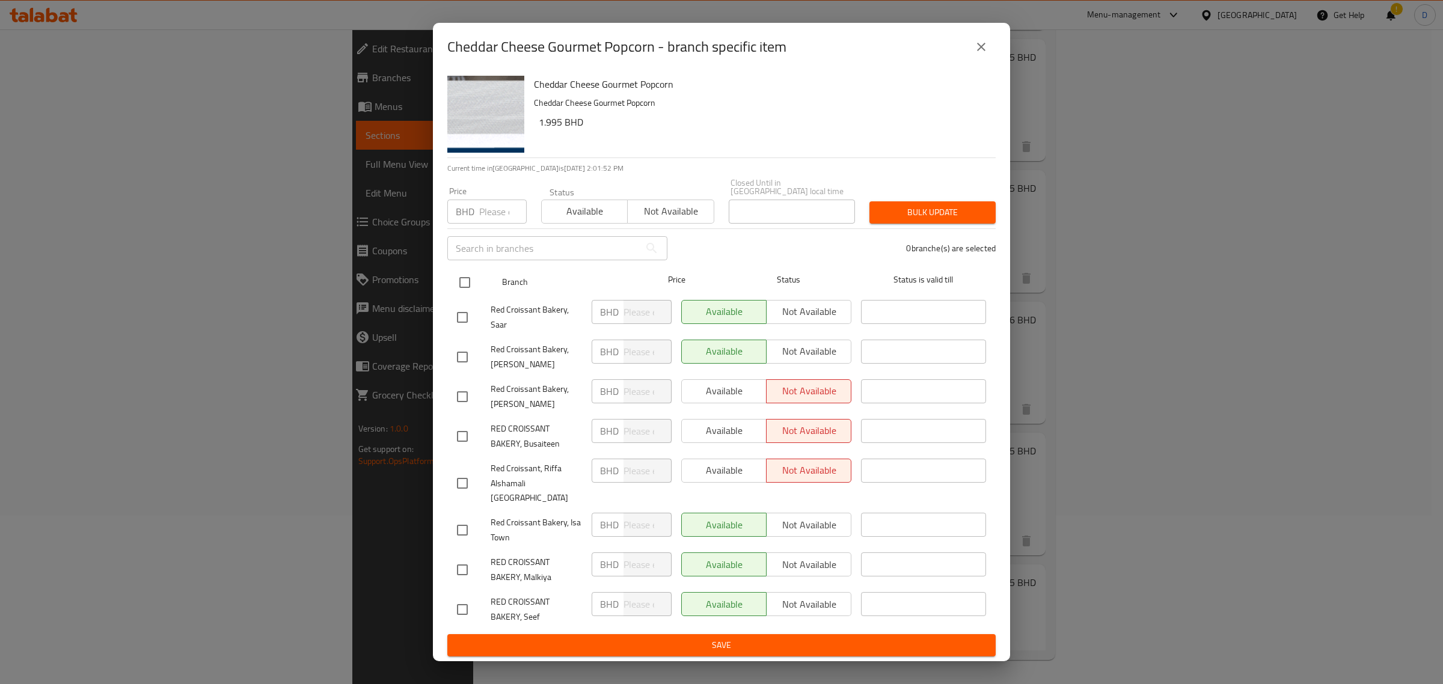
checkbox input "true"
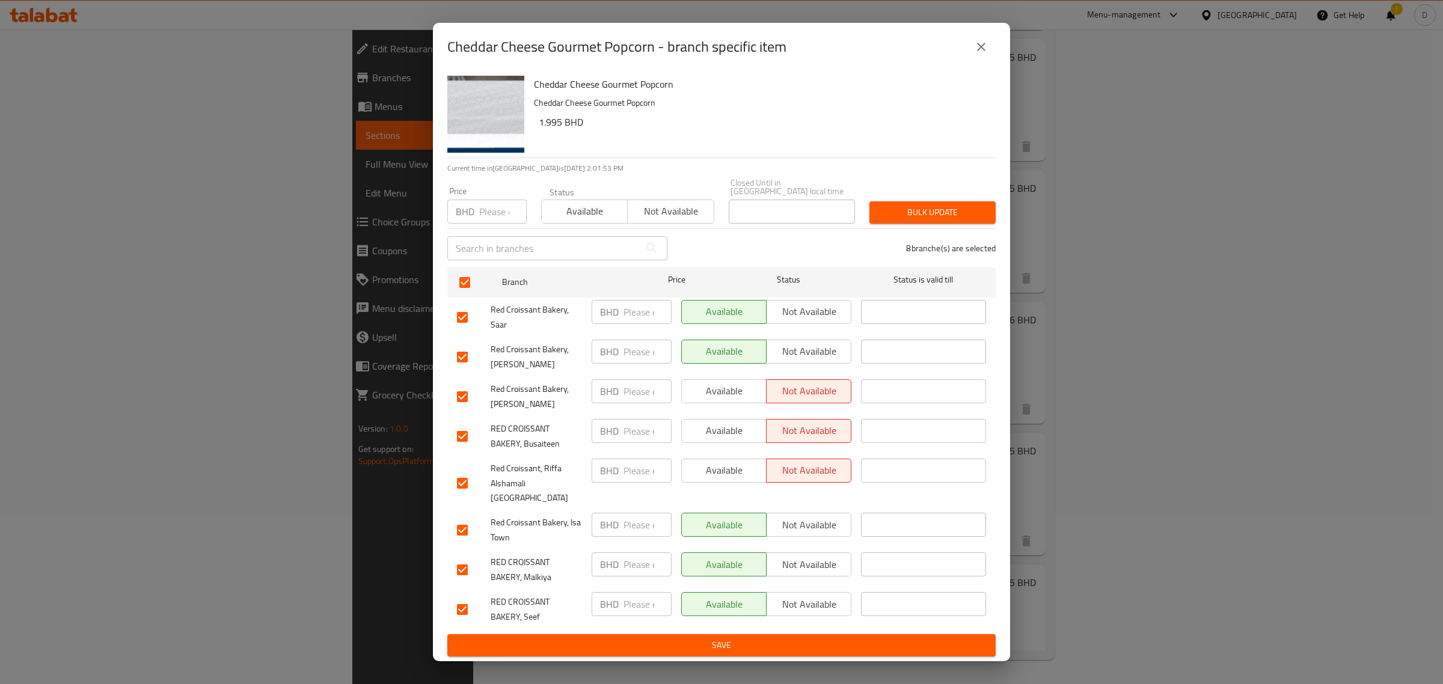
click at [491, 210] on input "number" at bounding box center [502, 212] width 47 height 24
type input "2.245"
click at [896, 220] on span "Bulk update" at bounding box center [932, 212] width 107 height 15
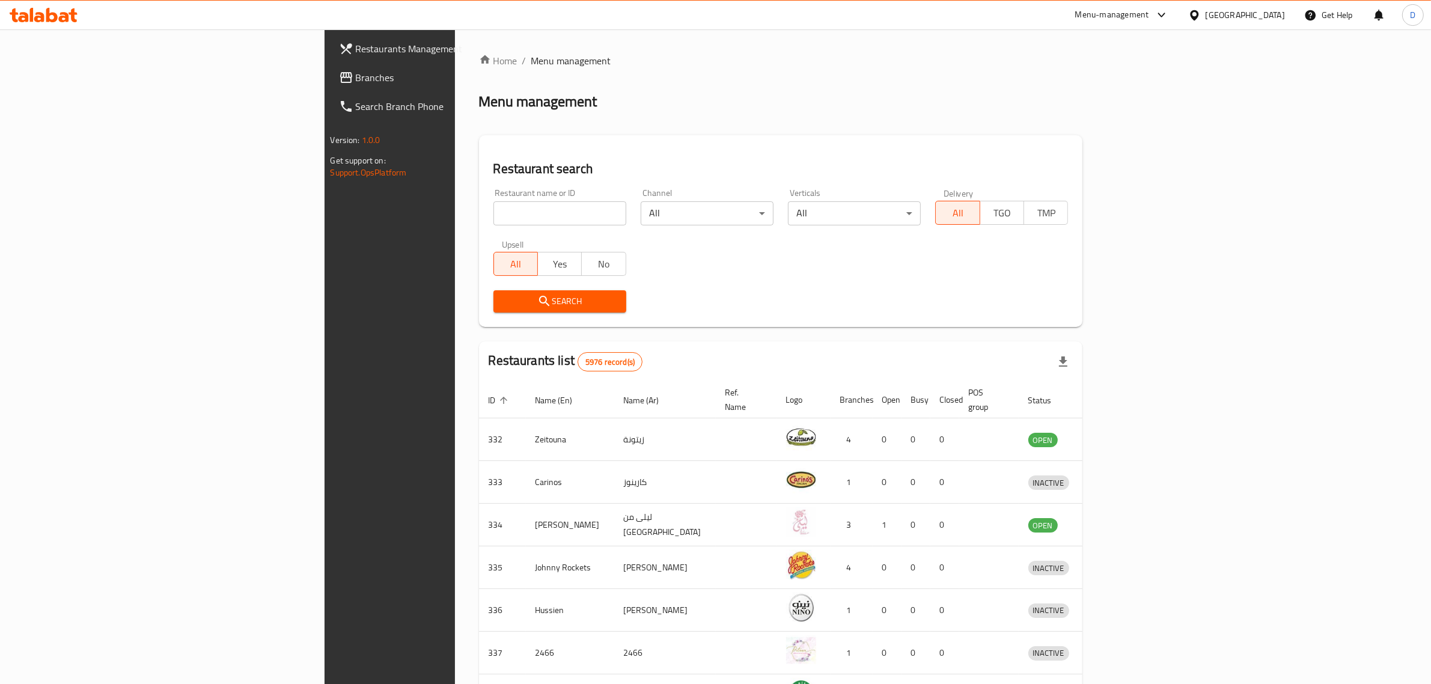
click at [1145, 10] on div "Menu-management" at bounding box center [1112, 15] width 74 height 14
click at [1104, 131] on div "Restaurant-Management" at bounding box center [1098, 133] width 94 height 13
